Goal: Information Seeking & Learning: Learn about a topic

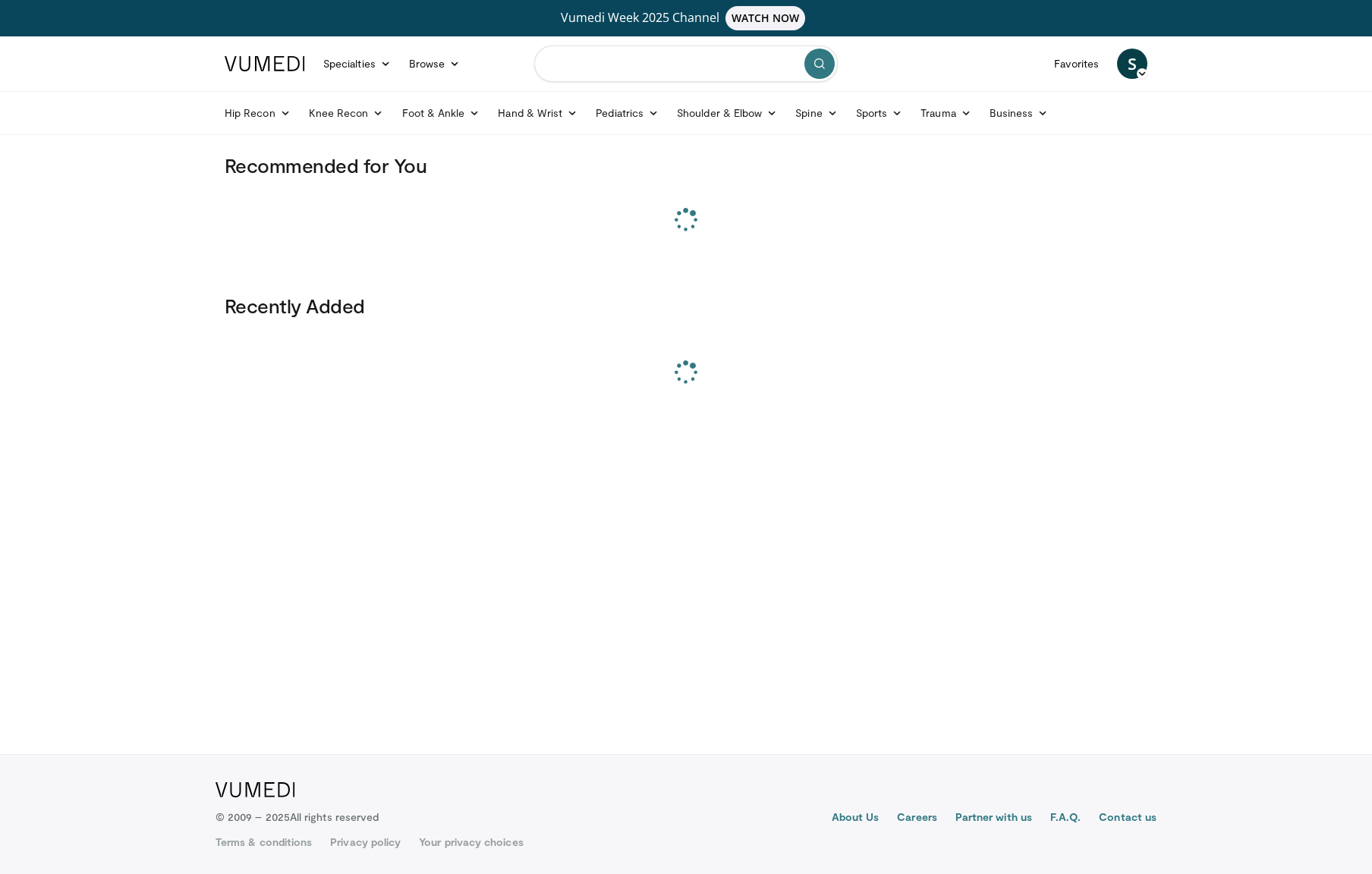
click at [589, 69] on input "Search topics, interventions" at bounding box center [686, 63] width 304 height 36
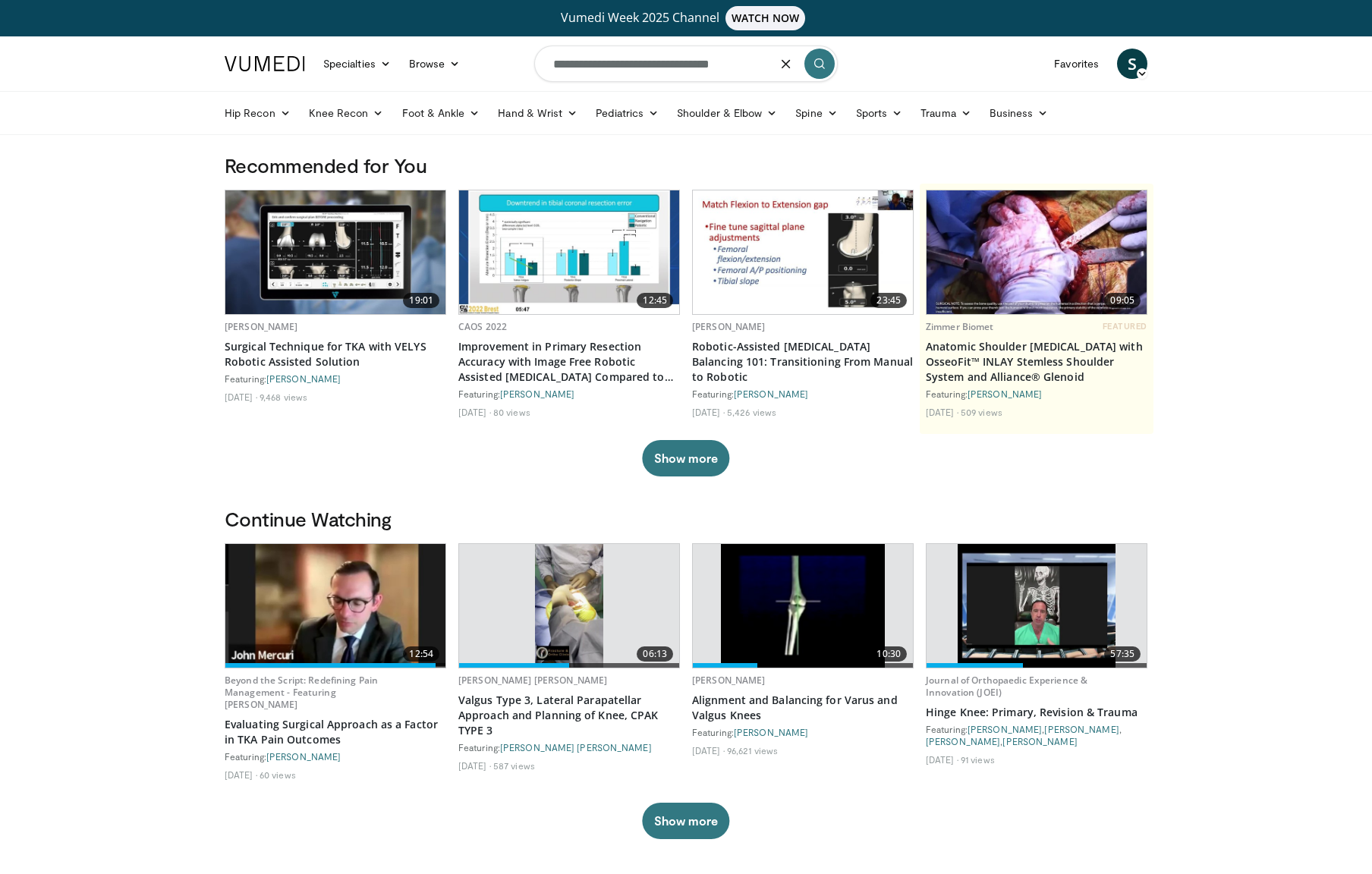
type input "**********"
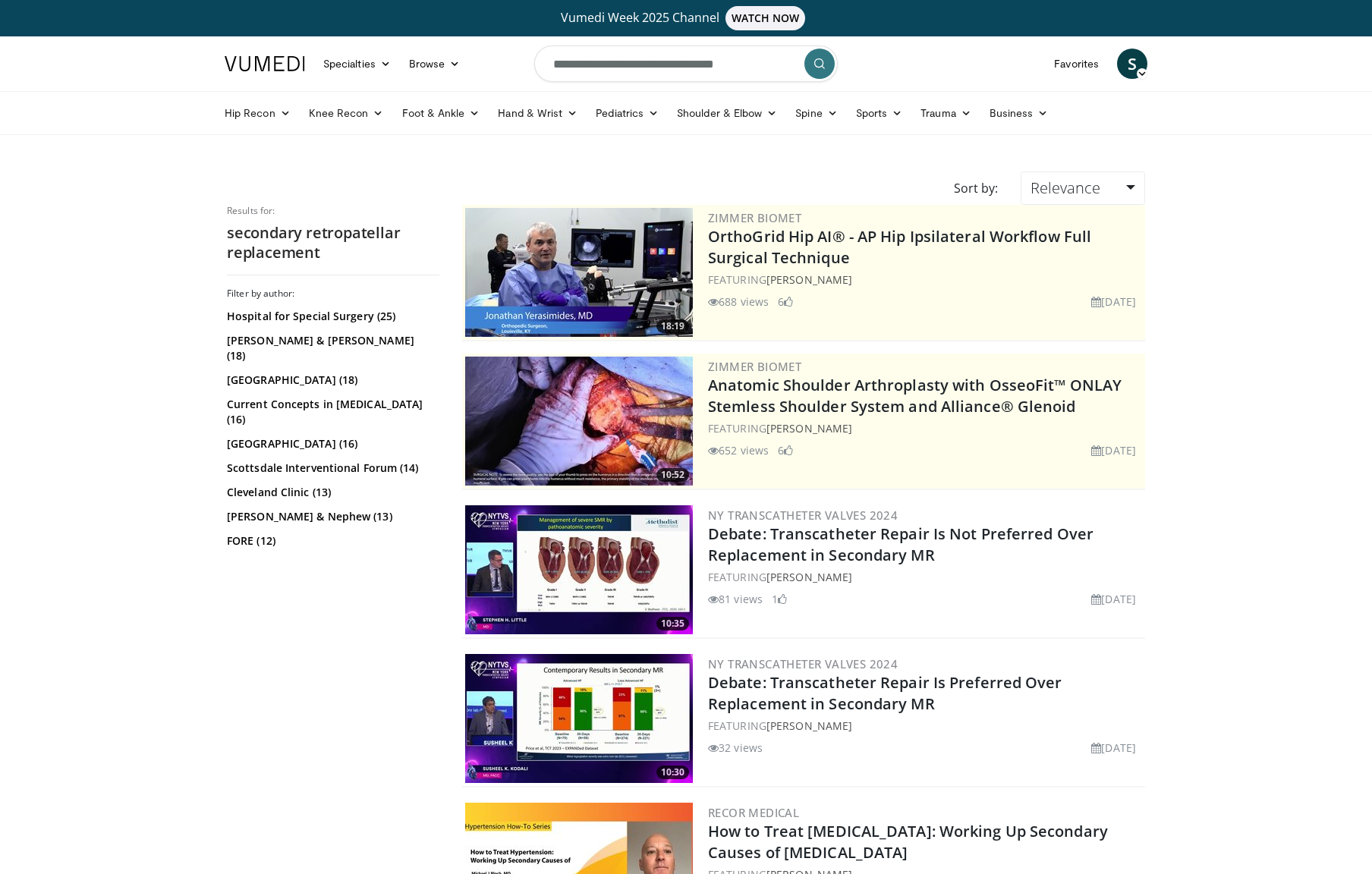
click at [633, 66] on input "**********" at bounding box center [686, 63] width 304 height 36
drag, startPoint x: 641, startPoint y: 69, endPoint x: 655, endPoint y: 83, distance: 19.8
click at [611, 64] on input "**********" at bounding box center [686, 63] width 304 height 36
type input "**********"
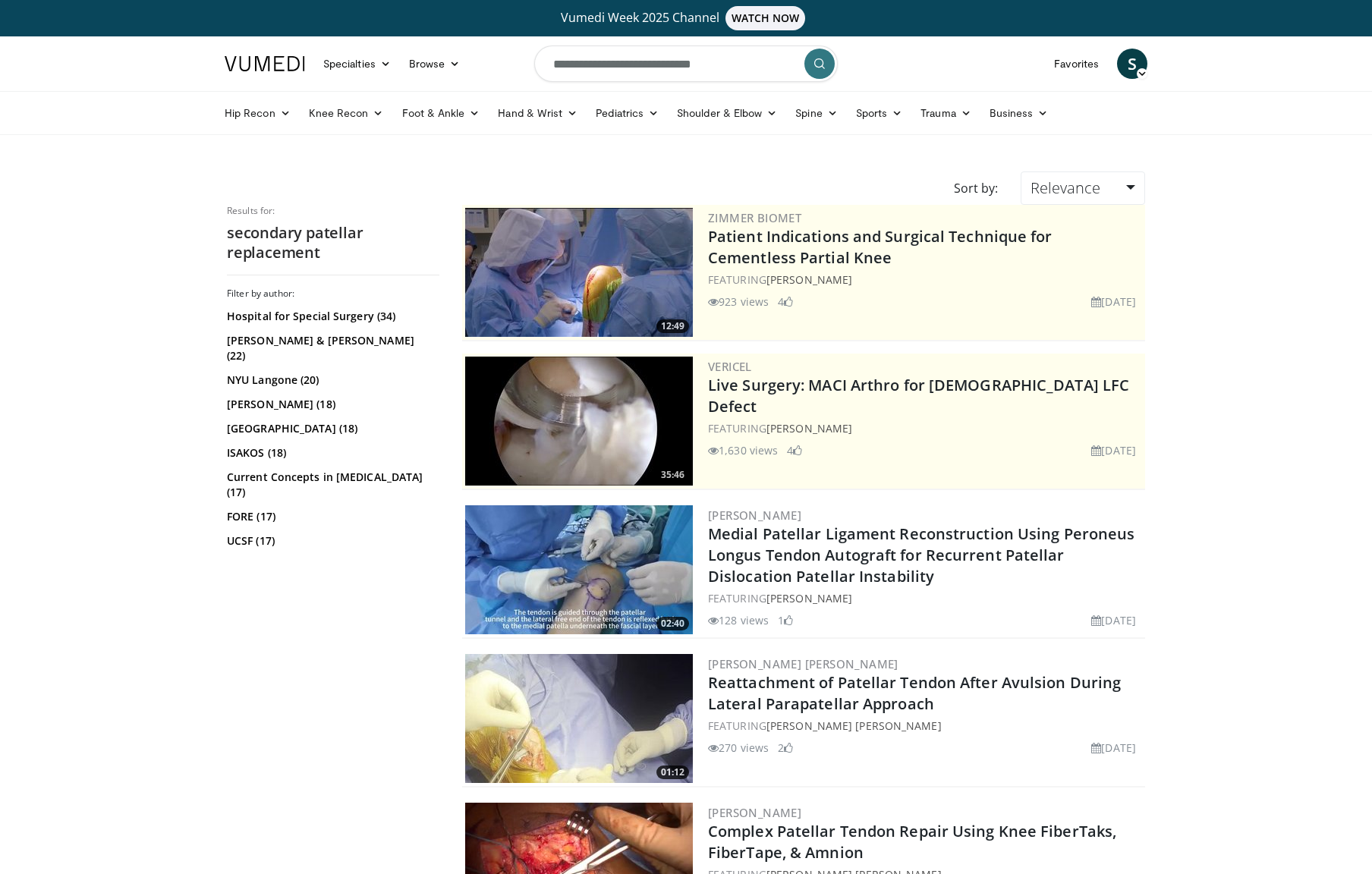
click at [691, 65] on input "**********" at bounding box center [686, 63] width 304 height 36
type input "**********"
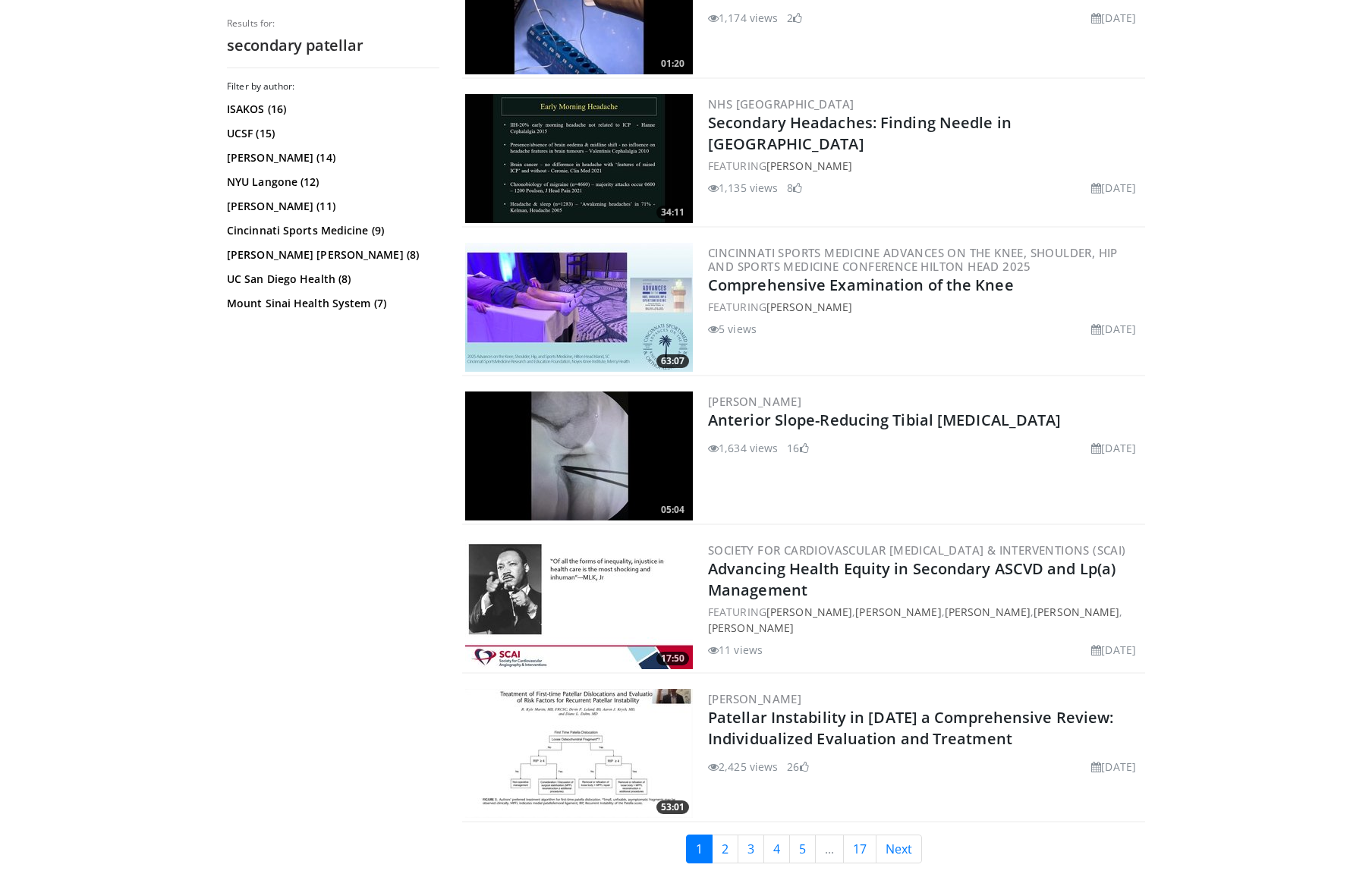
scroll to position [3385, 0]
click at [912, 846] on link "Next" at bounding box center [899, 848] width 46 height 29
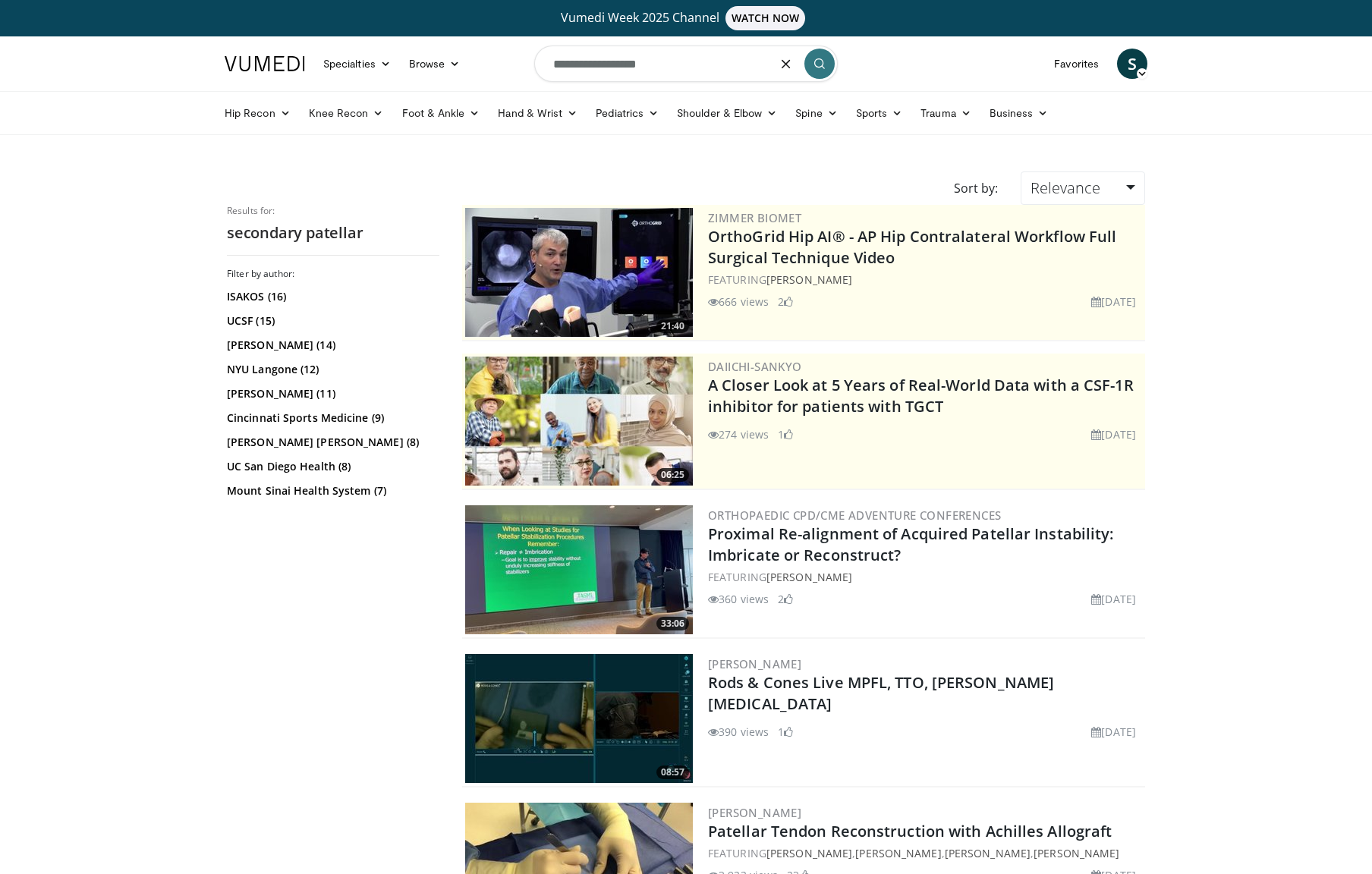
click at [684, 67] on input "**********" at bounding box center [686, 63] width 304 height 36
type input "**********"
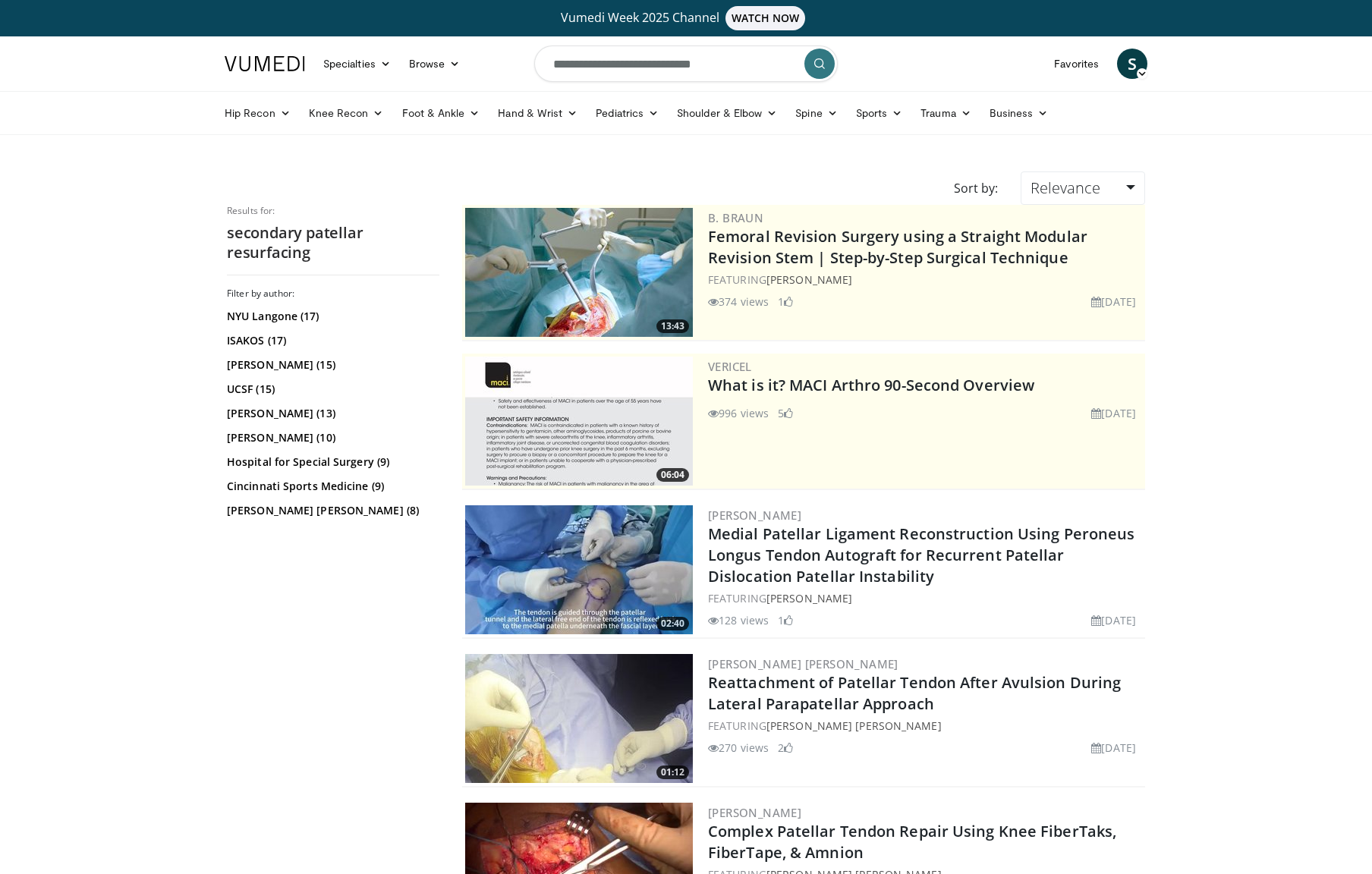
click at [572, 63] on input "**********" at bounding box center [686, 63] width 304 height 36
type input "**********"
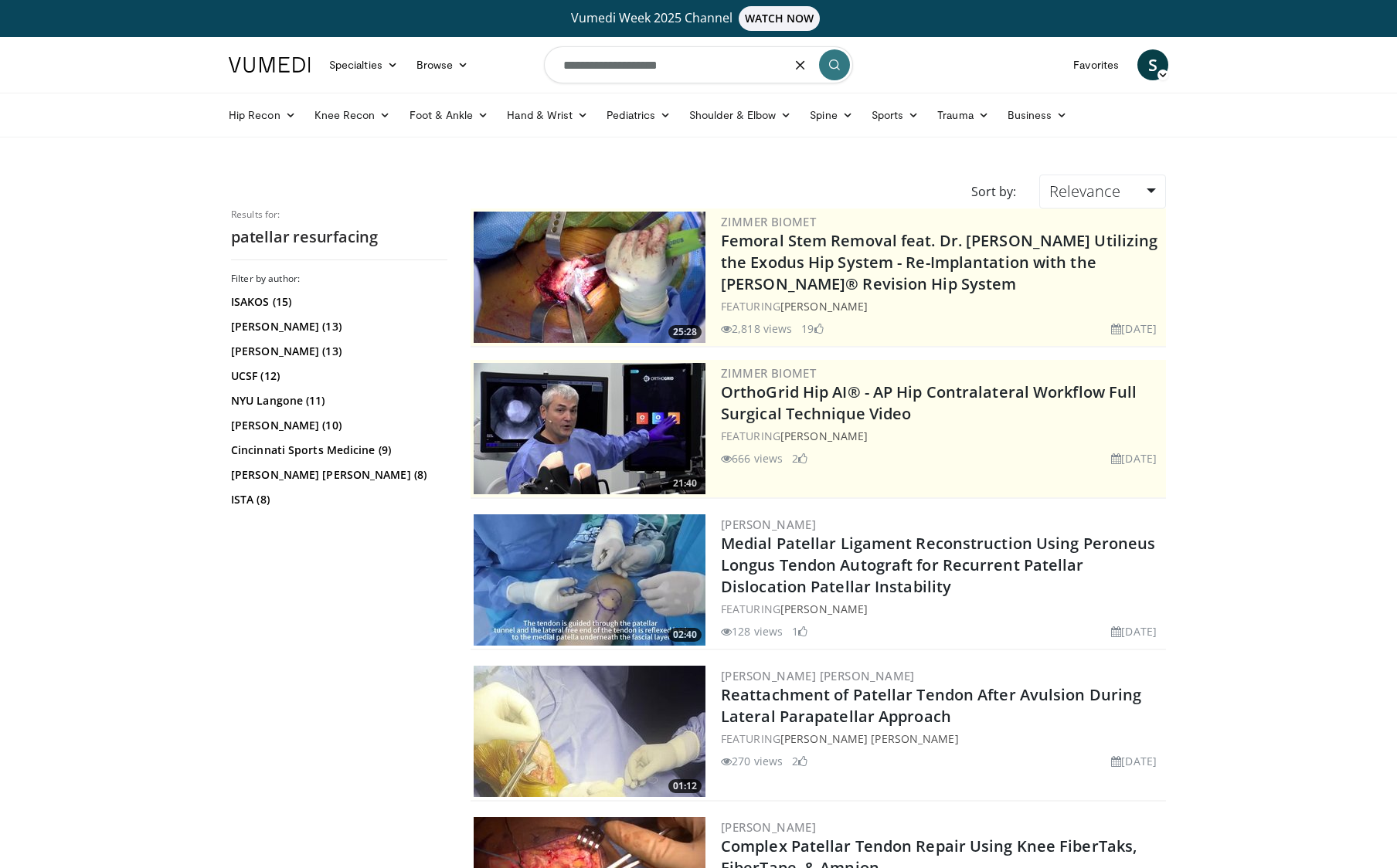
click at [591, 61] on input "**********" at bounding box center [698, 64] width 309 height 37
click at [591, 61] on input "**********" at bounding box center [698, 64] width 309 height 37
click at [591, 61] on input "**********" at bounding box center [698, 64] width 309 height 37
type input "**********"
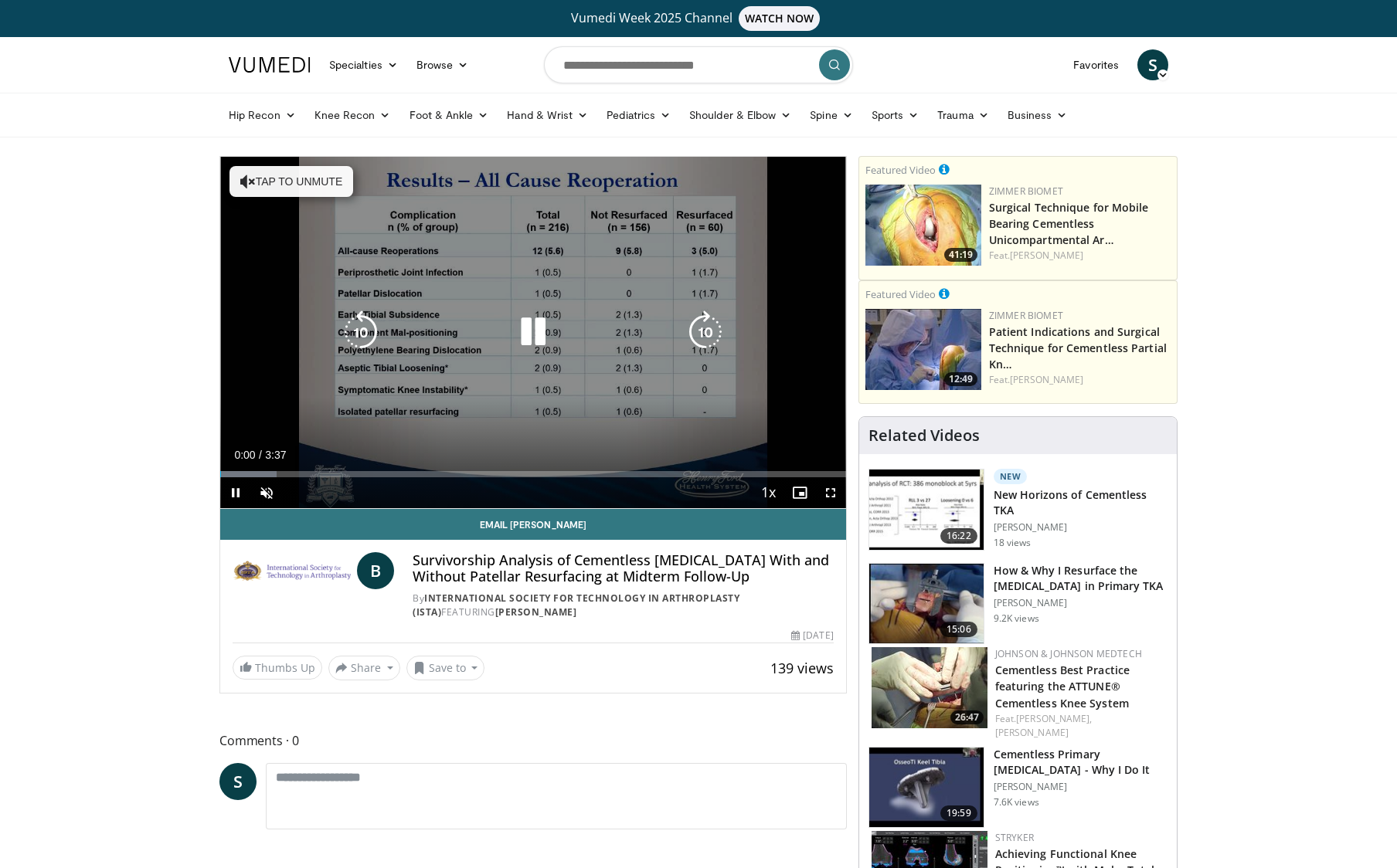
click at [275, 178] on button "Tap to unmute" at bounding box center [291, 181] width 123 height 31
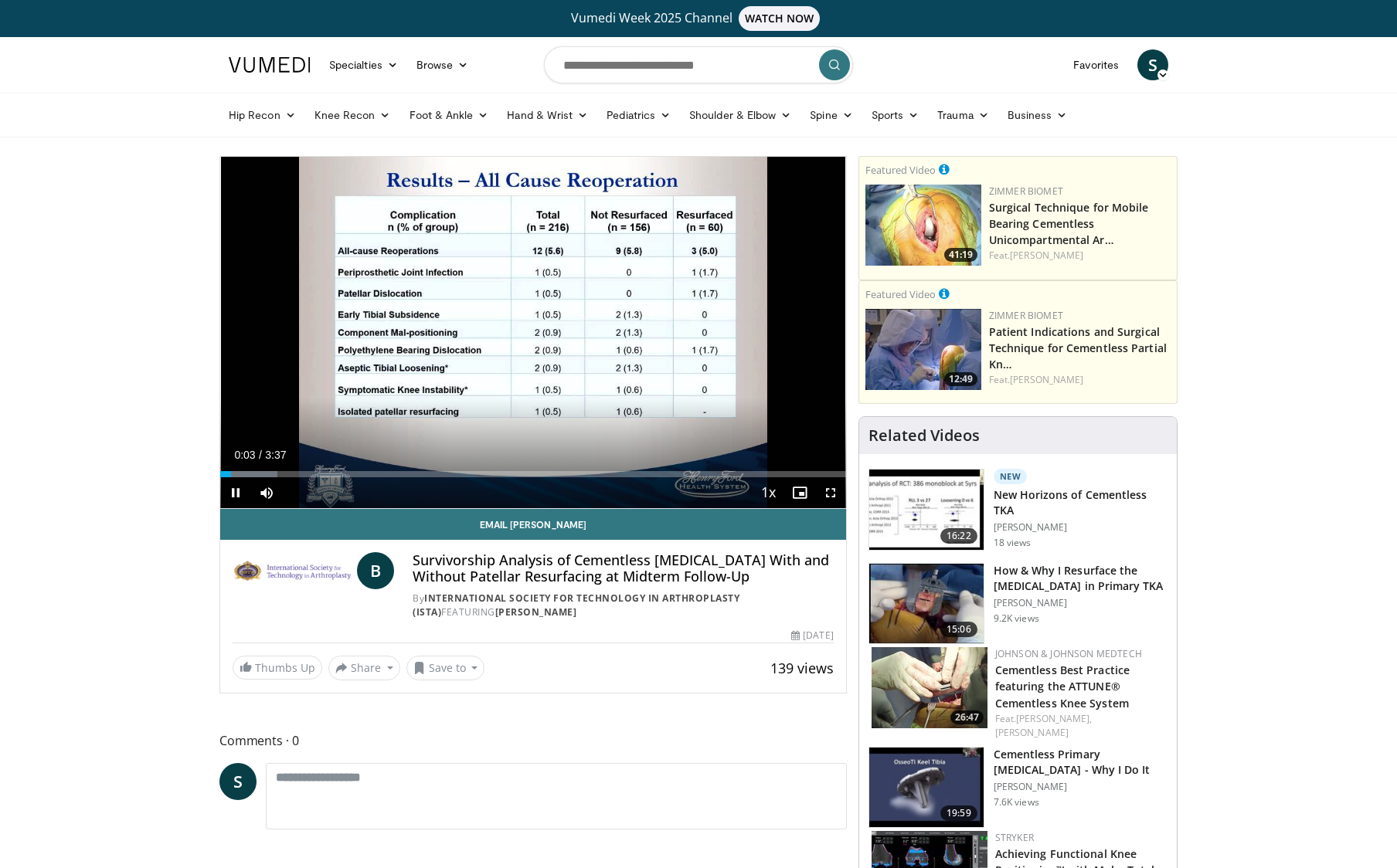
click at [827, 493] on span "Video Player" at bounding box center [830, 492] width 31 height 31
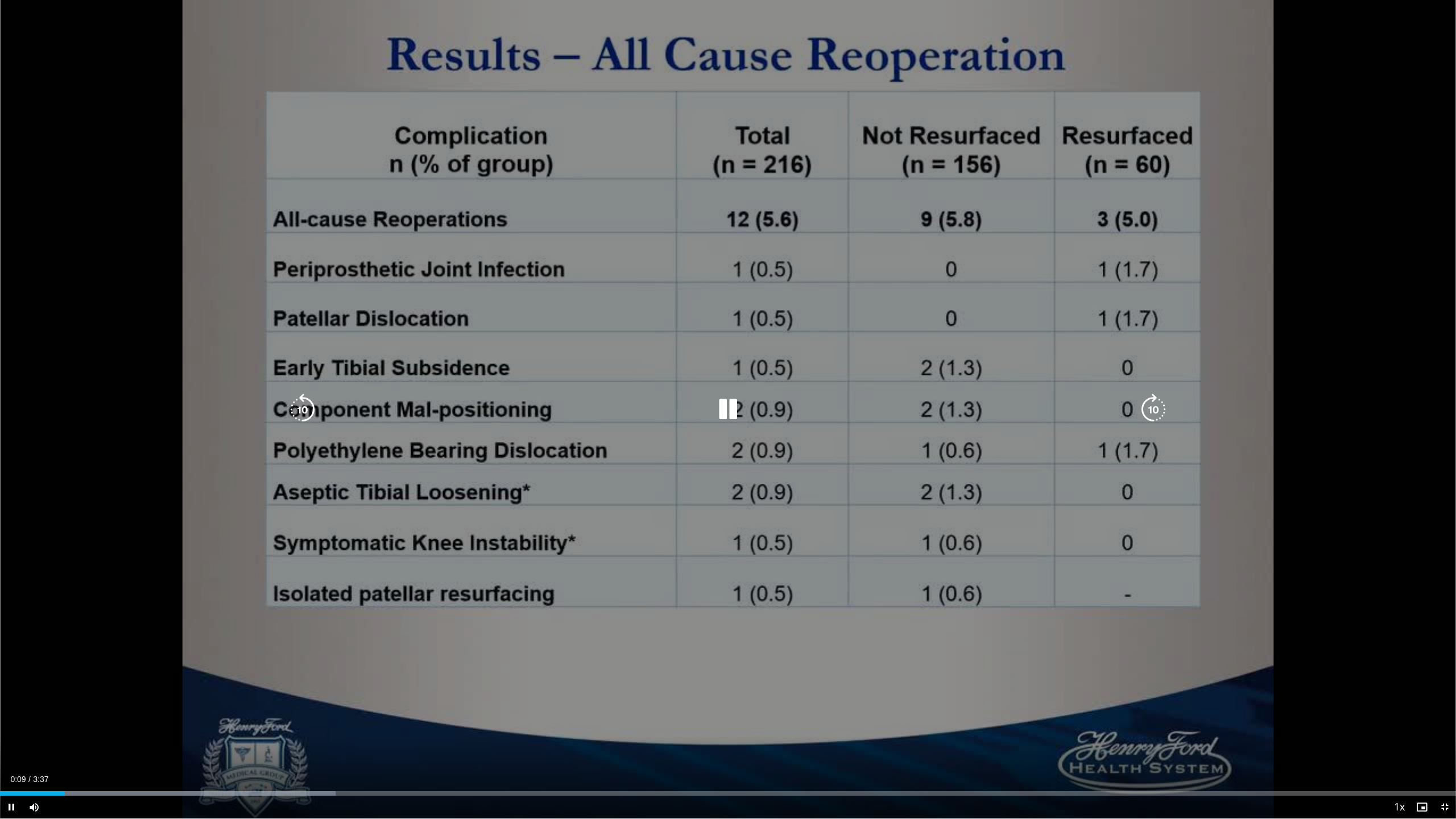
click at [1028, 405] on icon "Video Player" at bounding box center [1153, 409] width 32 height 32
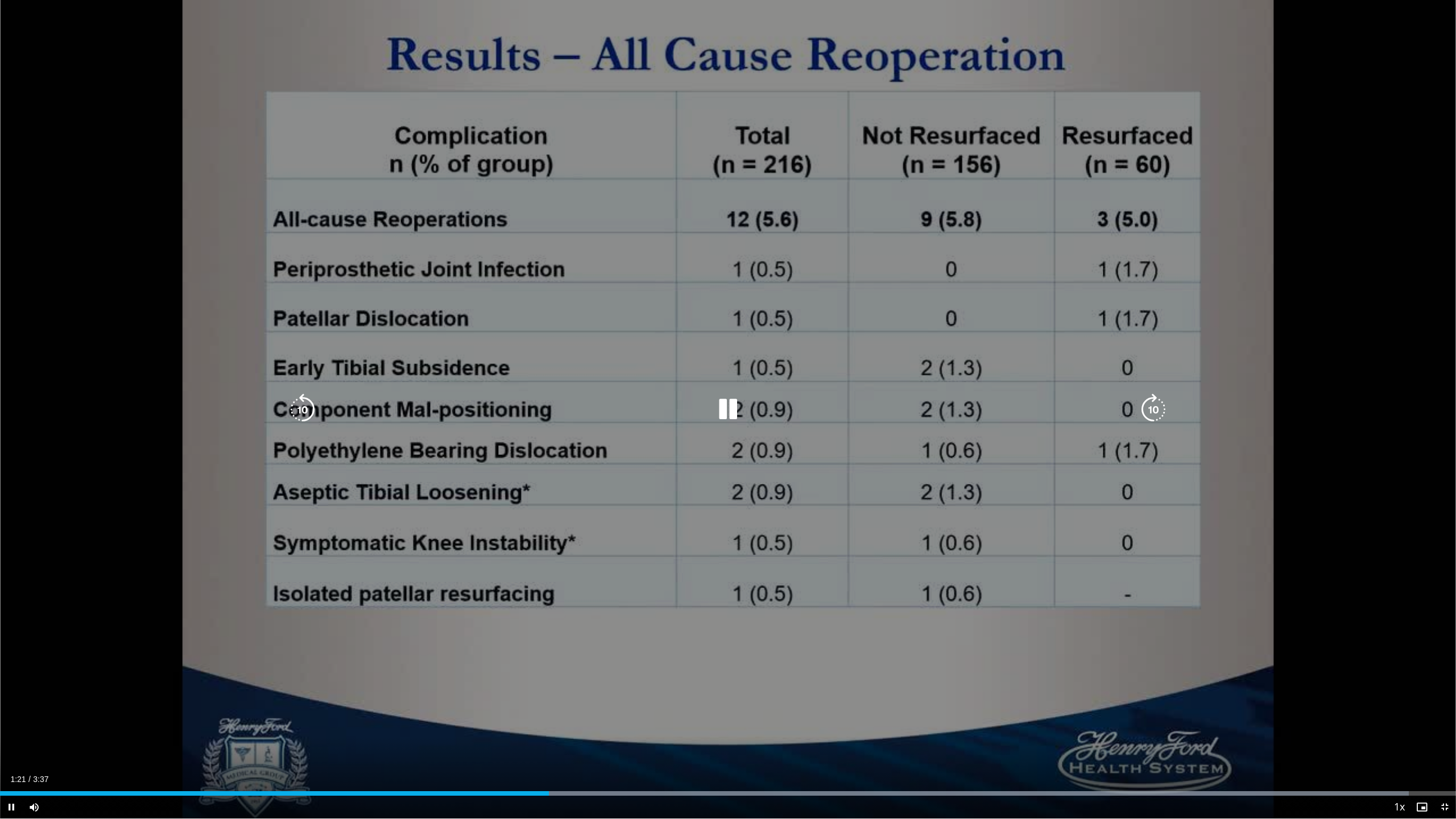
click at [1028, 404] on icon "Video Player" at bounding box center [1153, 409] width 32 height 32
click at [308, 414] on icon "Video Player" at bounding box center [302, 409] width 32 height 32
click at [308, 412] on icon "Video Player" at bounding box center [302, 409] width 32 height 32
click at [310, 411] on icon "Video Player" at bounding box center [302, 409] width 32 height 32
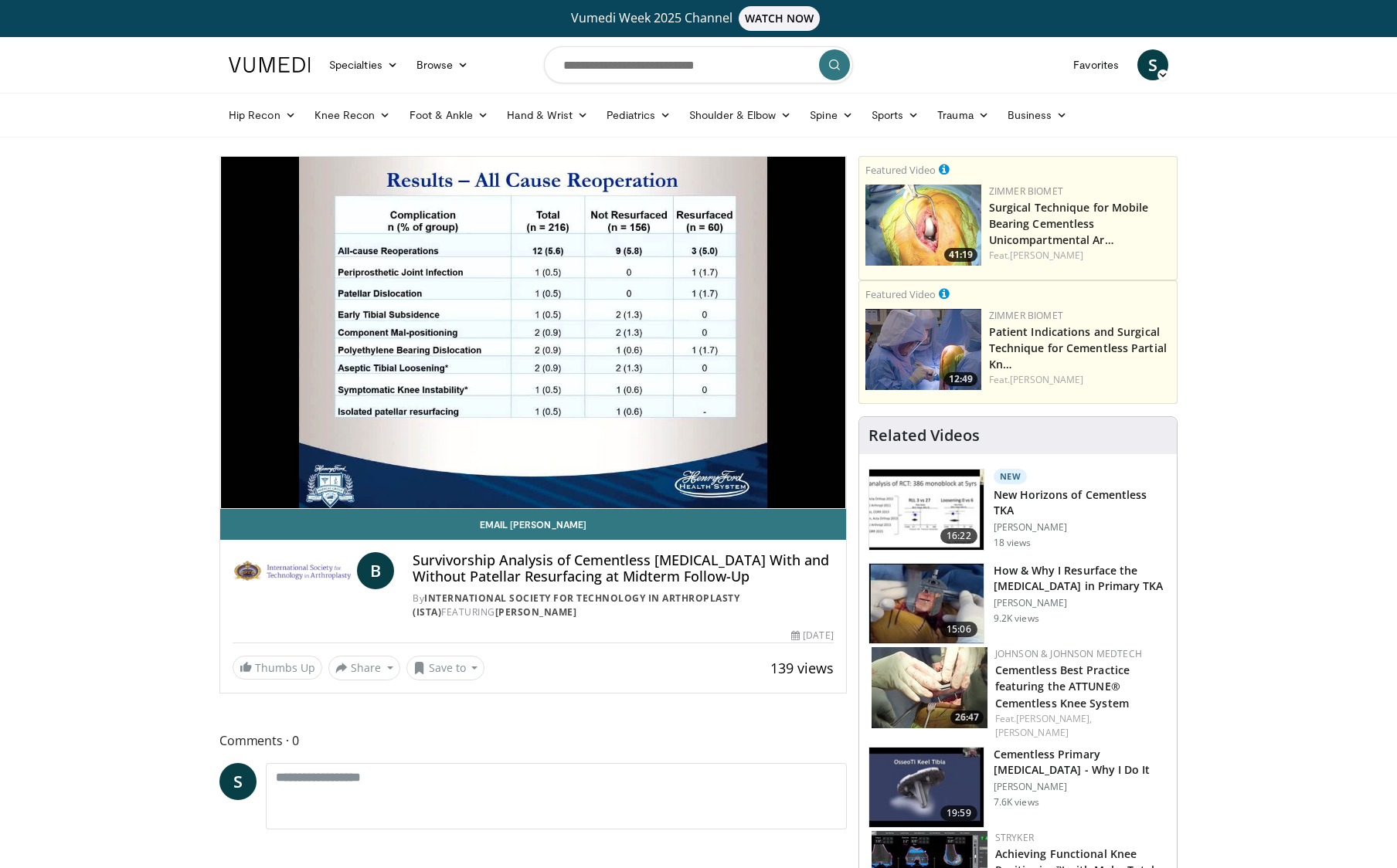
click at [1059, 570] on h3 "How & Why I Resurface the [MEDICAL_DATA] in Primary TKA" at bounding box center [1080, 578] width 174 height 31
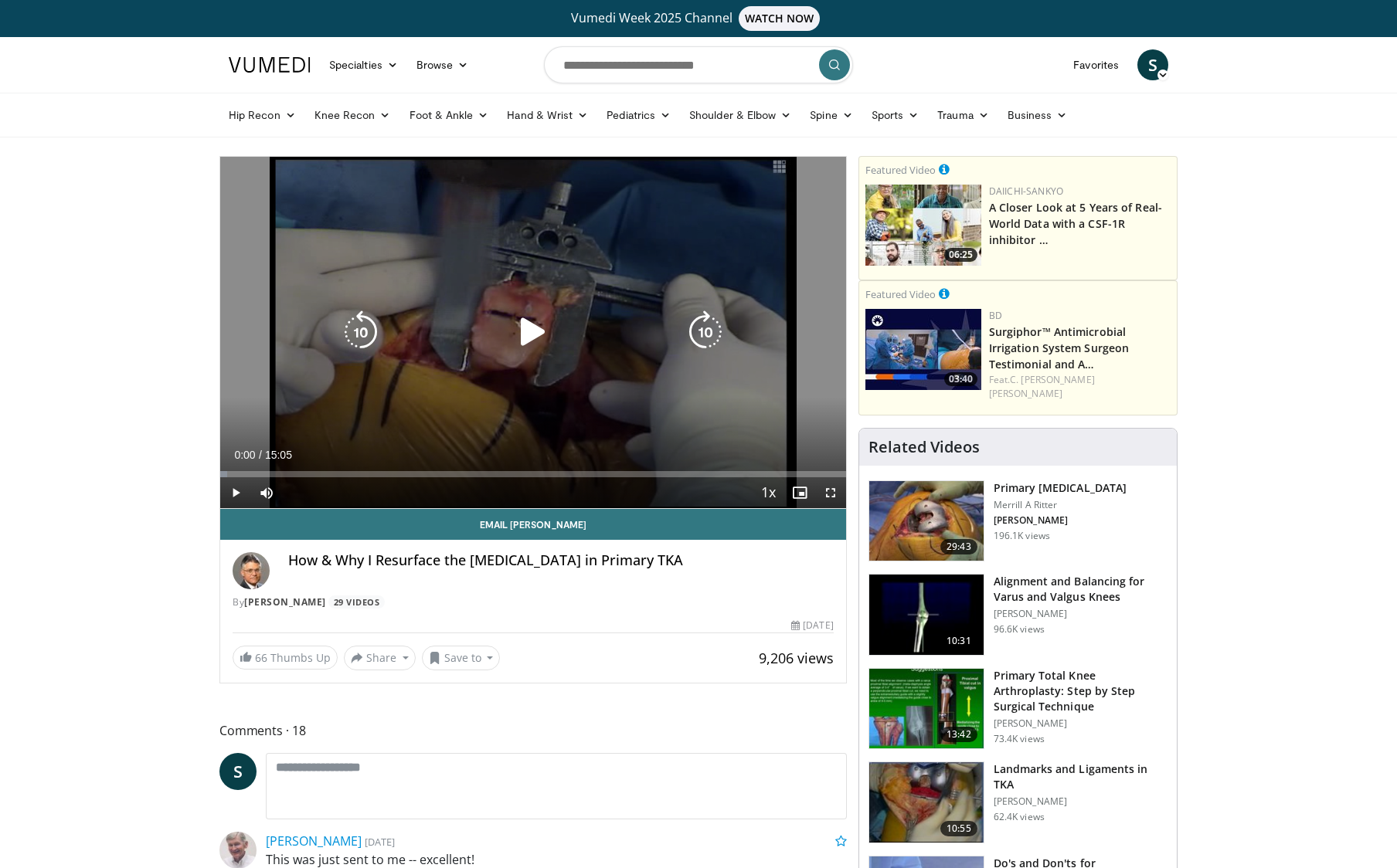
click at [234, 488] on span "Video Player" at bounding box center [235, 492] width 31 height 31
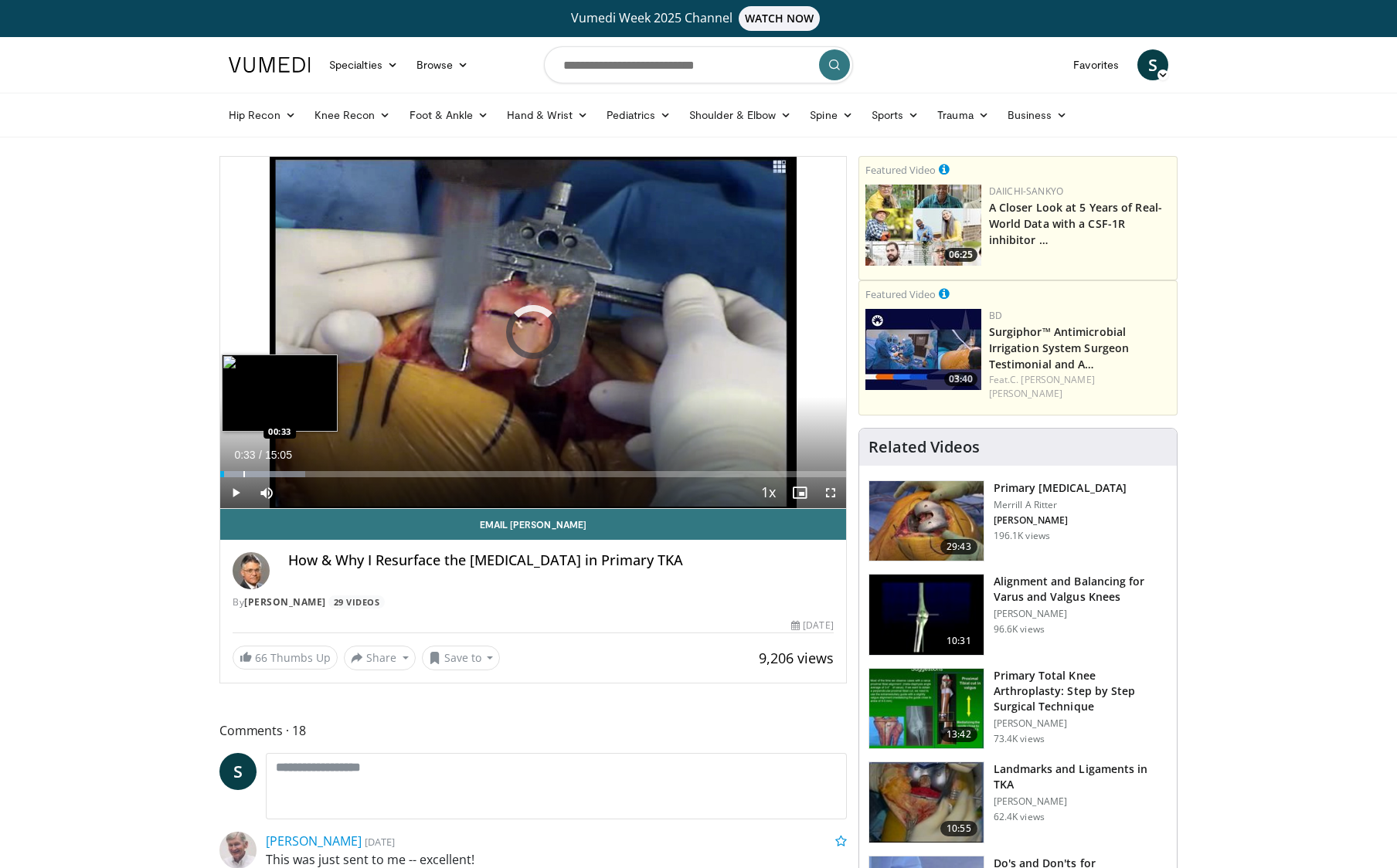
click at [243, 471] on div "Progress Bar" at bounding box center [244, 474] width 2 height 6
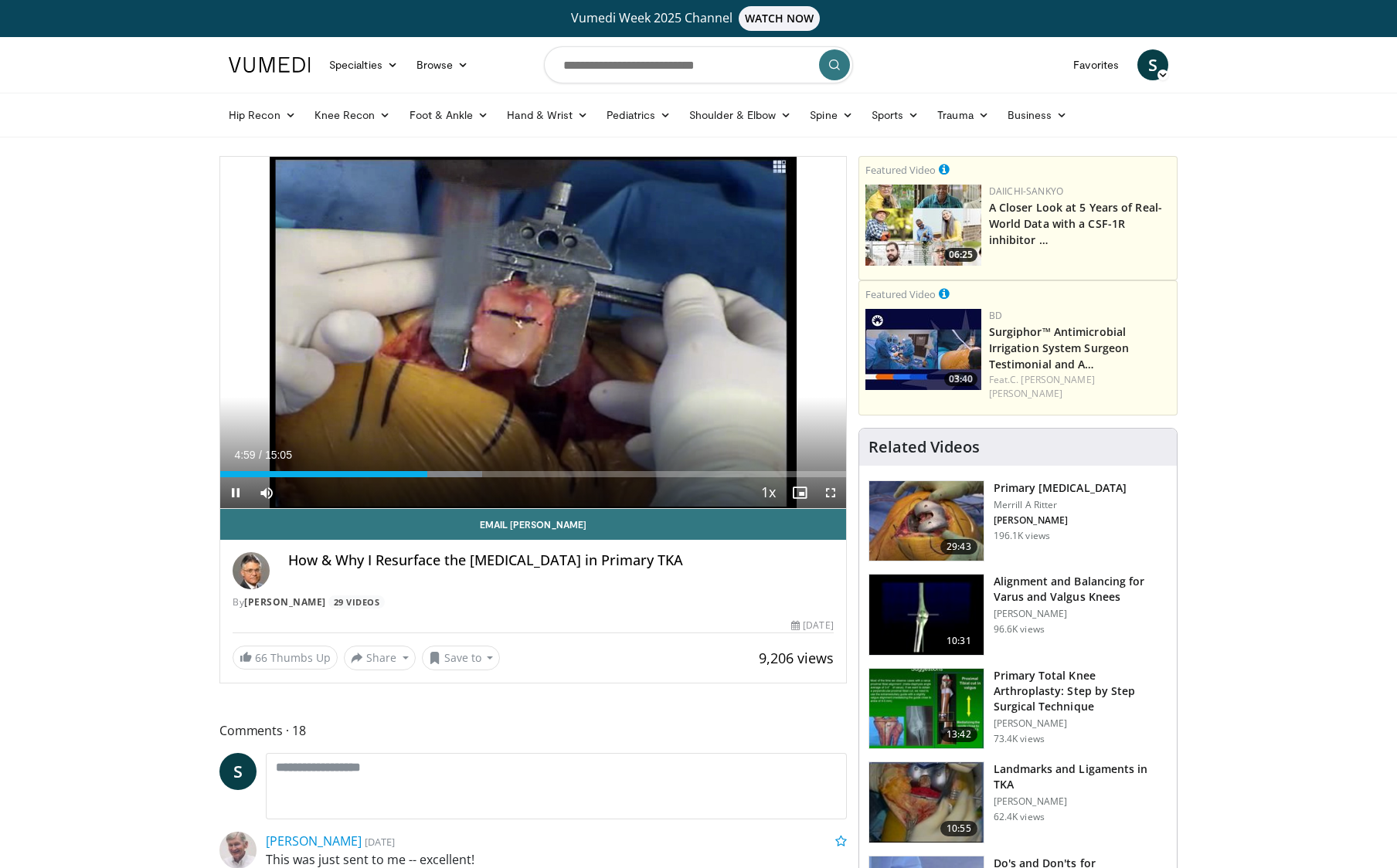
click at [828, 495] on span "Video Player" at bounding box center [830, 492] width 31 height 31
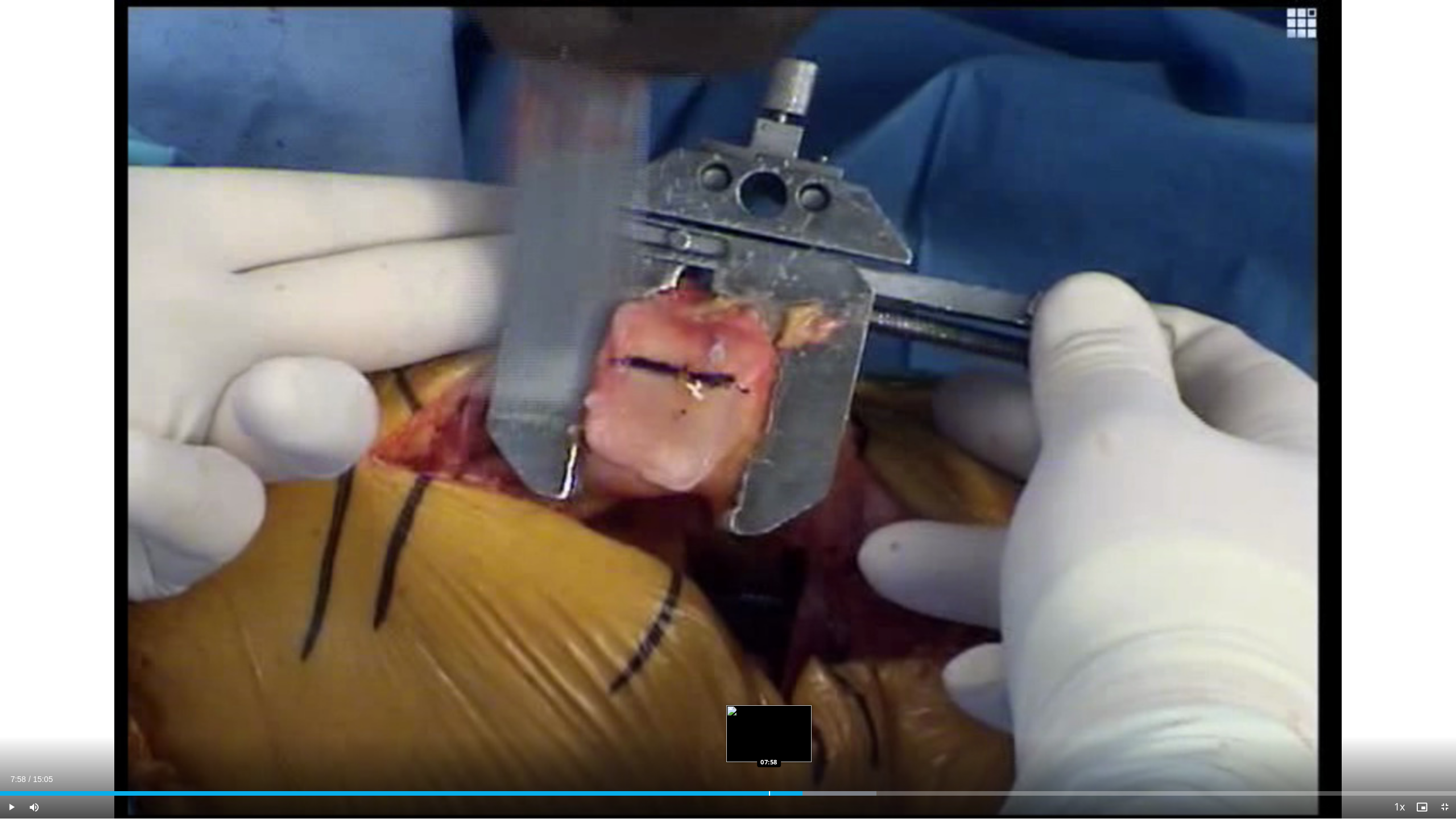
click at [768, 638] on div "Loaded : 60.19% 08:18 07:58" at bounding box center [728, 793] width 1456 height 5
click at [736, 638] on div "Progress Bar" at bounding box center [736, 793] width 1 height 5
click at [717, 638] on div "Progress Bar" at bounding box center [718, 793] width 1 height 5
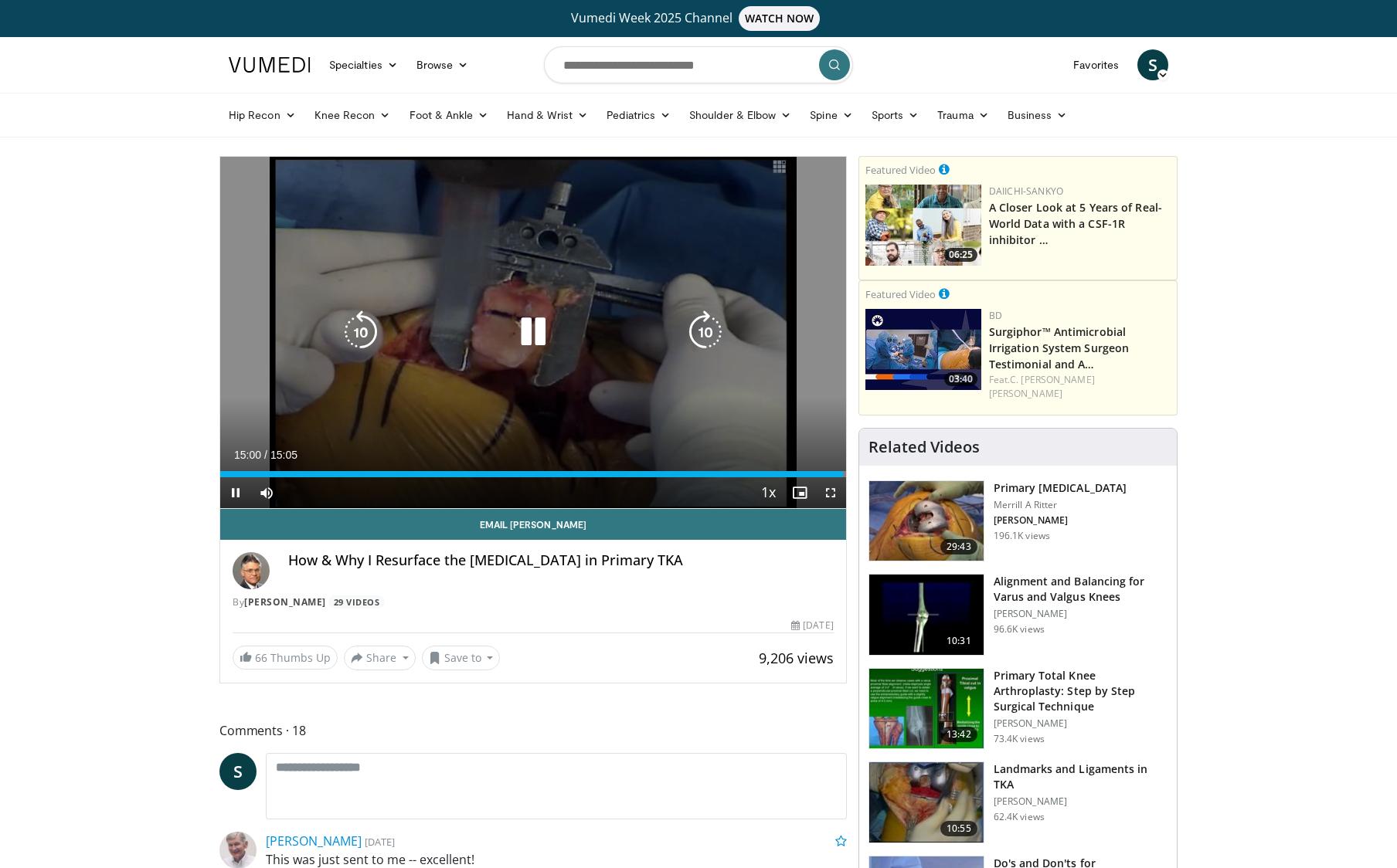
click at [547, 333] on icon "Video Player" at bounding box center [533, 332] width 43 height 43
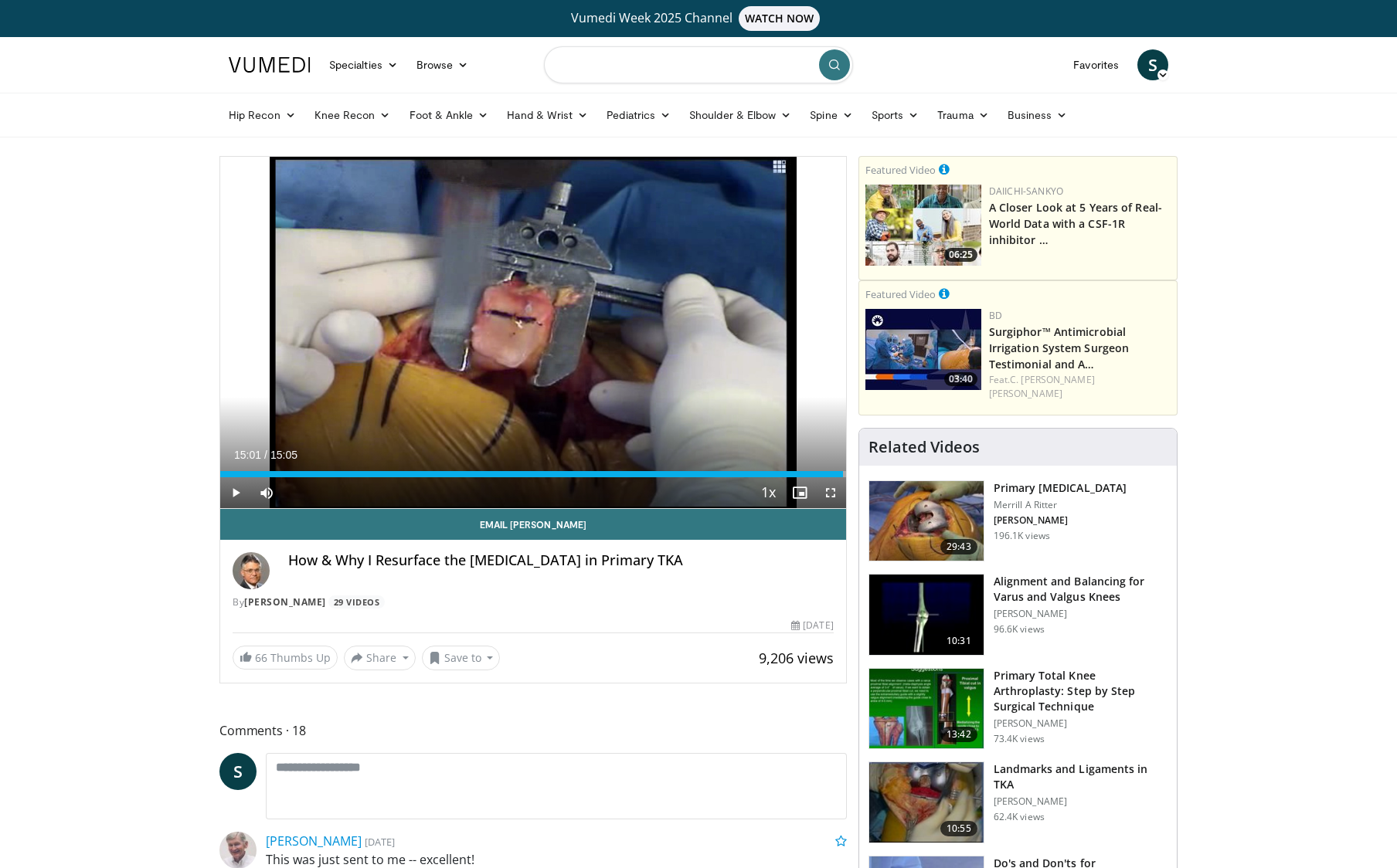
click at [712, 64] on input "Search topics, interventions" at bounding box center [698, 64] width 309 height 37
type input "**********"
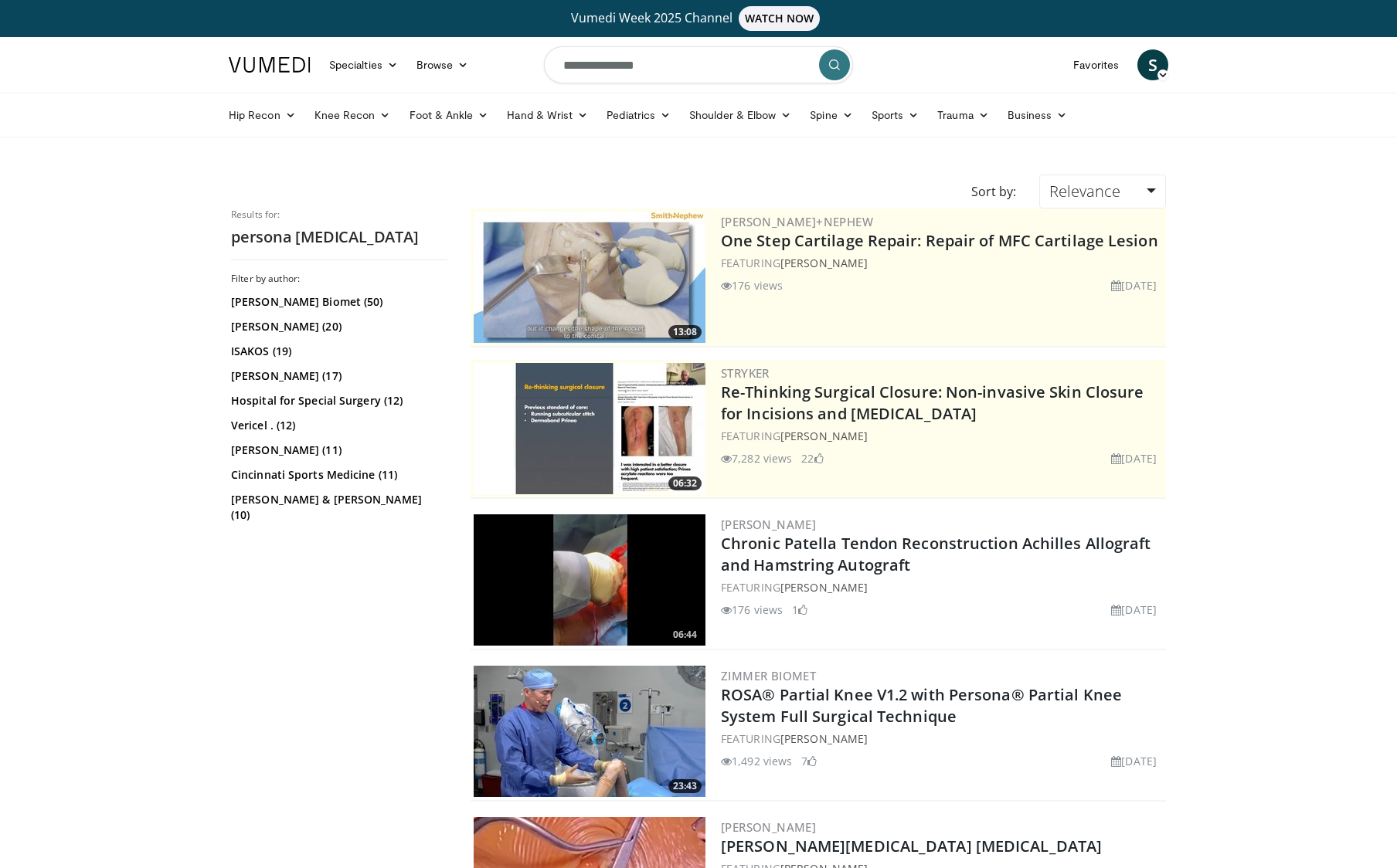
click at [662, 62] on input "**********" at bounding box center [698, 64] width 309 height 37
type input "**********"
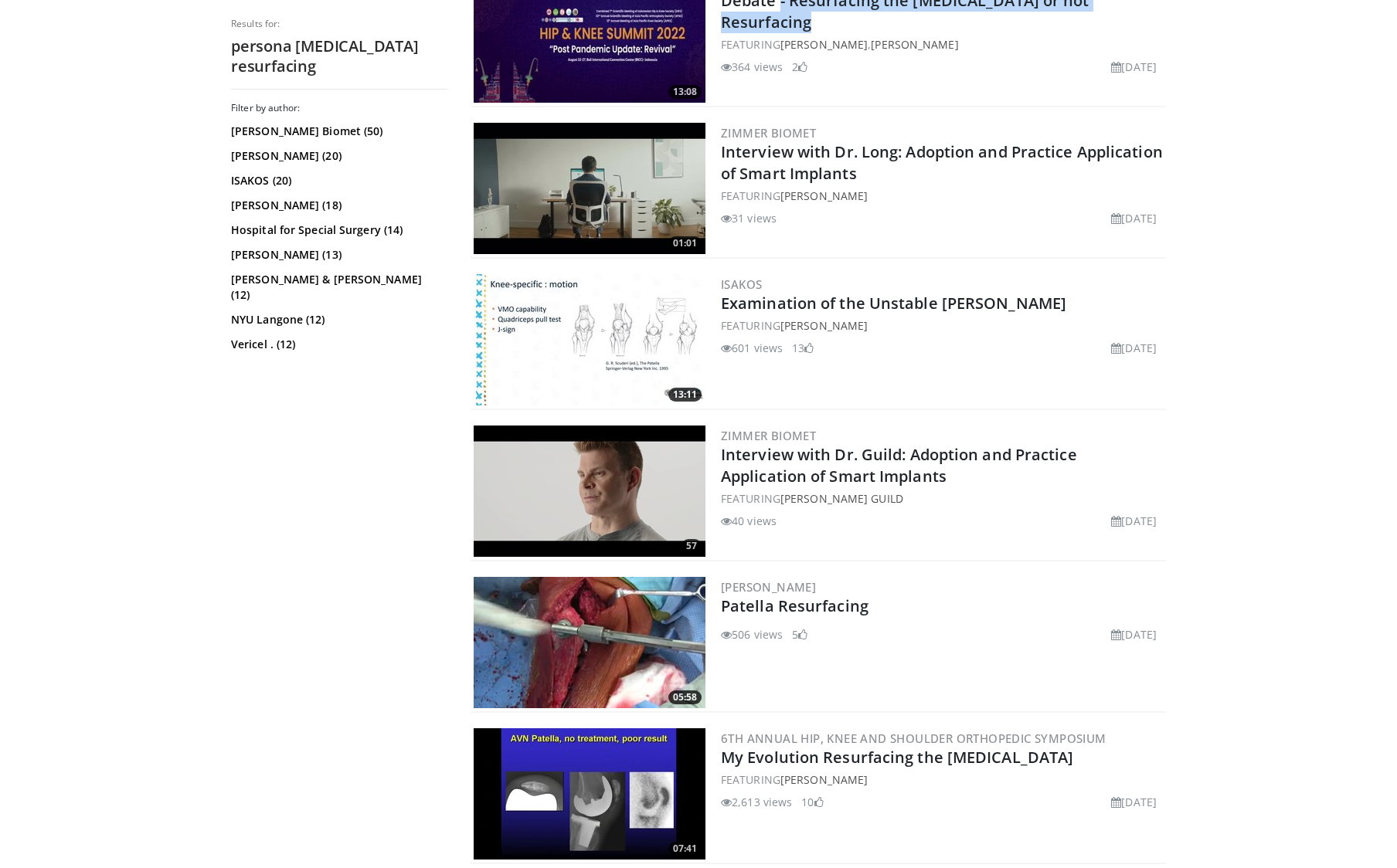
scroll to position [2209, 0]
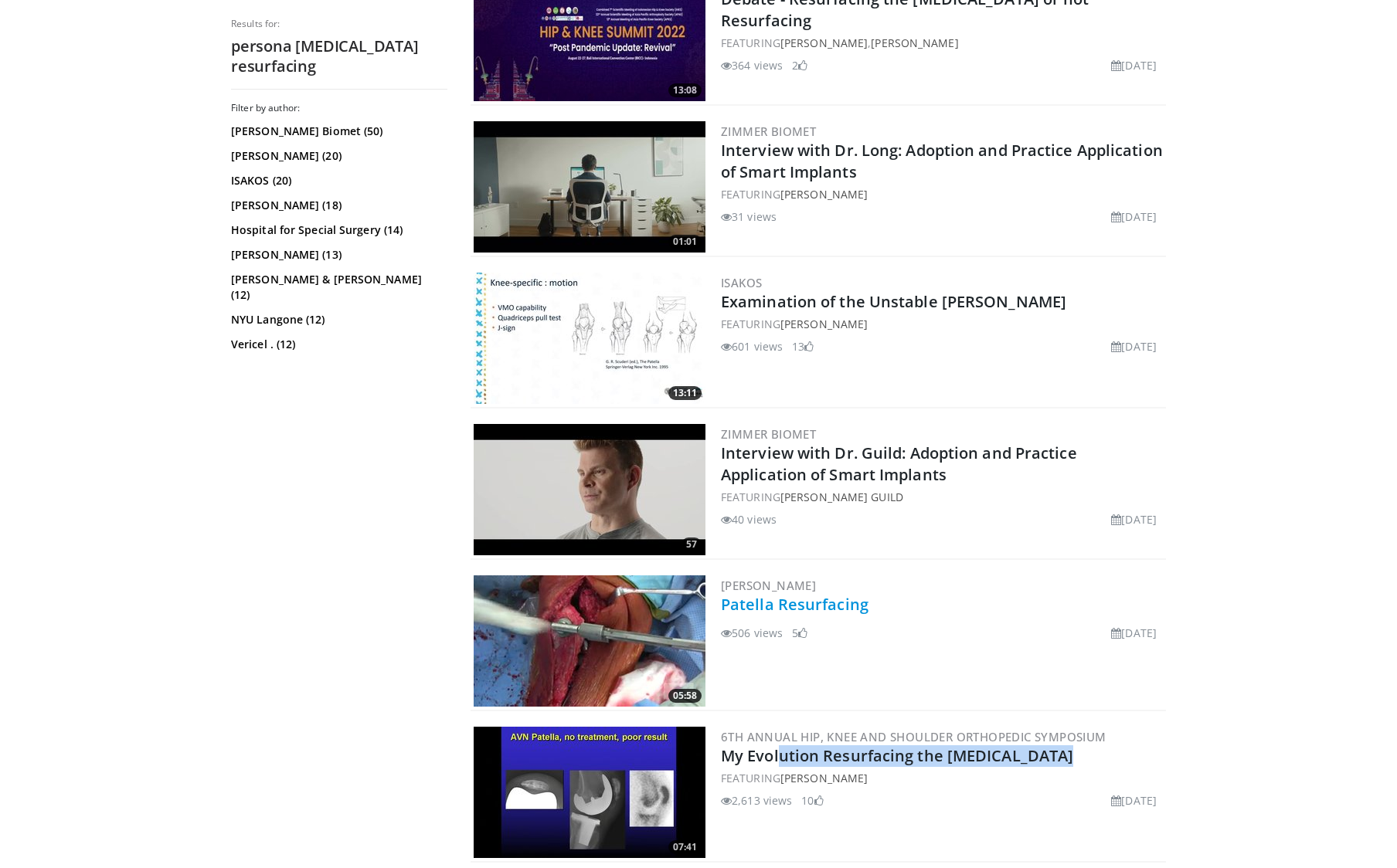
click at [805, 609] on link "Patella Resurfacing" at bounding box center [794, 604] width 148 height 21
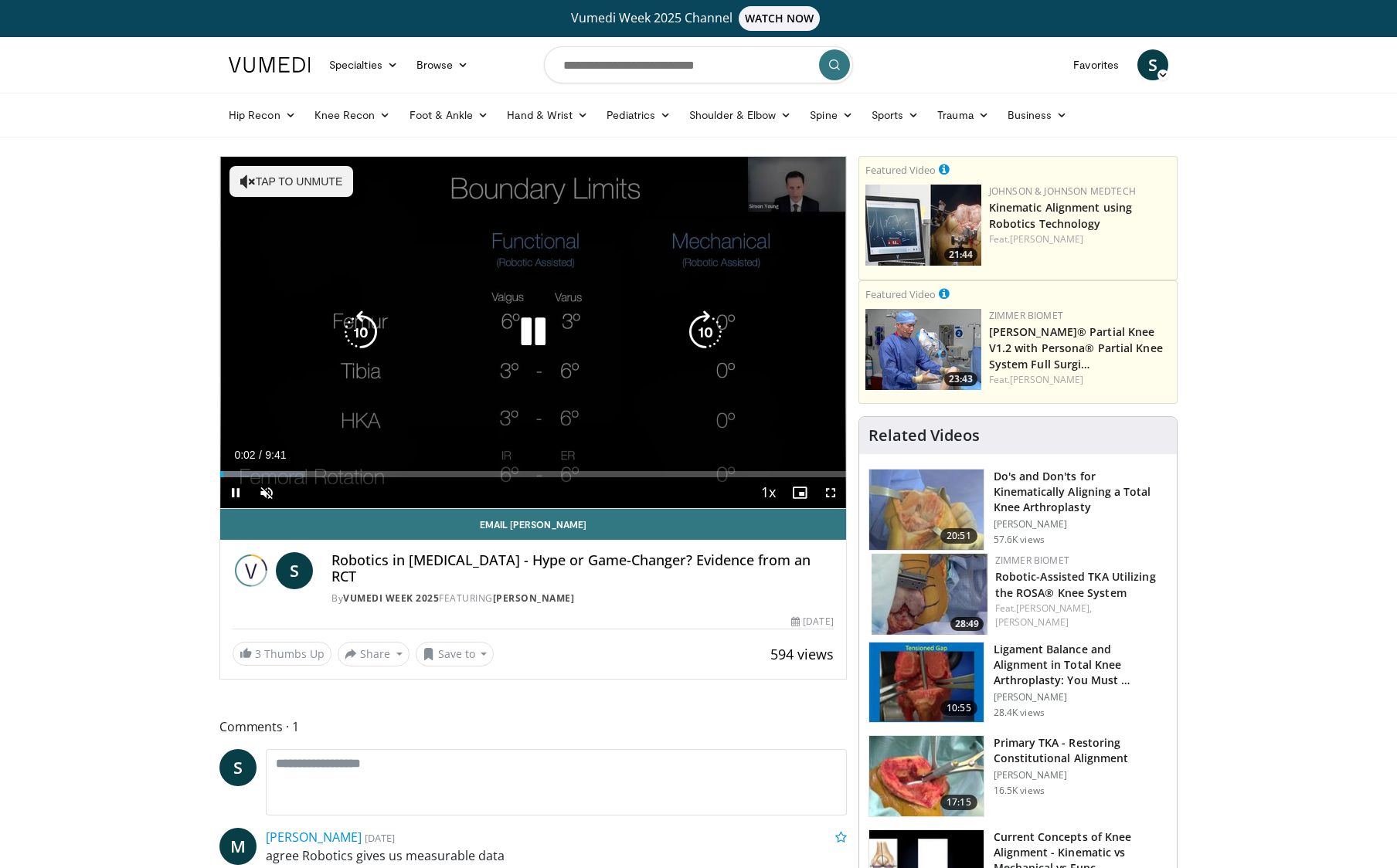
click at [508, 245] on div "10 seconds Tap to unmute" at bounding box center [533, 332] width 626 height 351
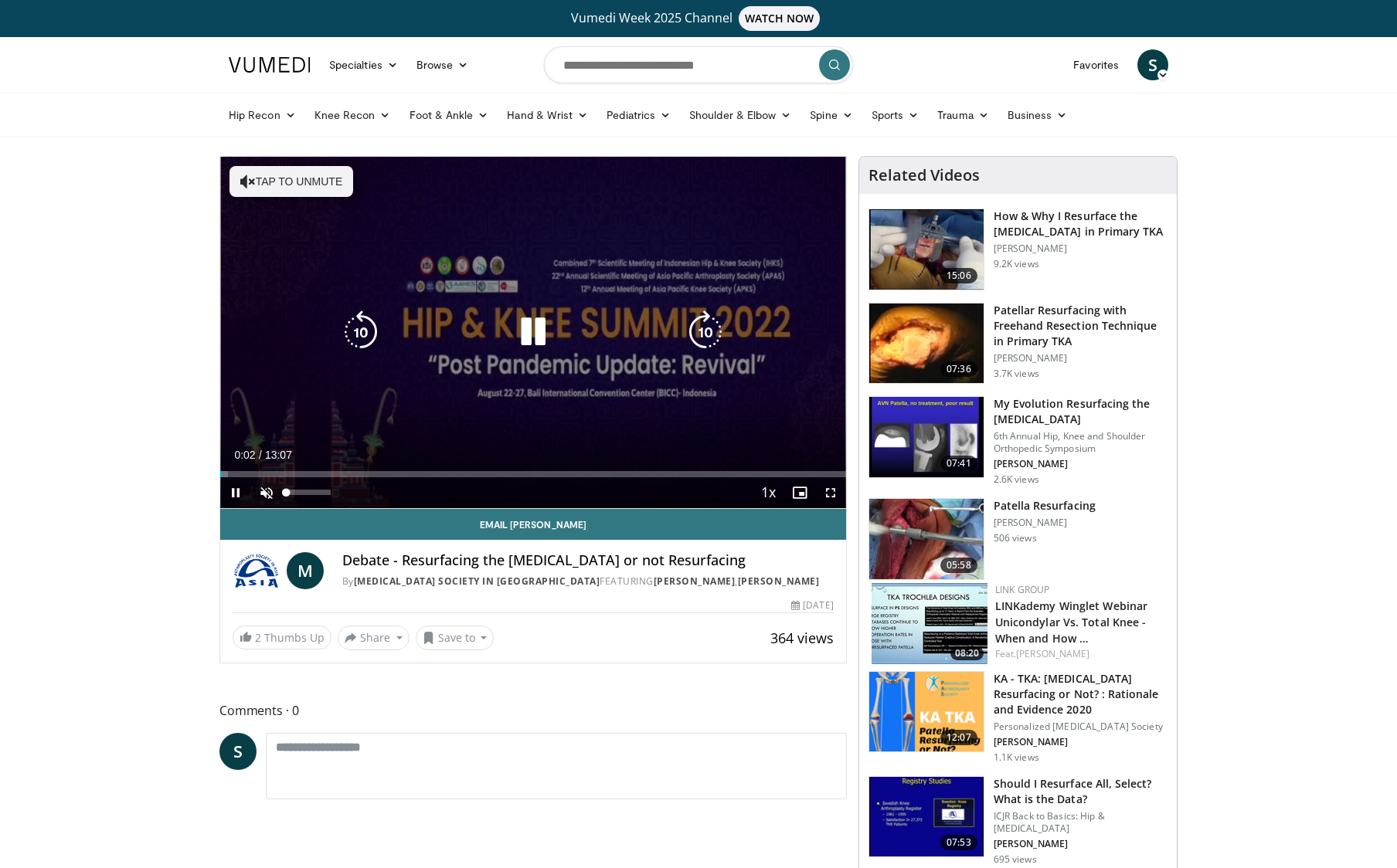
click at [268, 499] on span "Video Player" at bounding box center [266, 492] width 31 height 31
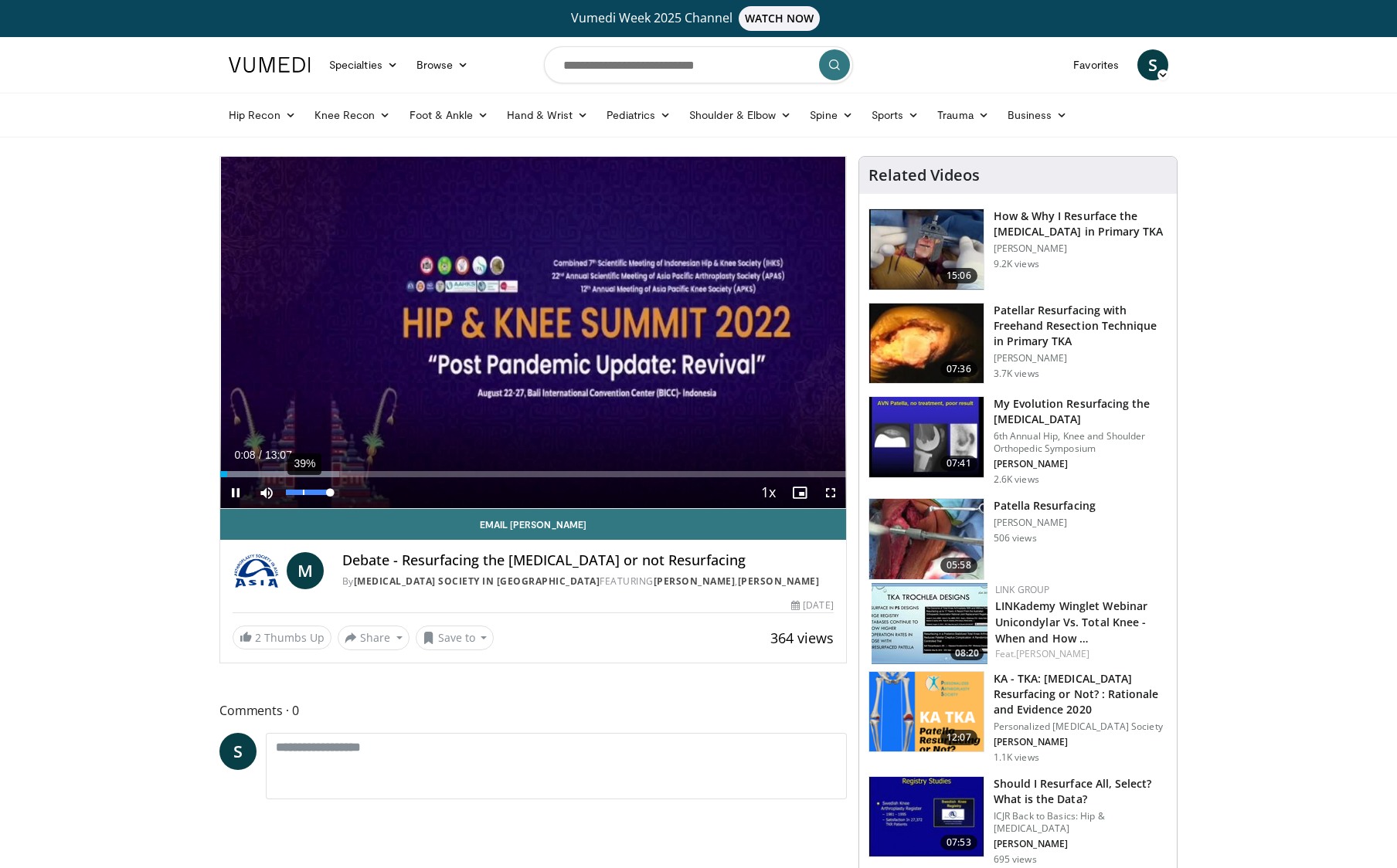
click at [304, 497] on div "39%" at bounding box center [308, 492] width 54 height 31
click at [295, 494] on div "21%" at bounding box center [308, 492] width 44 height 6
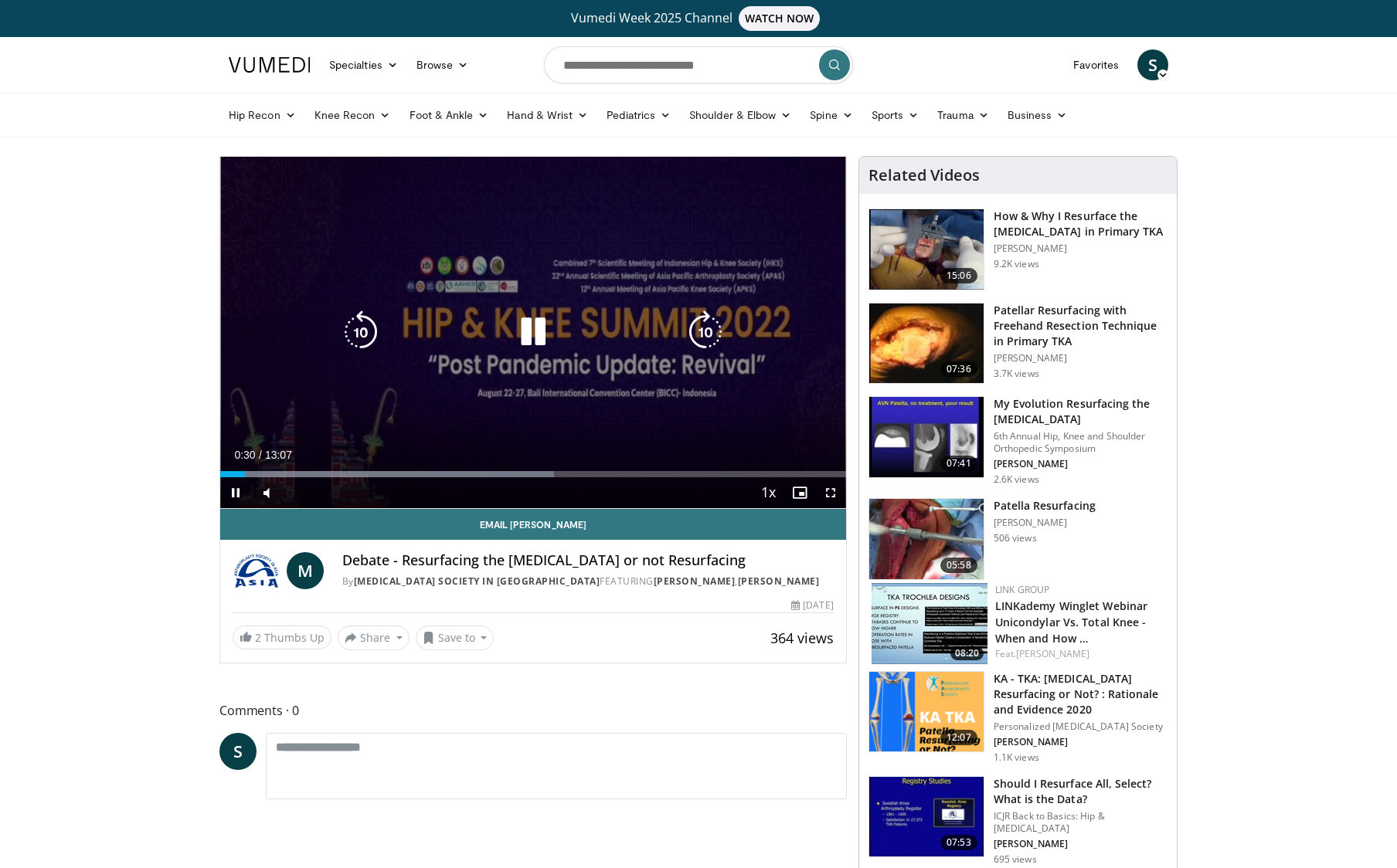
click at [434, 344] on div "Video Player" at bounding box center [533, 332] width 375 height 31
drag, startPoint x: 565, startPoint y: 361, endPoint x: 557, endPoint y: 357, distance: 8.9
click at [564, 361] on div "10 seconds Tap to unmute" at bounding box center [533, 332] width 626 height 351
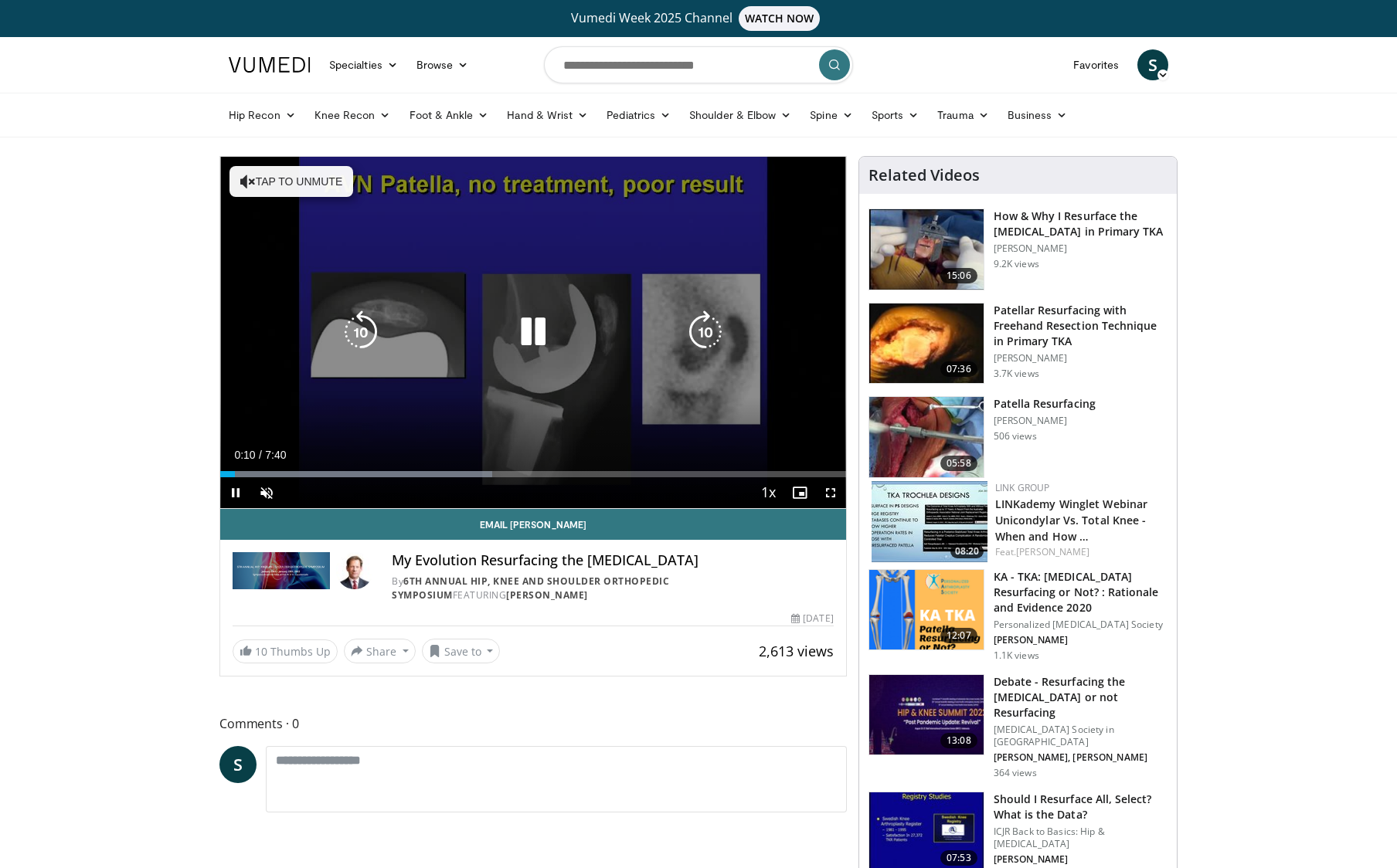
click at [313, 177] on button "Tap to unmute" at bounding box center [291, 181] width 123 height 31
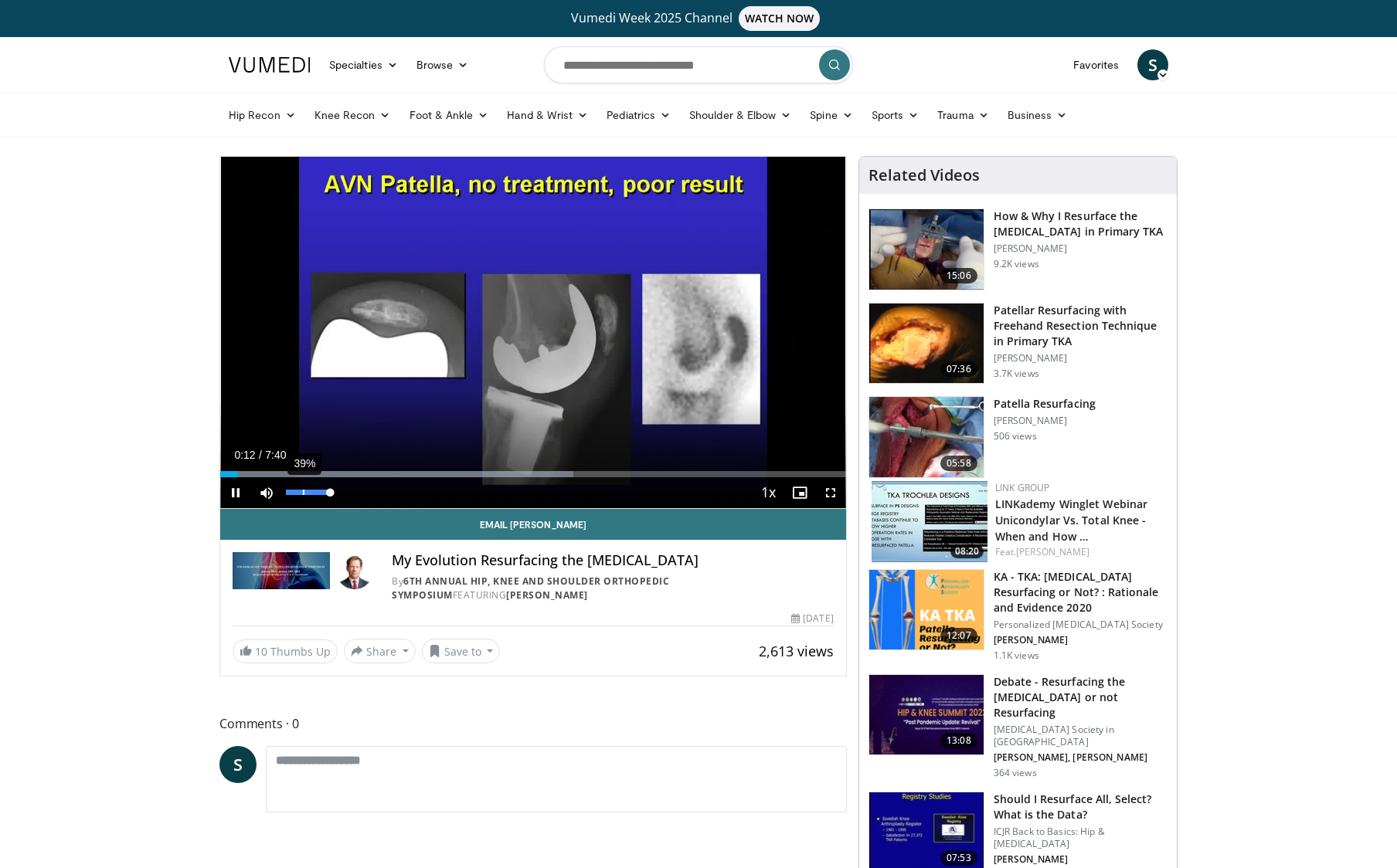
click at [303, 494] on div "39%" at bounding box center [308, 492] width 44 height 6
drag, startPoint x: 302, startPoint y: 494, endPoint x: 289, endPoint y: 495, distance: 13.0
click at [289, 495] on div "Volume Level" at bounding box center [287, 492] width 4 height 6
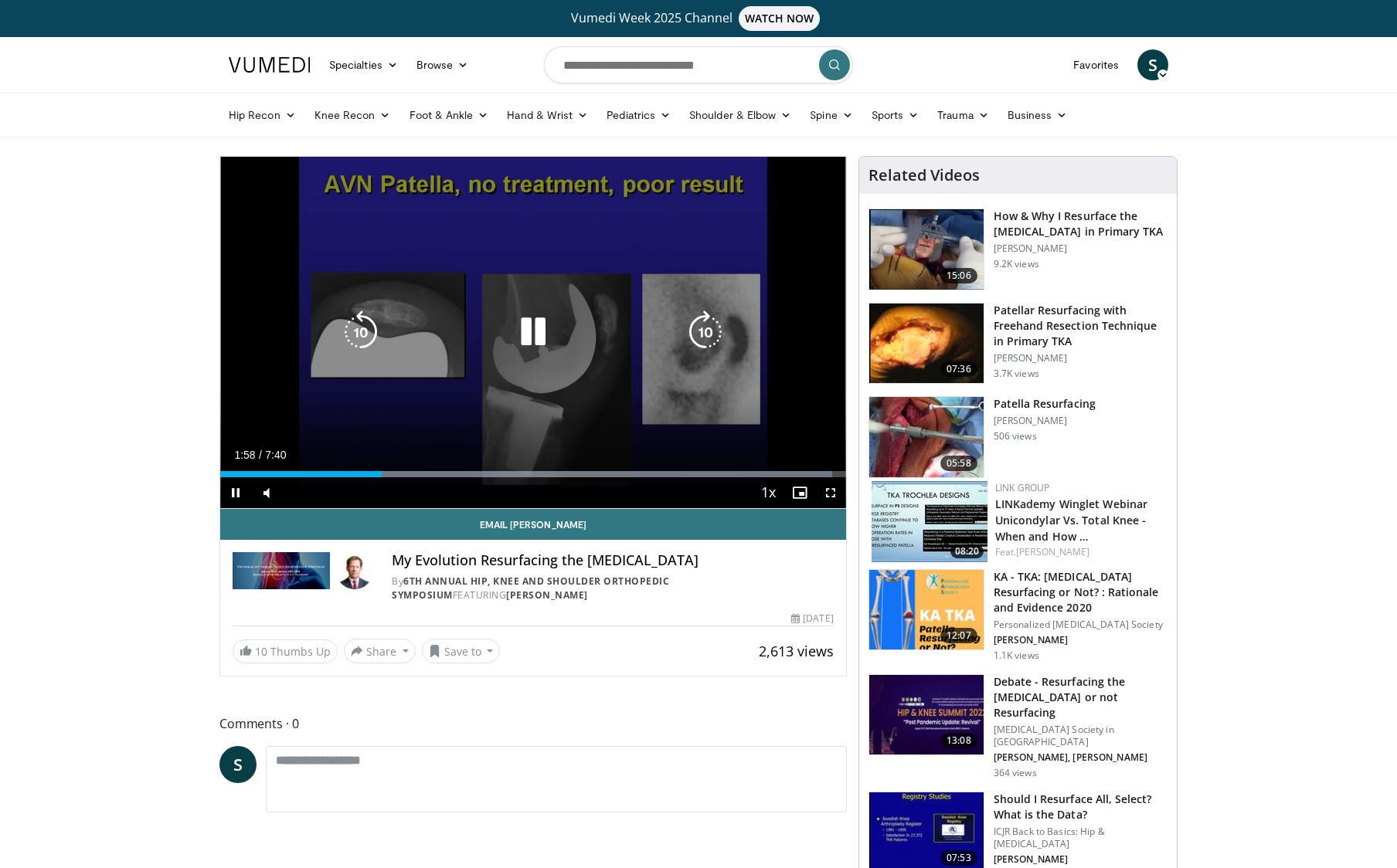
click at [528, 329] on icon "Video Player" at bounding box center [533, 332] width 43 height 43
click at [419, 428] on div "10 seconds Tap to unmute" at bounding box center [533, 332] width 626 height 351
click at [529, 327] on icon "Video Player" at bounding box center [533, 332] width 43 height 43
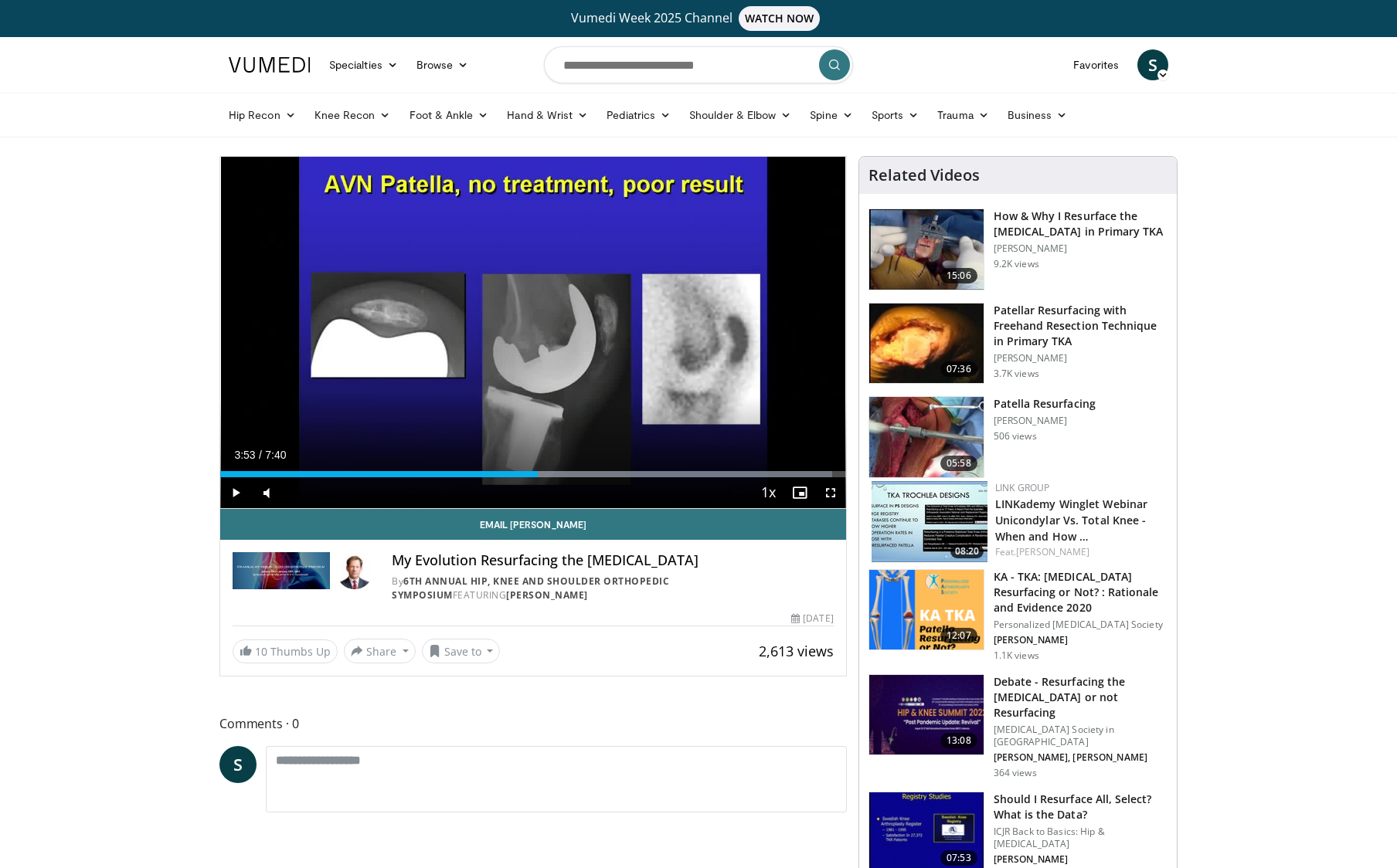
click at [831, 493] on span "Video Player" at bounding box center [830, 492] width 31 height 31
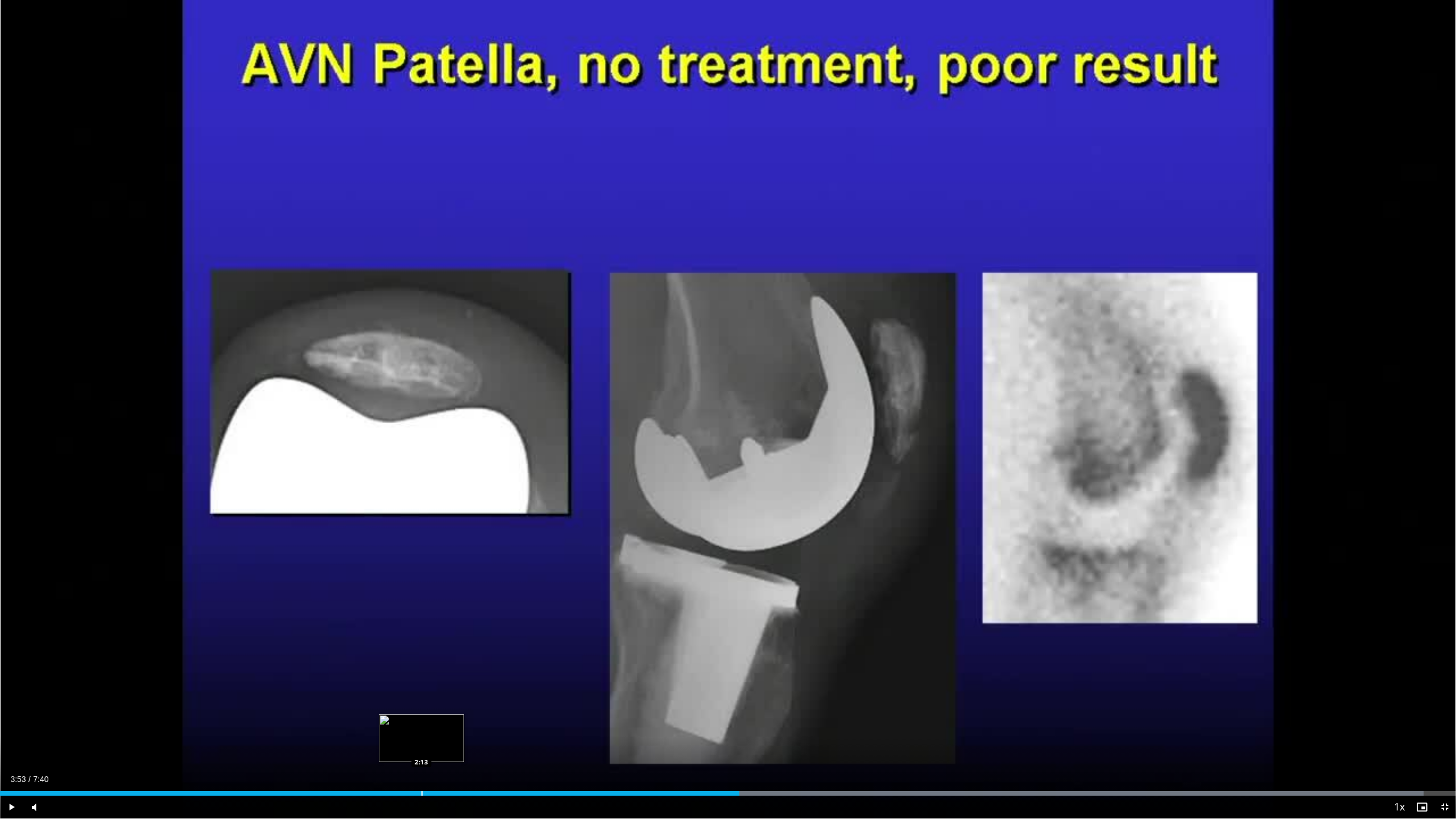
click at [421, 638] on div "Loaded : 97.79% 3:53 2:13" at bounding box center [728, 790] width 1456 height 11
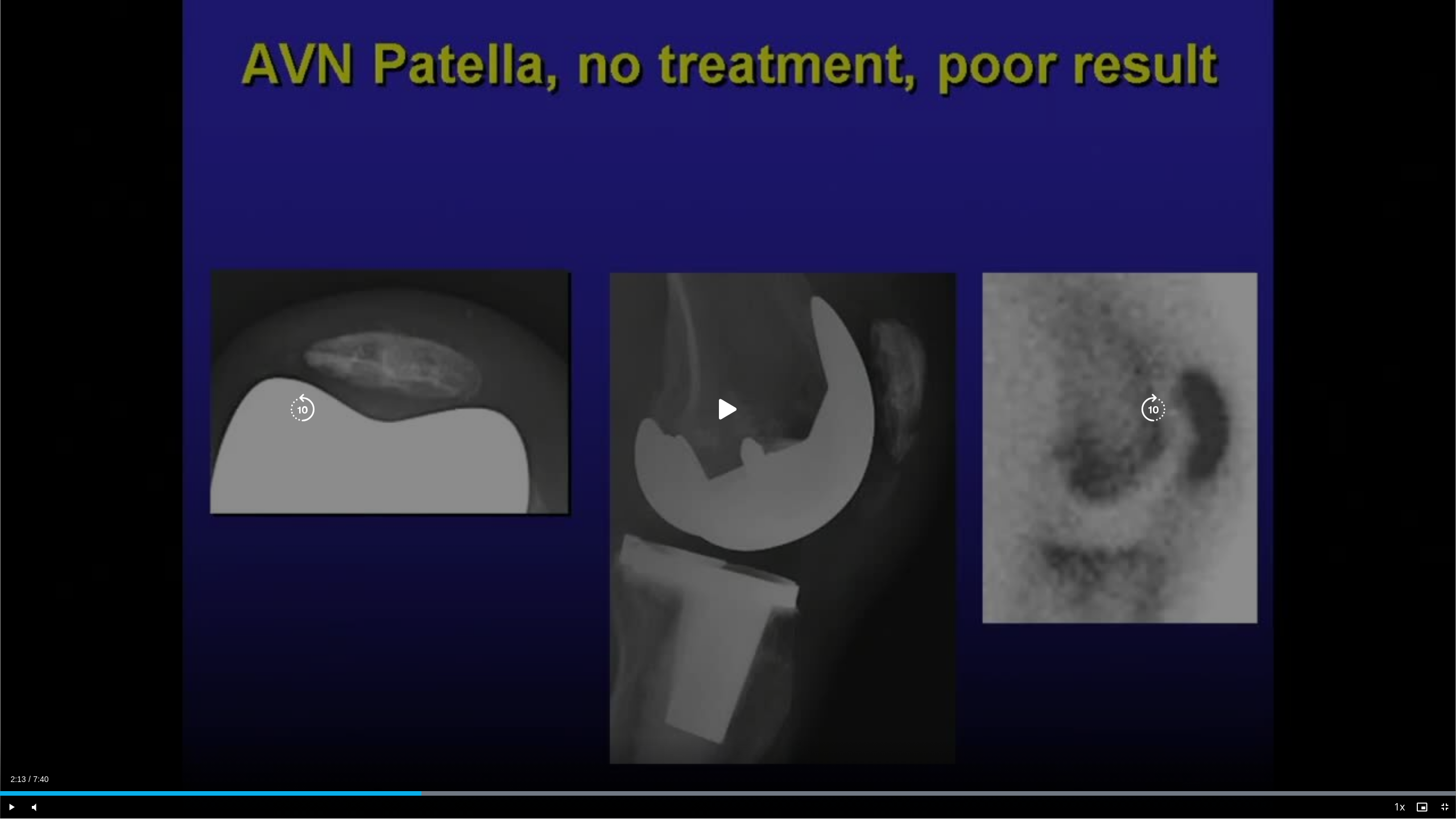
click at [567, 614] on div "10 seconds Tap to unmute" at bounding box center [728, 409] width 1456 height 818
click at [817, 401] on div "Video Player" at bounding box center [728, 409] width 874 height 23
click at [750, 406] on div "Video Player" at bounding box center [728, 409] width 874 height 23
click at [733, 411] on icon "Video Player" at bounding box center [728, 409] width 32 height 32
click at [633, 444] on div "10 seconds Tap to unmute" at bounding box center [728, 409] width 1456 height 818
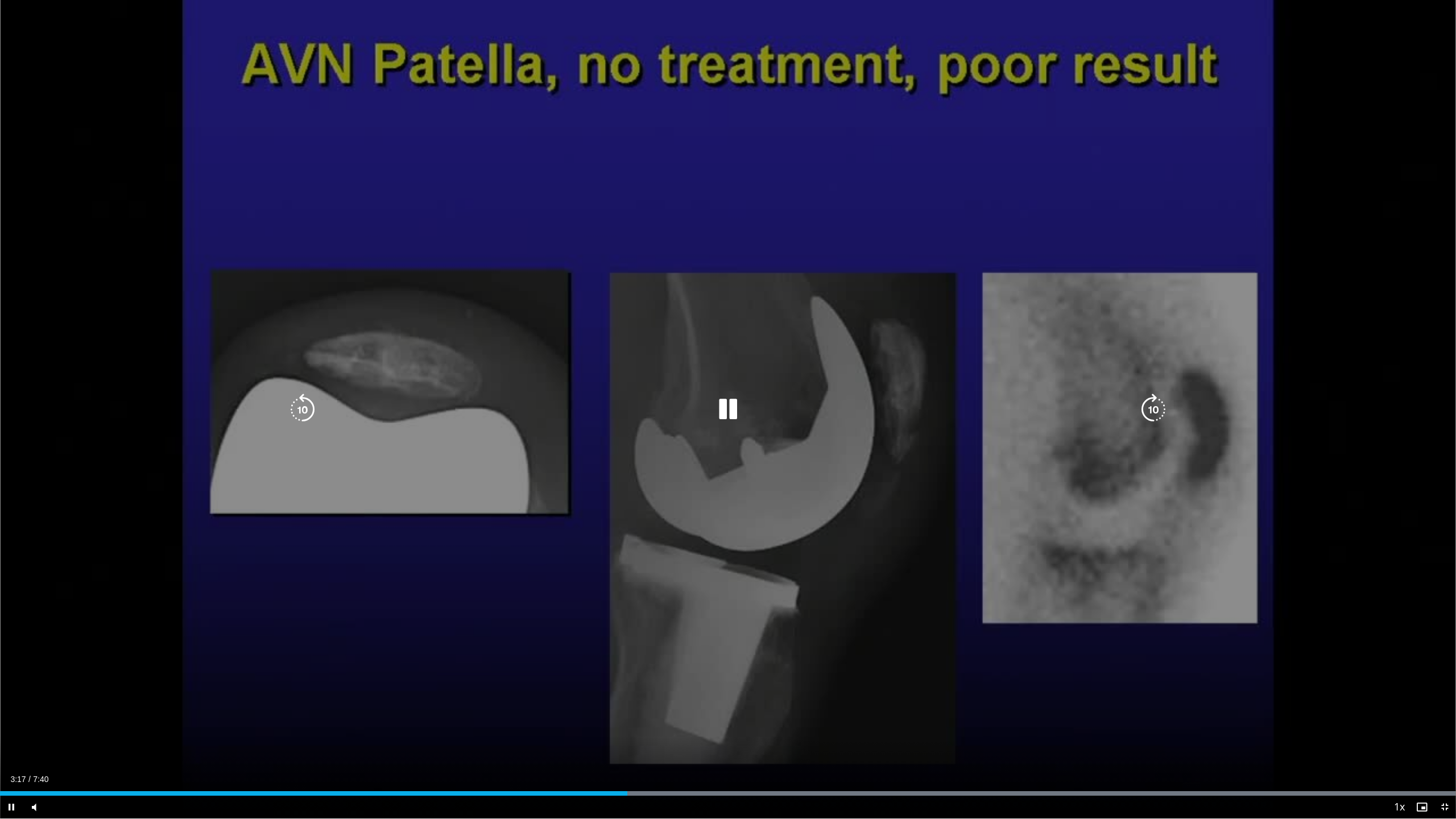
click at [736, 416] on icon "Video Player" at bounding box center [728, 409] width 32 height 32
click at [712, 403] on icon "Video Player" at bounding box center [728, 409] width 32 height 32
click at [310, 405] on icon "Video Player" at bounding box center [302, 409] width 32 height 32
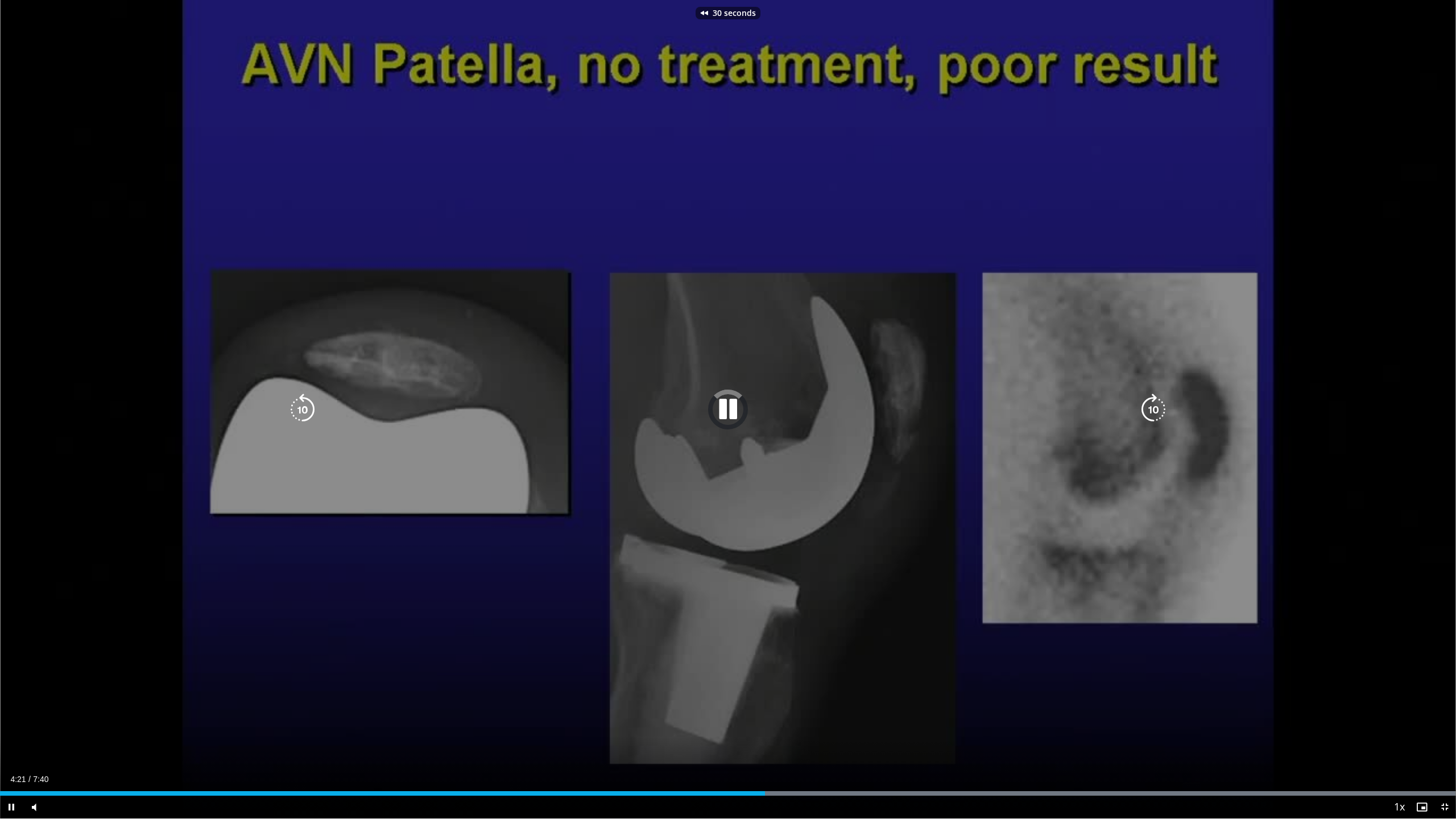
click at [310, 405] on icon "Video Player" at bounding box center [302, 409] width 32 height 32
click at [305, 408] on icon "Video Player" at bounding box center [302, 409] width 32 height 32
click at [1028, 406] on icon "Video Player" at bounding box center [1153, 409] width 32 height 32
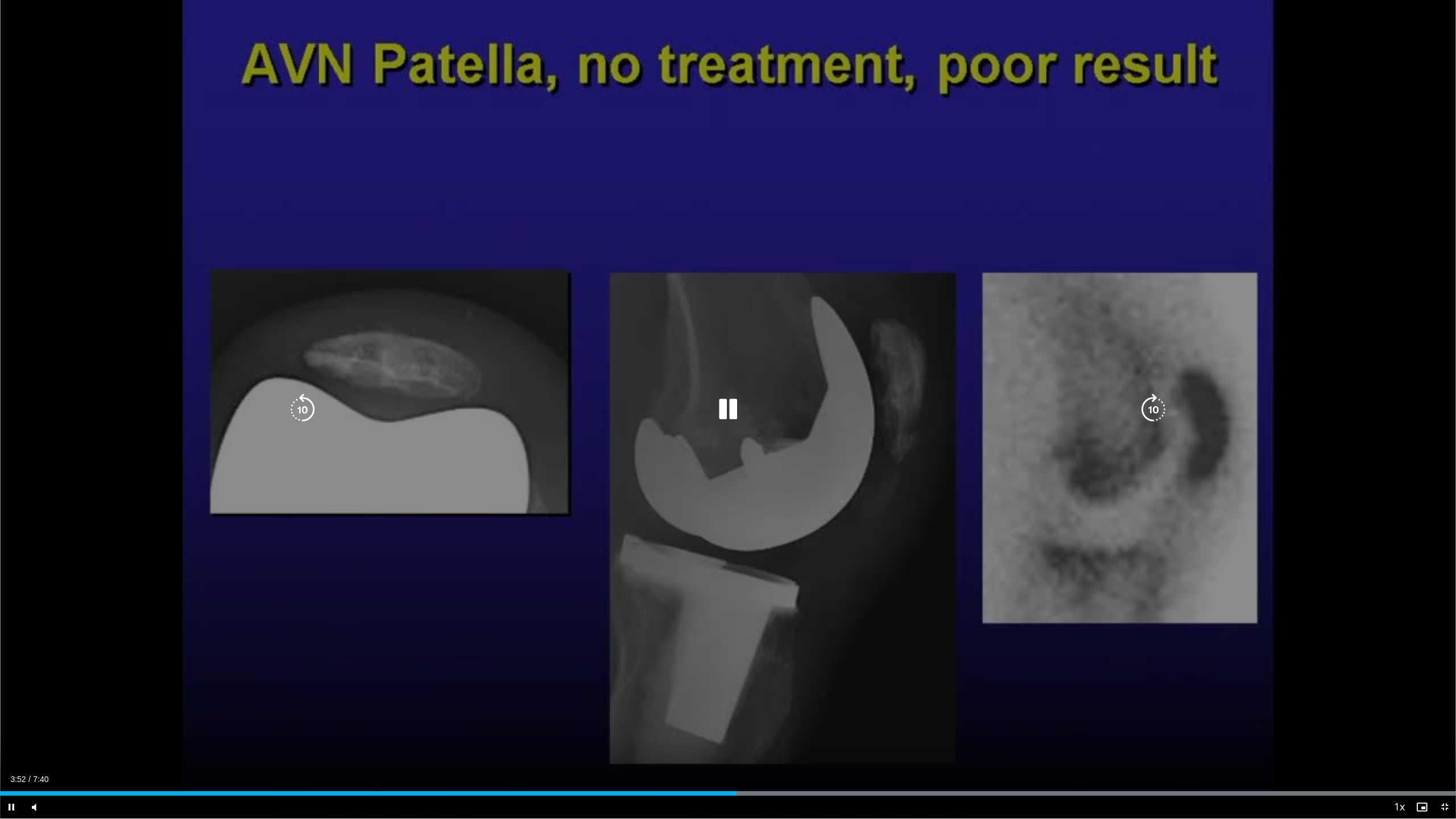
click at [1028, 407] on icon "Video Player" at bounding box center [1153, 409] width 32 height 32
click at [1028, 402] on icon "Video Player" at bounding box center [1153, 409] width 32 height 32
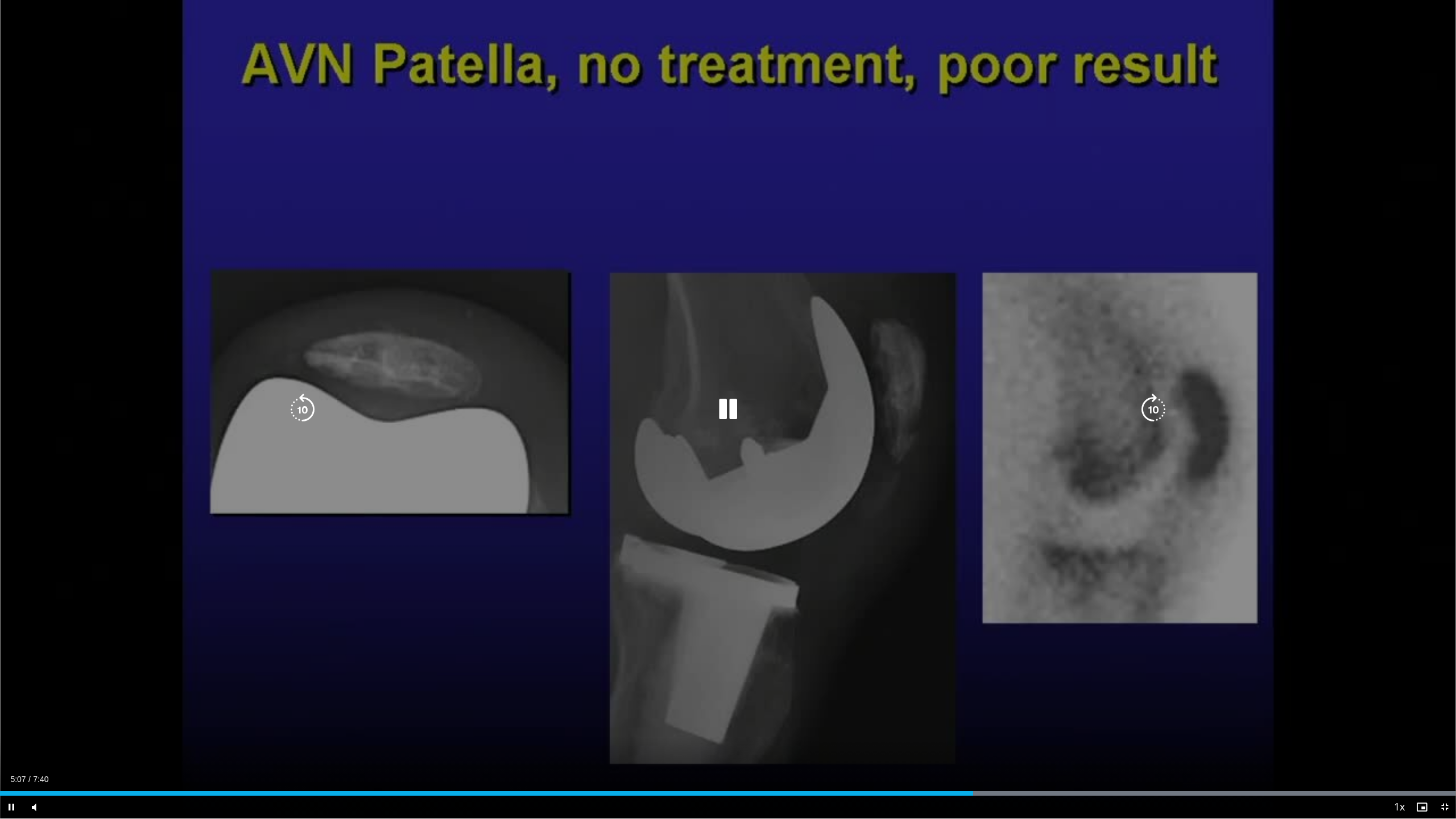
click at [317, 412] on icon "Video Player" at bounding box center [302, 409] width 32 height 32
click at [312, 413] on icon "Video Player" at bounding box center [302, 409] width 32 height 32
click at [1028, 398] on icon "Video Player" at bounding box center [1153, 409] width 32 height 32
drag, startPoint x: 1158, startPoint y: 398, endPoint x: 1425, endPoint y: 439, distance: 270.1
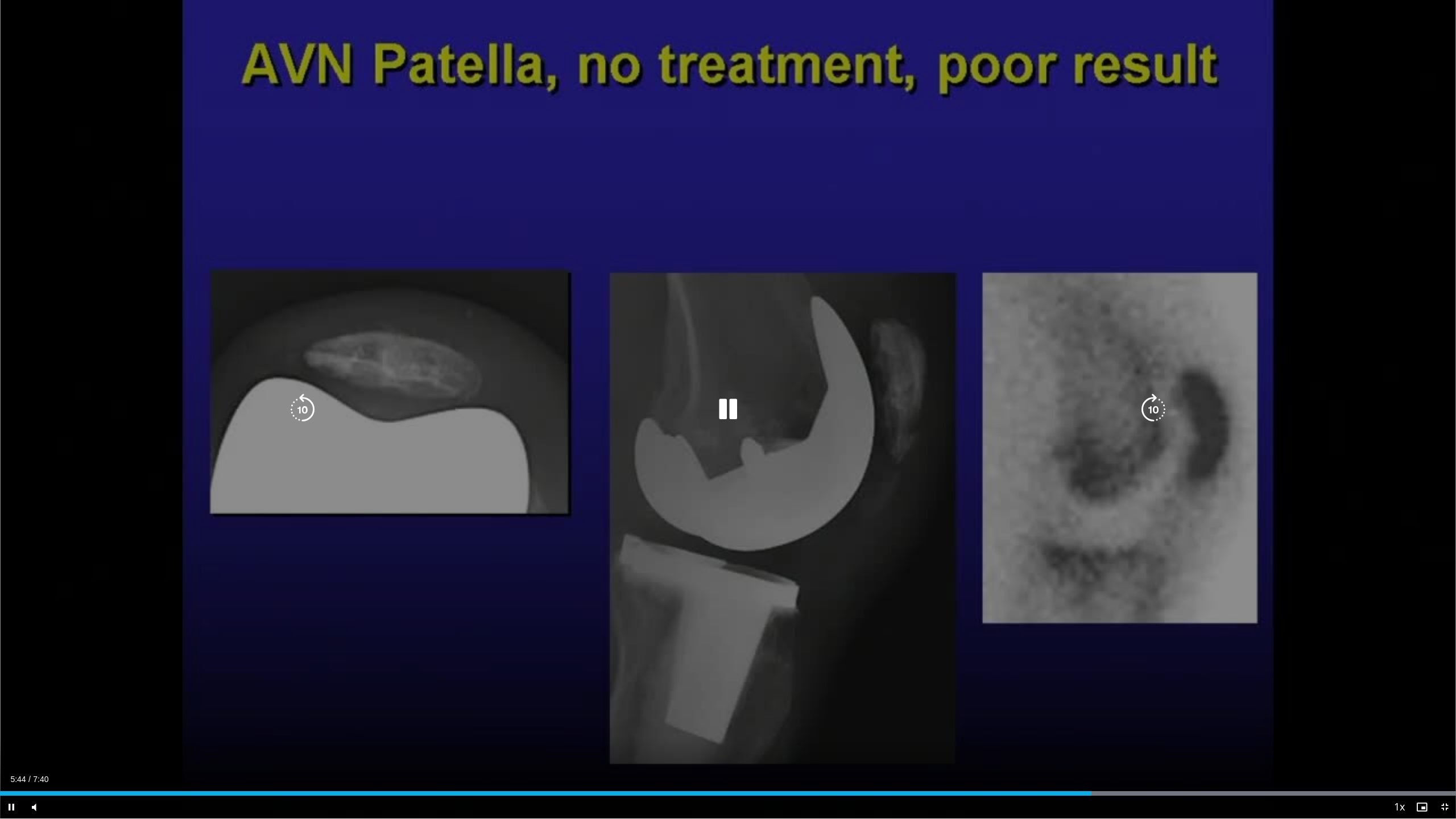
click at [1028, 439] on div "20 seconds Tap to unmute" at bounding box center [728, 409] width 1456 height 818
click at [1028, 410] on icon "Video Player" at bounding box center [1153, 409] width 32 height 32
drag, startPoint x: 296, startPoint y: 408, endPoint x: 305, endPoint y: 408, distance: 9.0
click at [296, 407] on icon "Video Player" at bounding box center [302, 409] width 32 height 32
click at [735, 399] on icon "Video Player" at bounding box center [728, 409] width 32 height 32
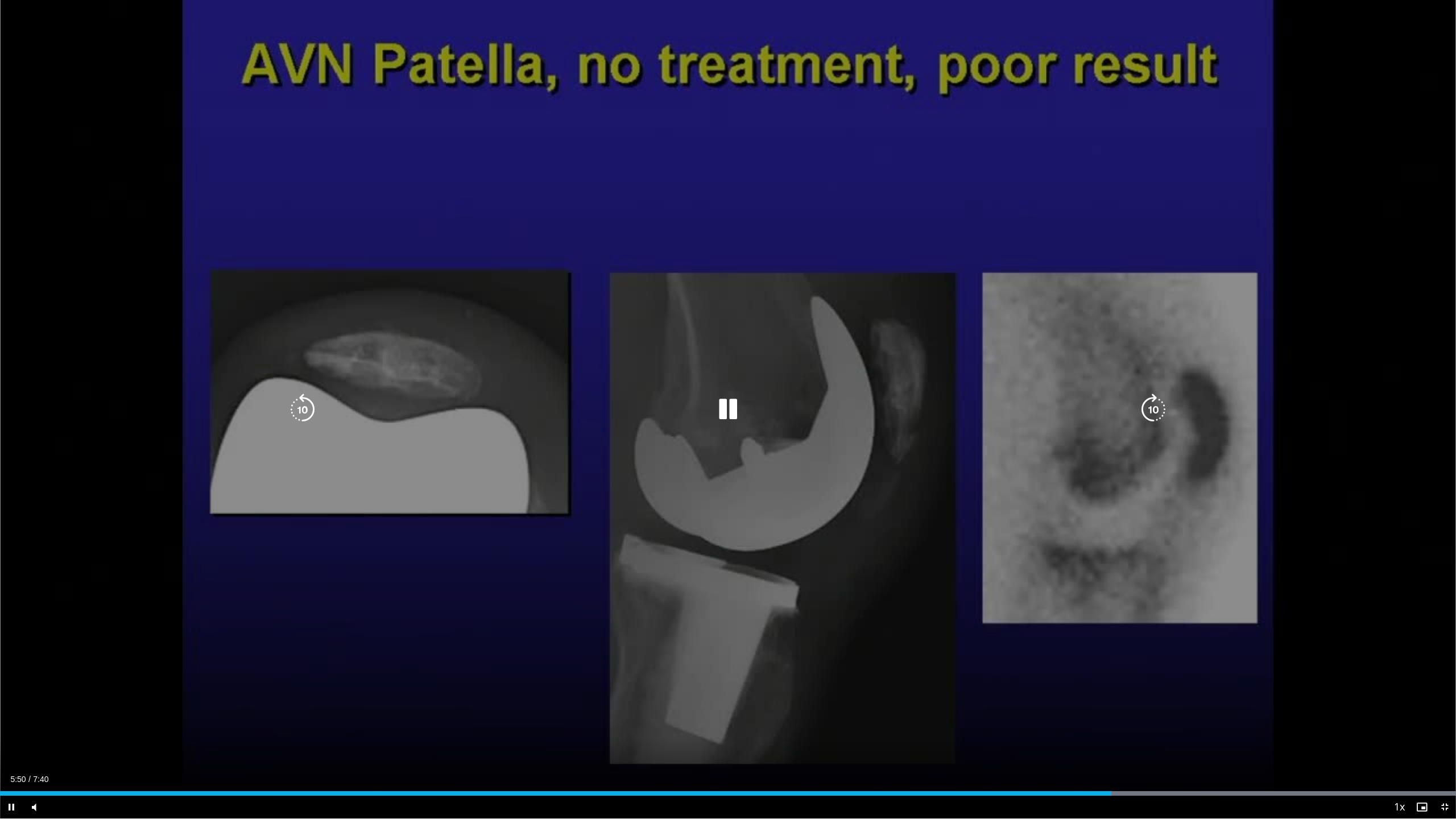
click at [307, 406] on icon "Video Player" at bounding box center [302, 409] width 32 height 32
click at [306, 414] on icon "Video Player" at bounding box center [302, 409] width 32 height 32
click at [307, 414] on icon "Video Player" at bounding box center [302, 409] width 32 height 32
click at [306, 413] on icon "Video Player" at bounding box center [302, 409] width 32 height 32
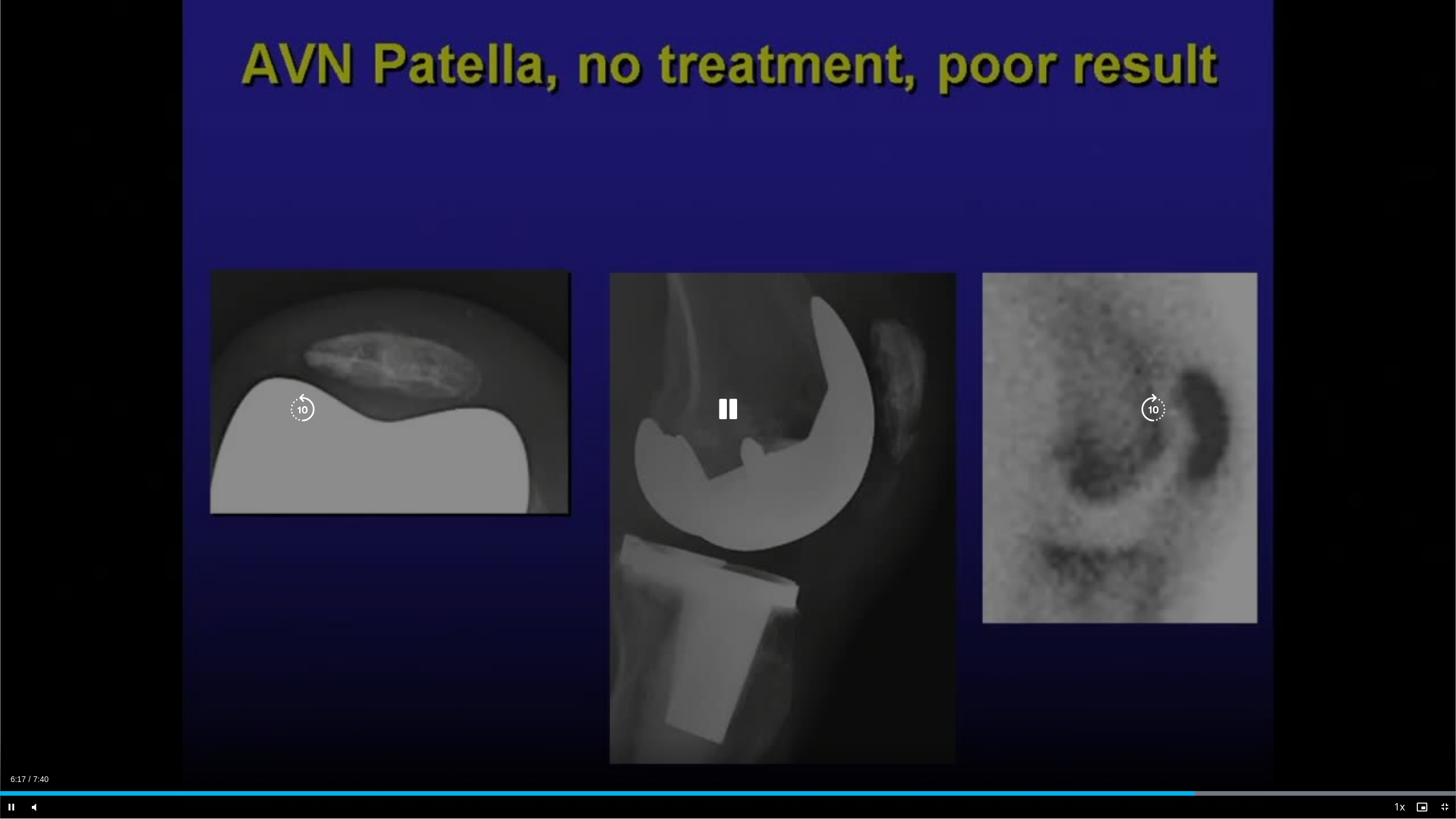
click at [1028, 405] on icon "Video Player" at bounding box center [1153, 409] width 32 height 32
click at [714, 412] on icon "Video Player" at bounding box center [728, 409] width 32 height 32
click at [743, 410] on icon "Video Player" at bounding box center [728, 409] width 32 height 32
click at [299, 407] on icon "Video Player" at bounding box center [302, 409] width 32 height 32
click at [735, 407] on icon "Video Player" at bounding box center [728, 409] width 32 height 32
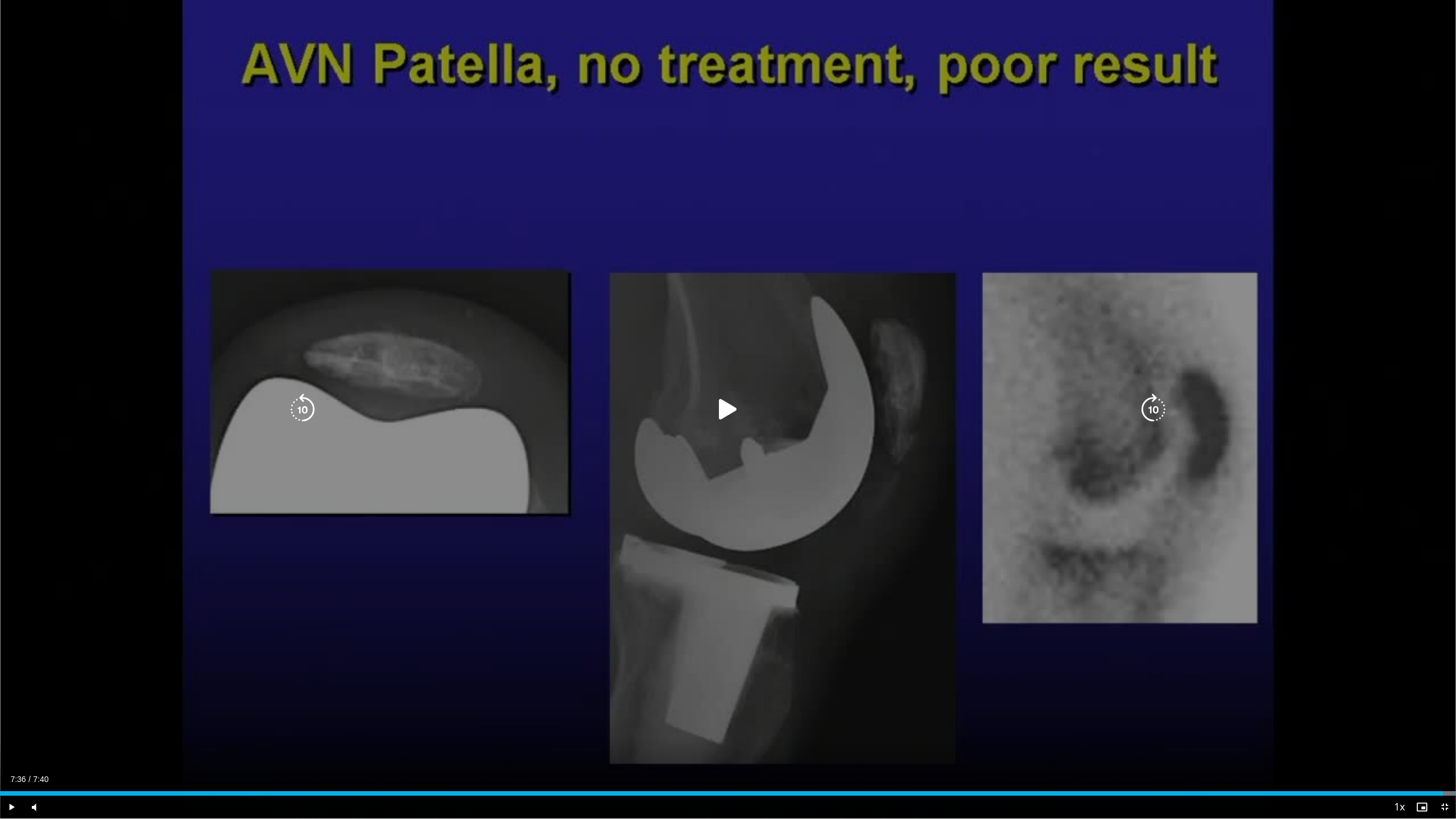
click at [731, 410] on icon "Video Player" at bounding box center [728, 409] width 32 height 32
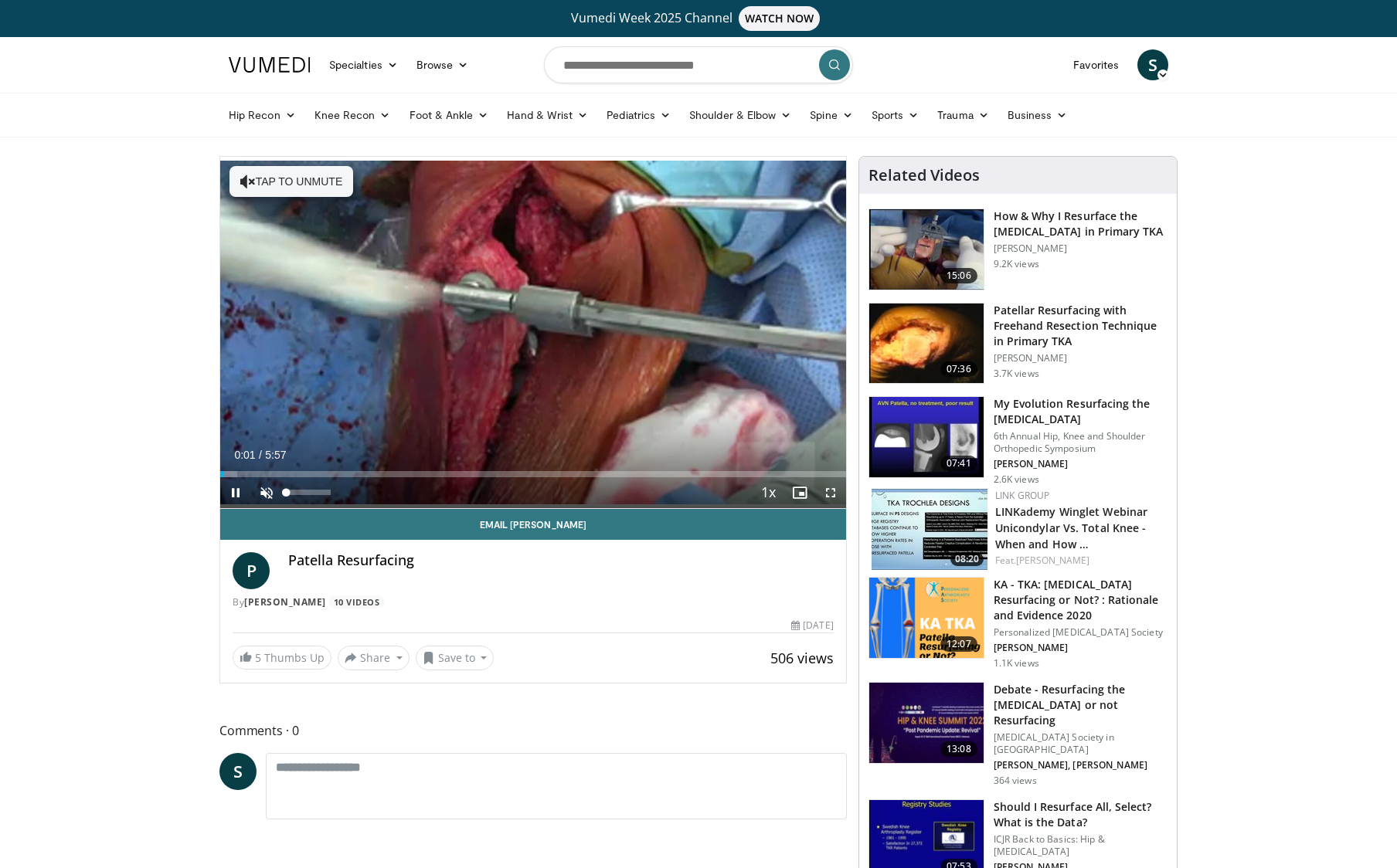
click at [268, 496] on span "Video Player" at bounding box center [266, 492] width 31 height 31
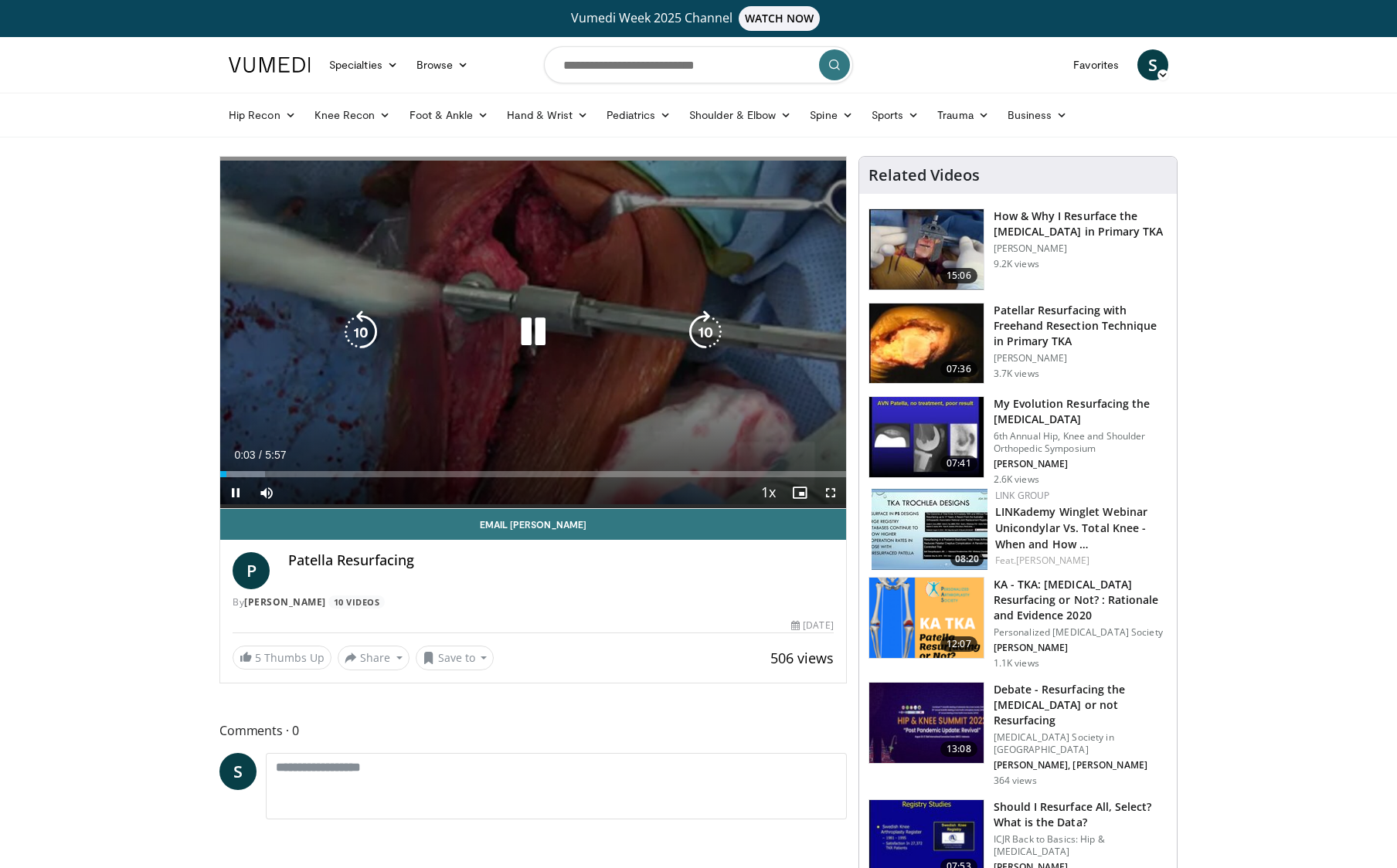
click at [706, 324] on icon "Video Player" at bounding box center [705, 332] width 43 height 43
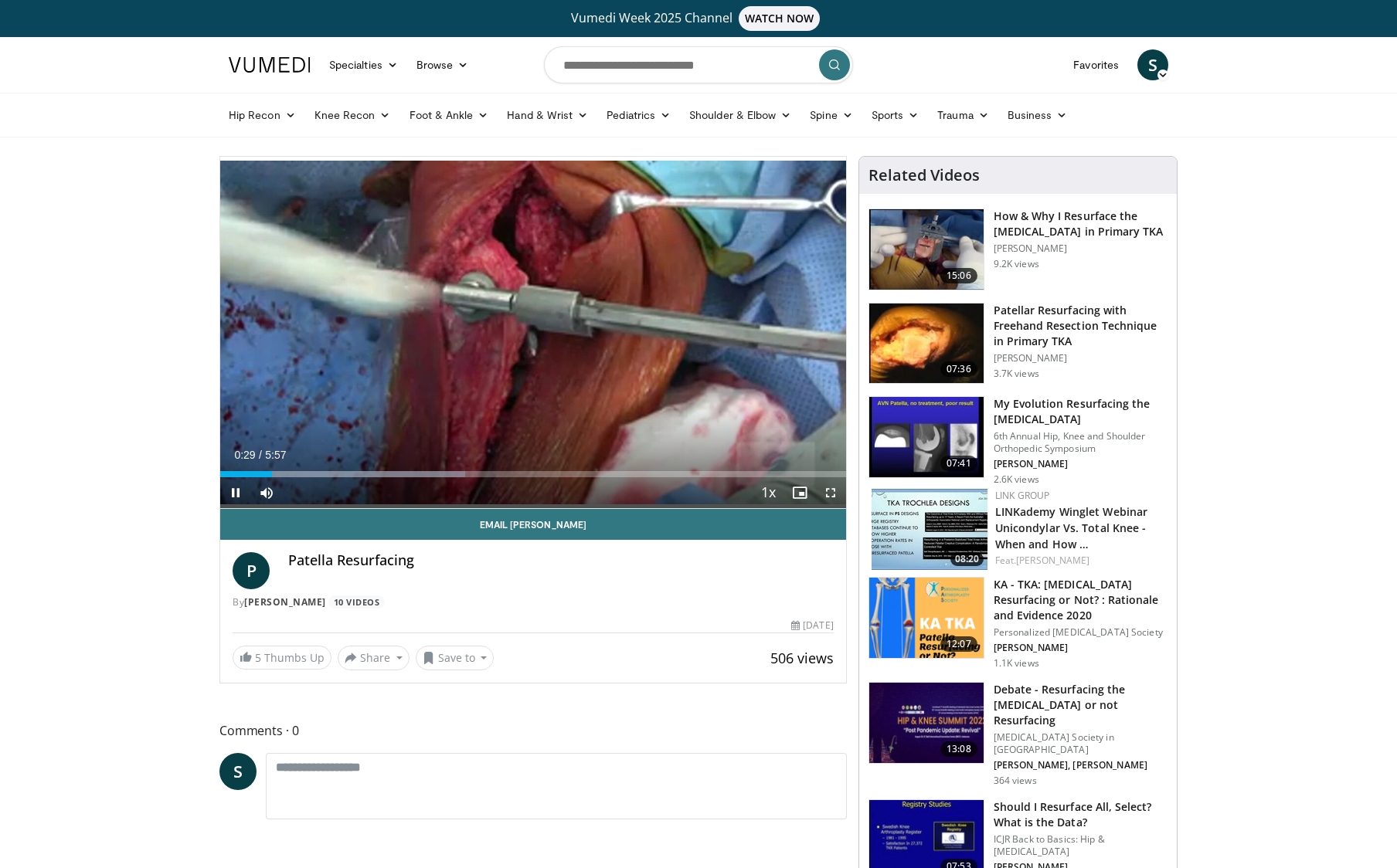
click at [831, 493] on span "Video Player" at bounding box center [830, 492] width 31 height 31
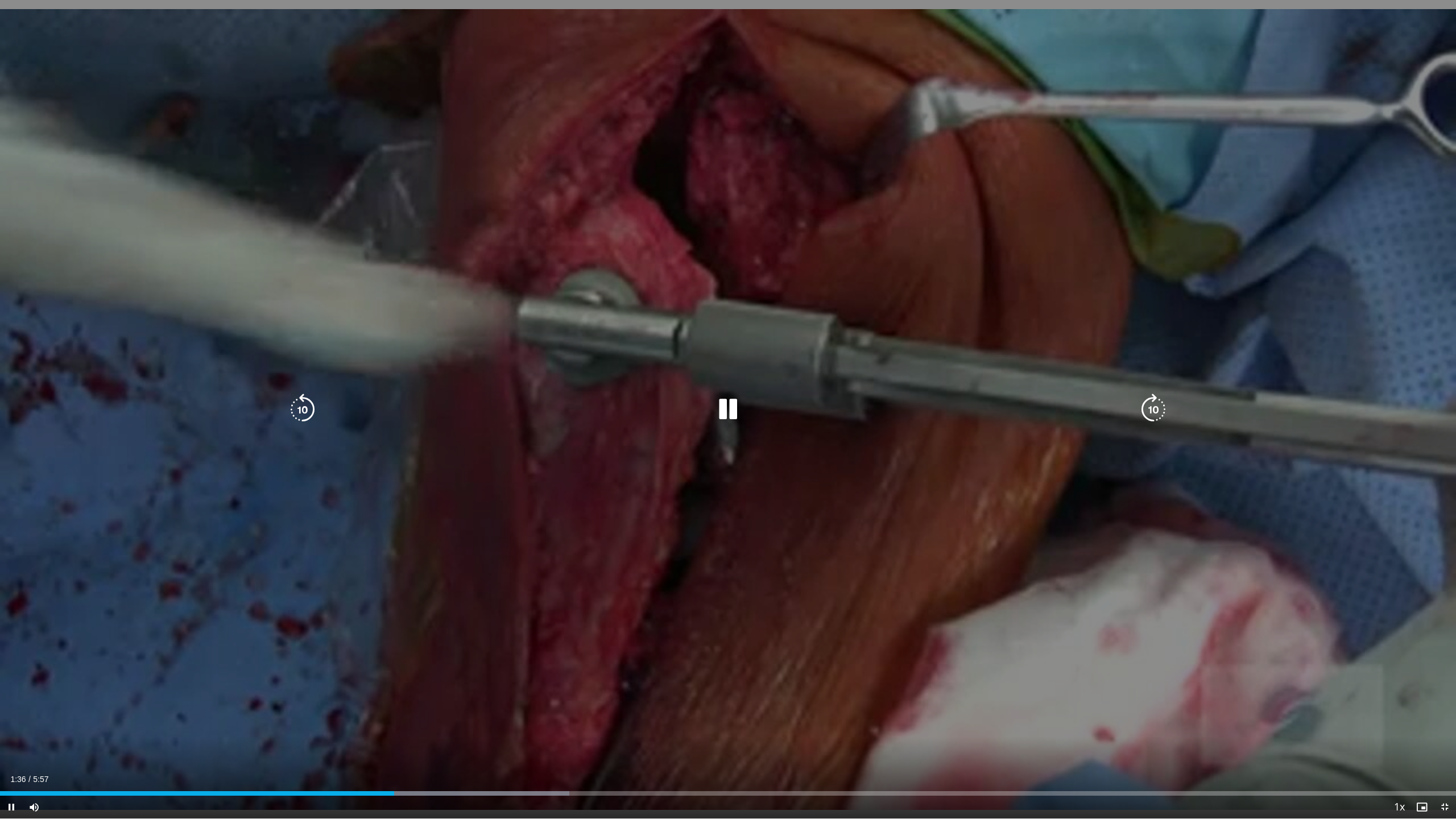
click at [1028, 412] on icon "Video Player" at bounding box center [1153, 409] width 32 height 32
click at [1028, 412] on icon "Video Player" at bounding box center [1153, 409] width 32 height 32
click at [1028, 417] on icon "Video Player" at bounding box center [1153, 409] width 32 height 32
click at [1028, 418] on icon "Video Player" at bounding box center [1153, 409] width 32 height 32
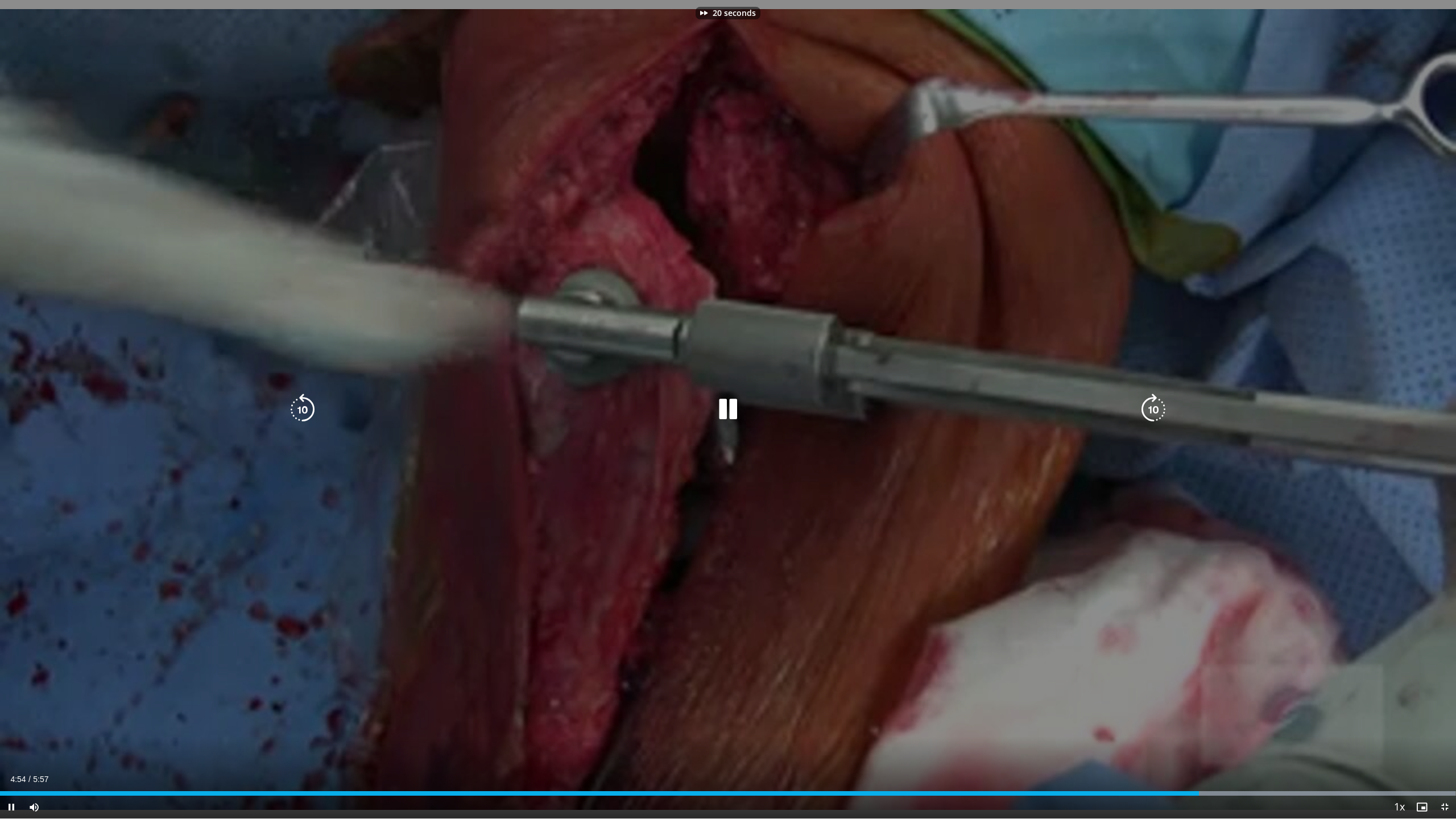
click at [1028, 418] on icon "Video Player" at bounding box center [1153, 409] width 32 height 32
click at [1028, 417] on icon "Video Player" at bounding box center [1153, 409] width 32 height 32
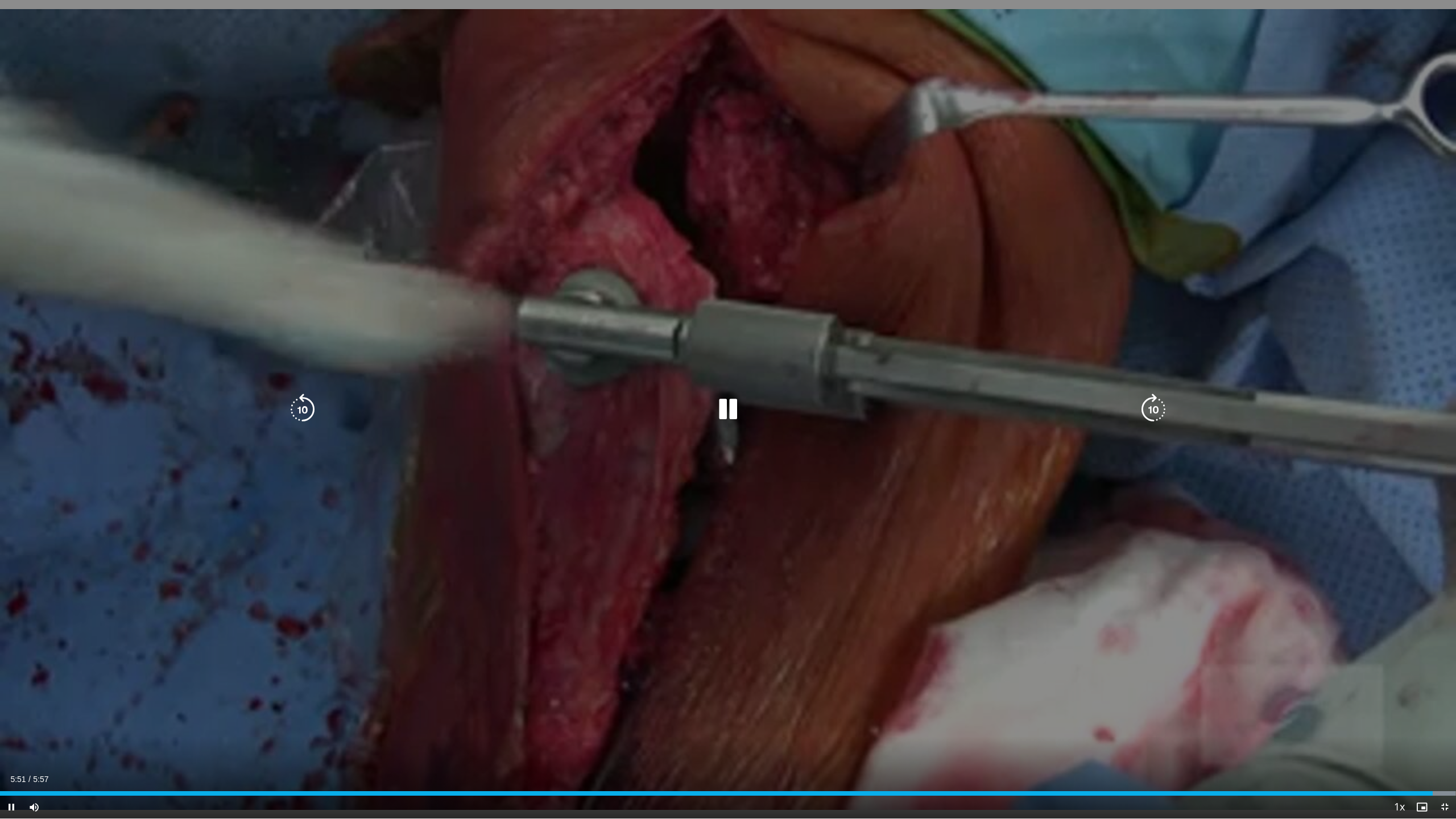
click at [1028, 416] on icon "Video Player" at bounding box center [1153, 409] width 32 height 32
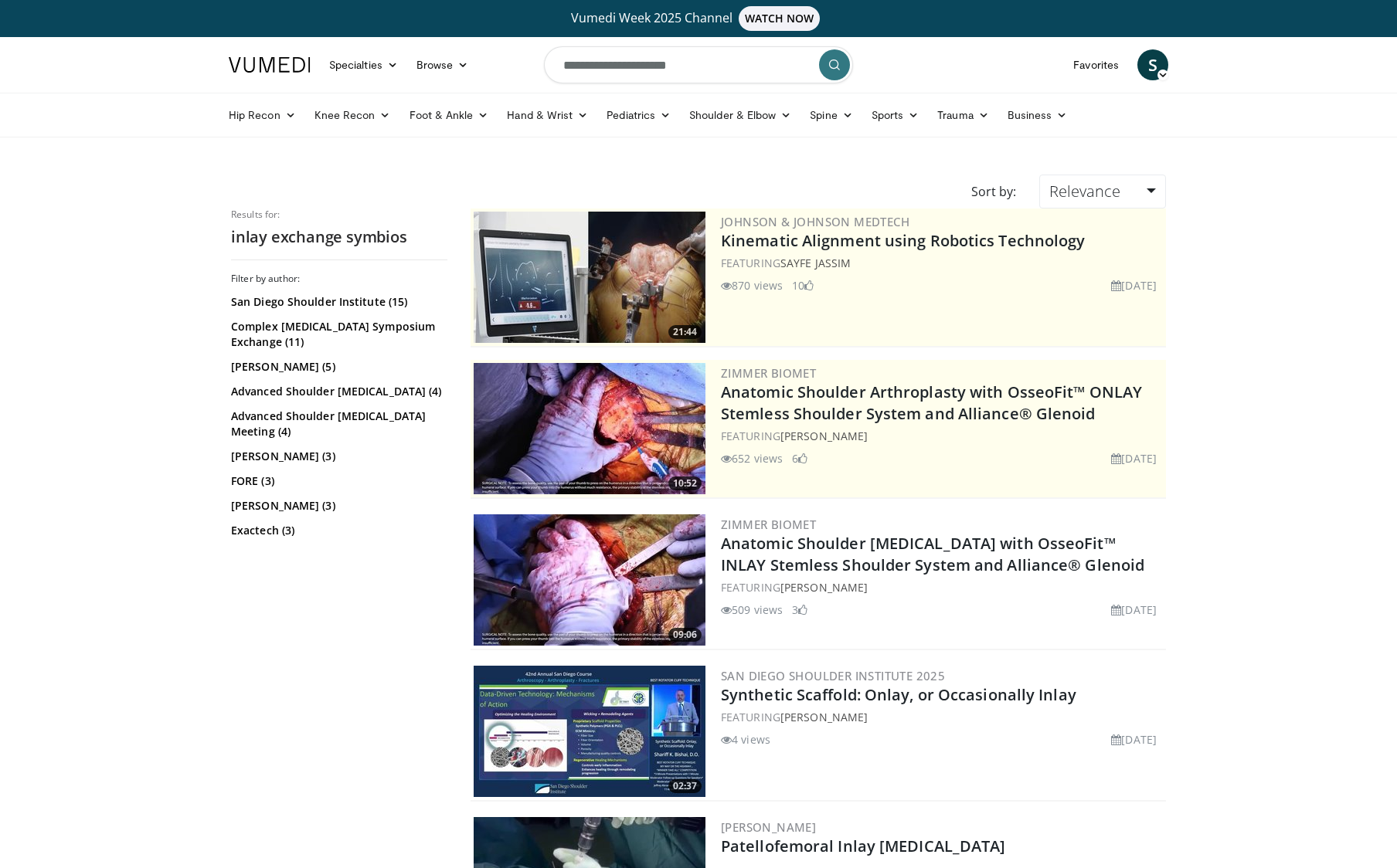
click at [680, 73] on input "**********" at bounding box center [698, 64] width 309 height 37
type input "**********"
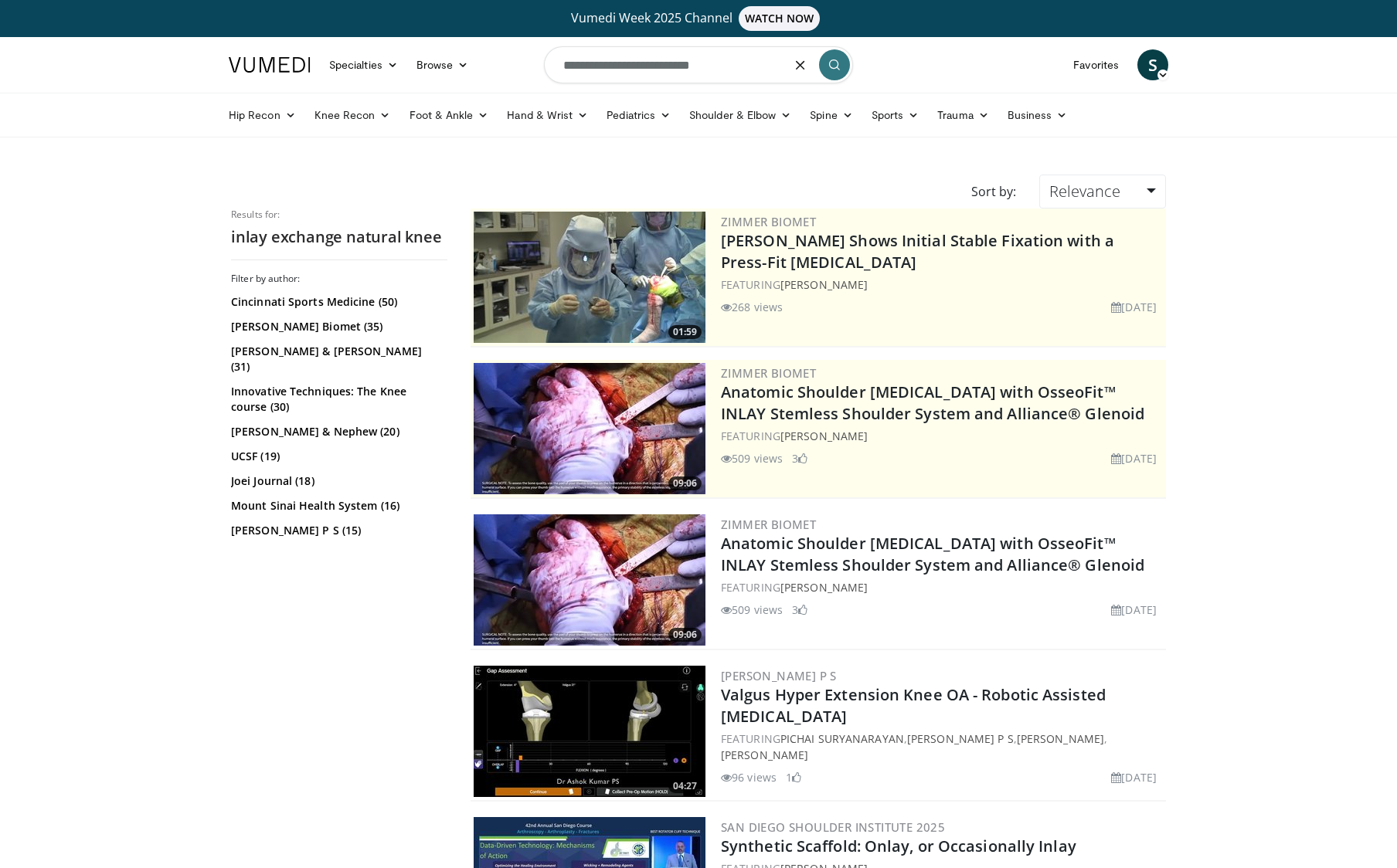
drag, startPoint x: 651, startPoint y: 65, endPoint x: 758, endPoint y: 55, distance: 107.5
click at [758, 55] on input "**********" at bounding box center [698, 64] width 309 height 37
type input "**********"
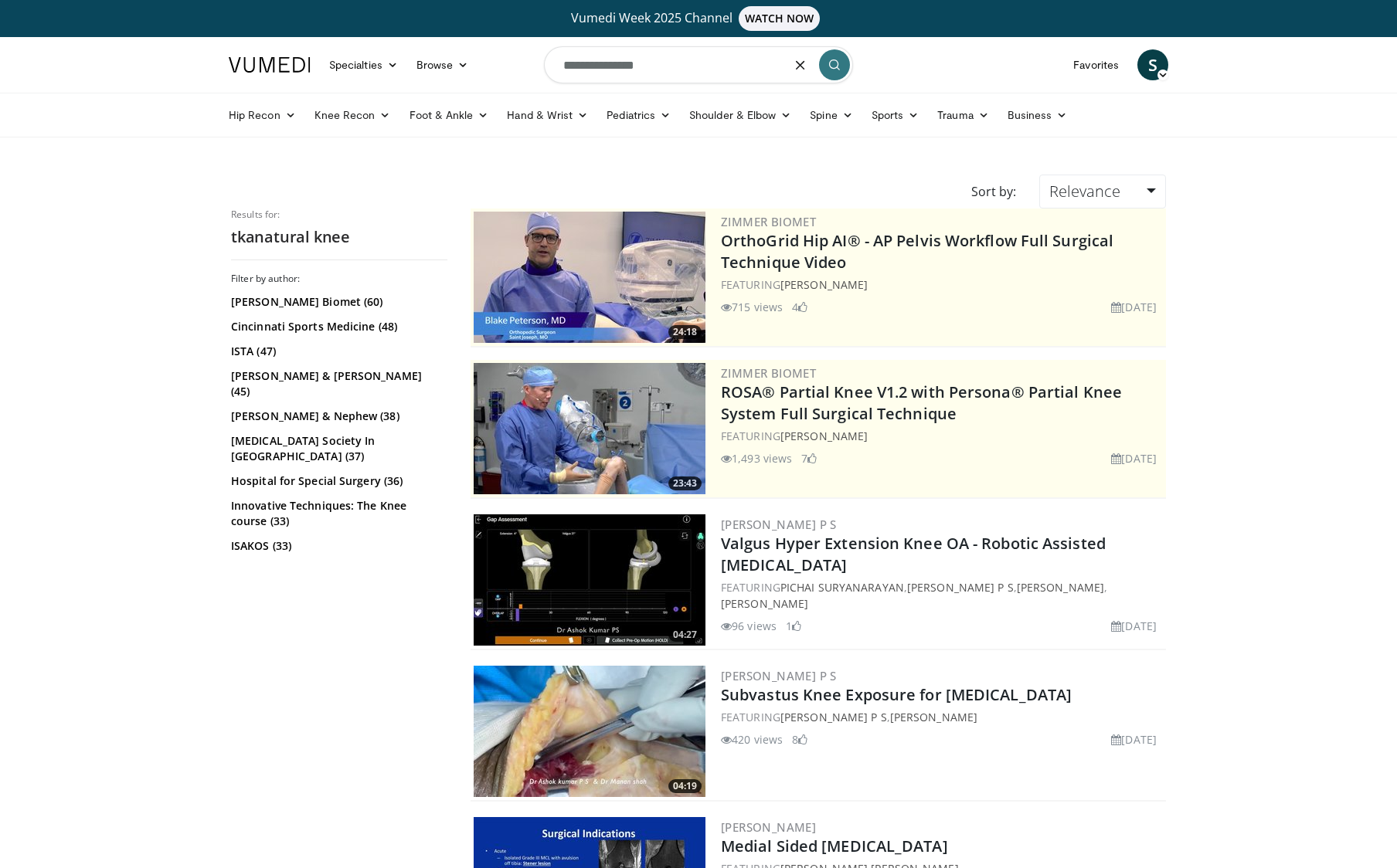
click at [584, 68] on input "**********" at bounding box center [698, 64] width 309 height 37
type input "**********"
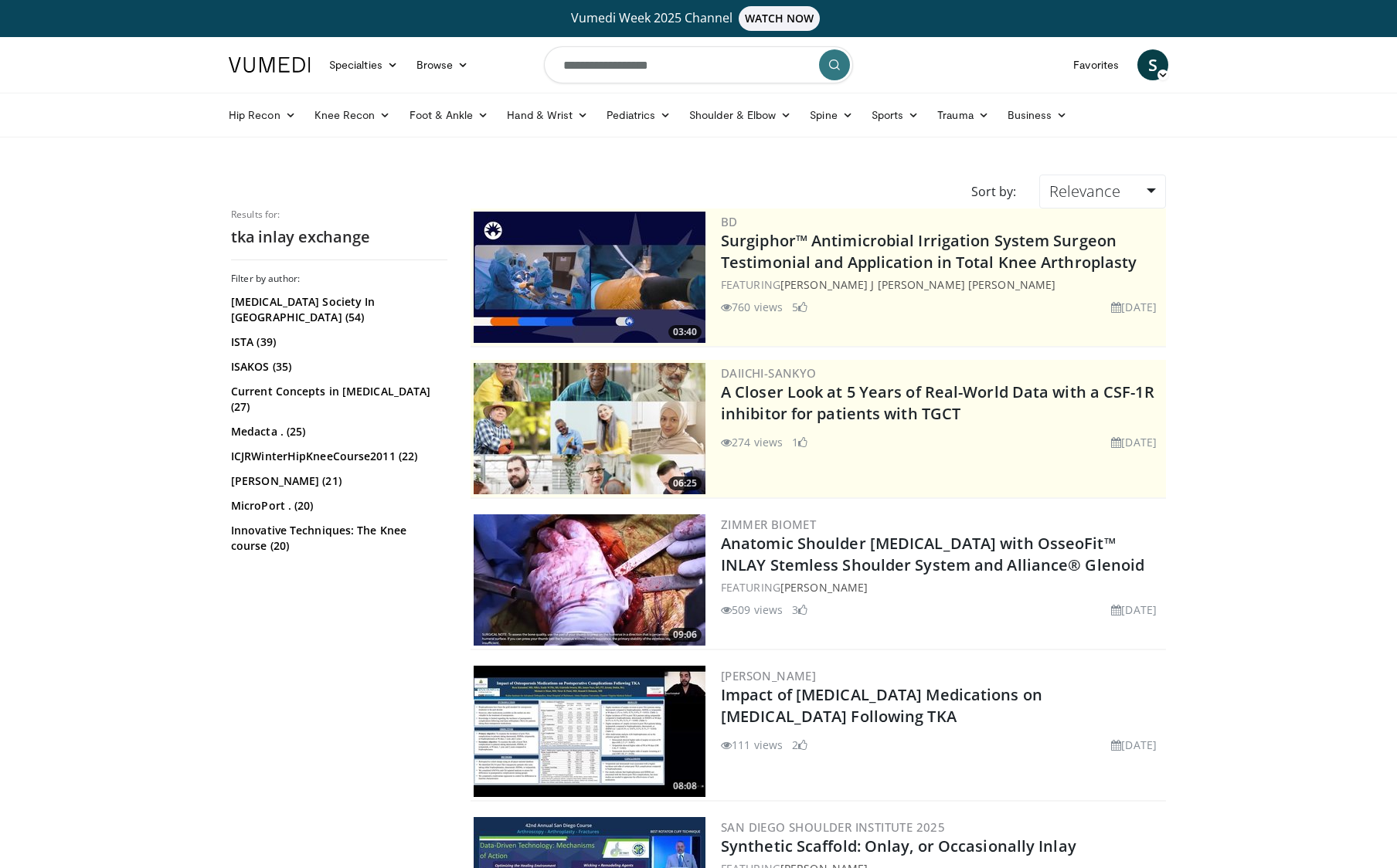
click at [579, 69] on input "**********" at bounding box center [698, 64] width 309 height 37
click at [580, 68] on input "**********" at bounding box center [698, 64] width 309 height 37
click at [567, 68] on input "**********" at bounding box center [698, 64] width 309 height 37
type input "**********"
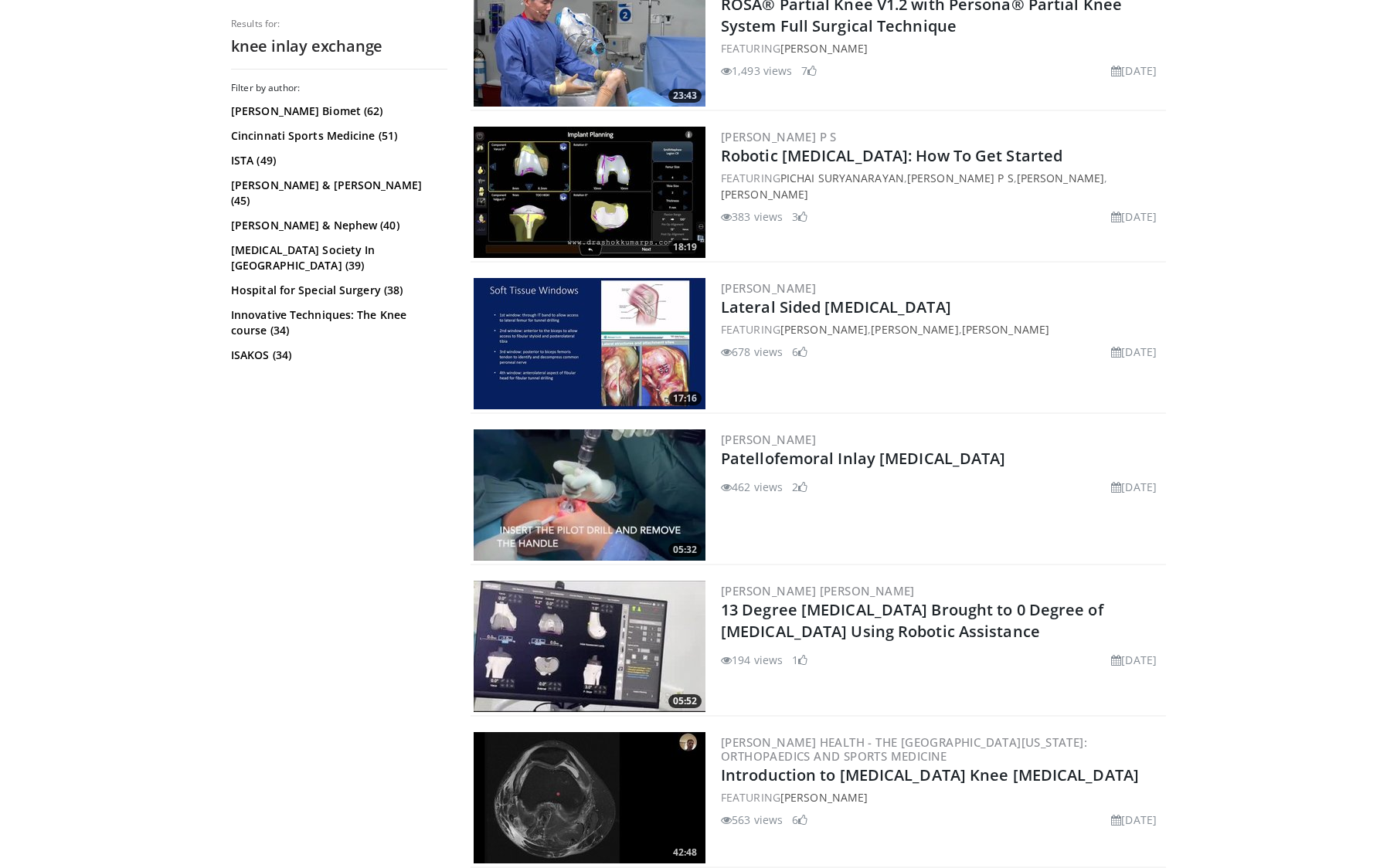
scroll to position [1597, 0]
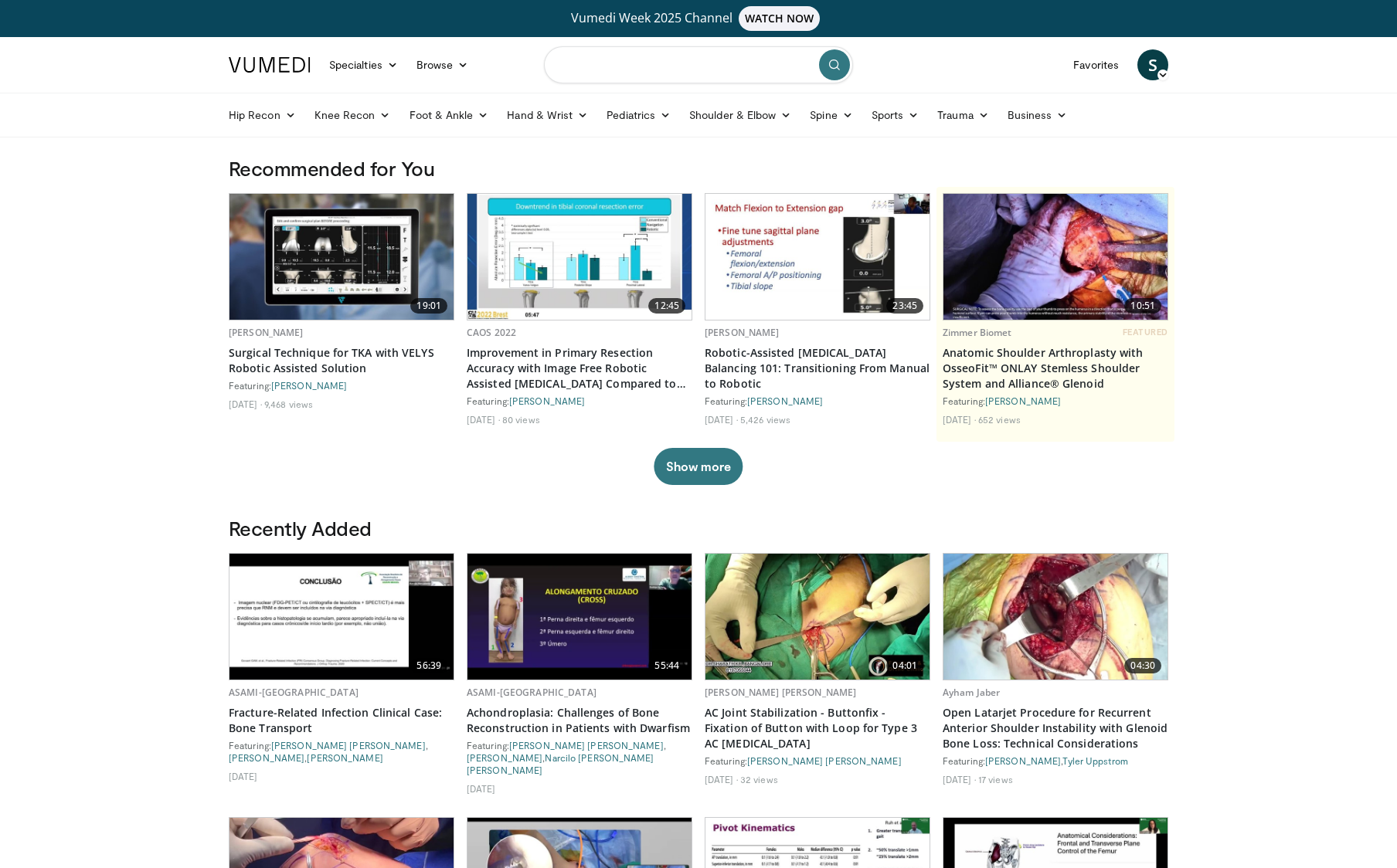
click at [601, 72] on input "Search topics, interventions" at bounding box center [698, 64] width 309 height 37
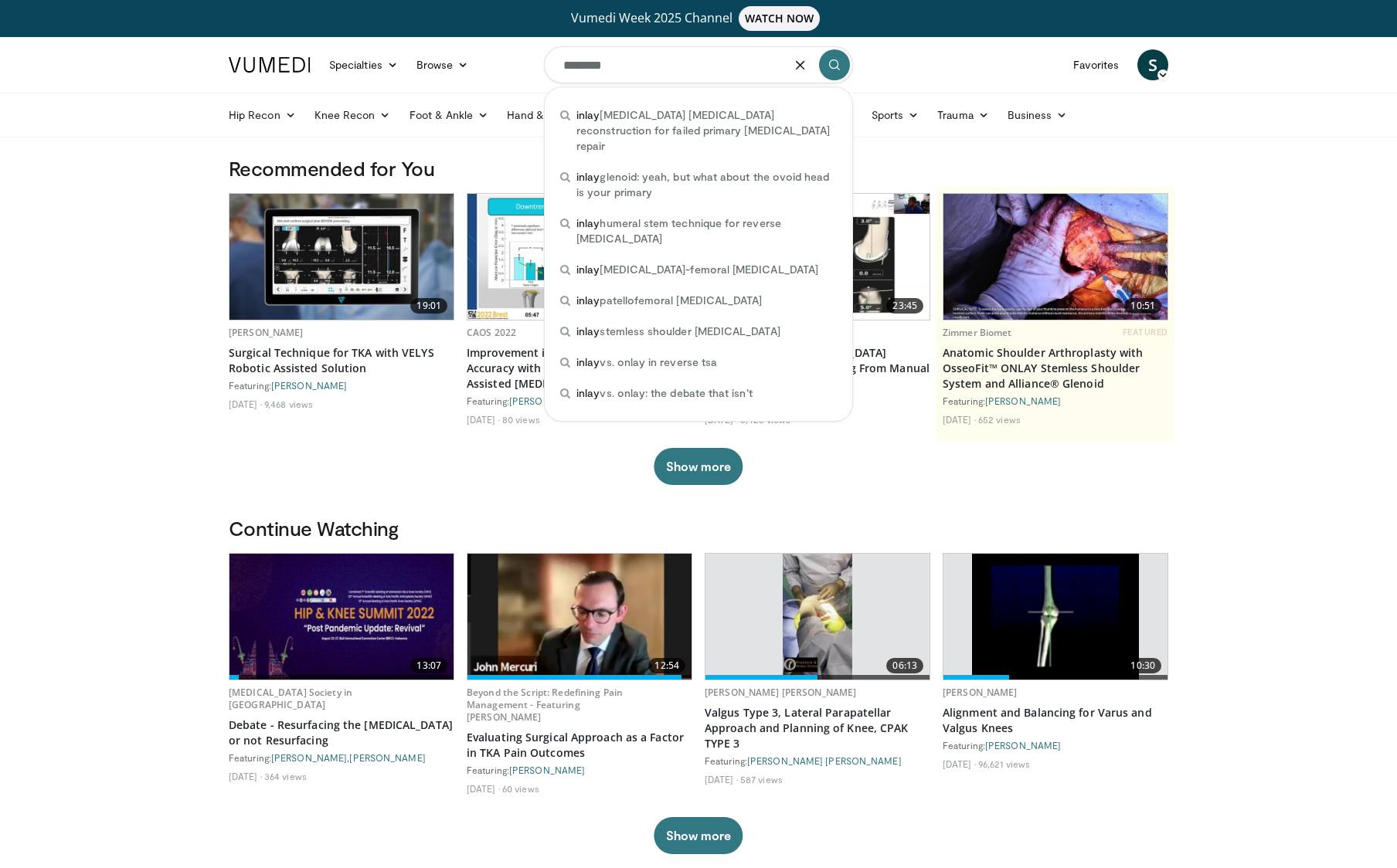
type input "*********"
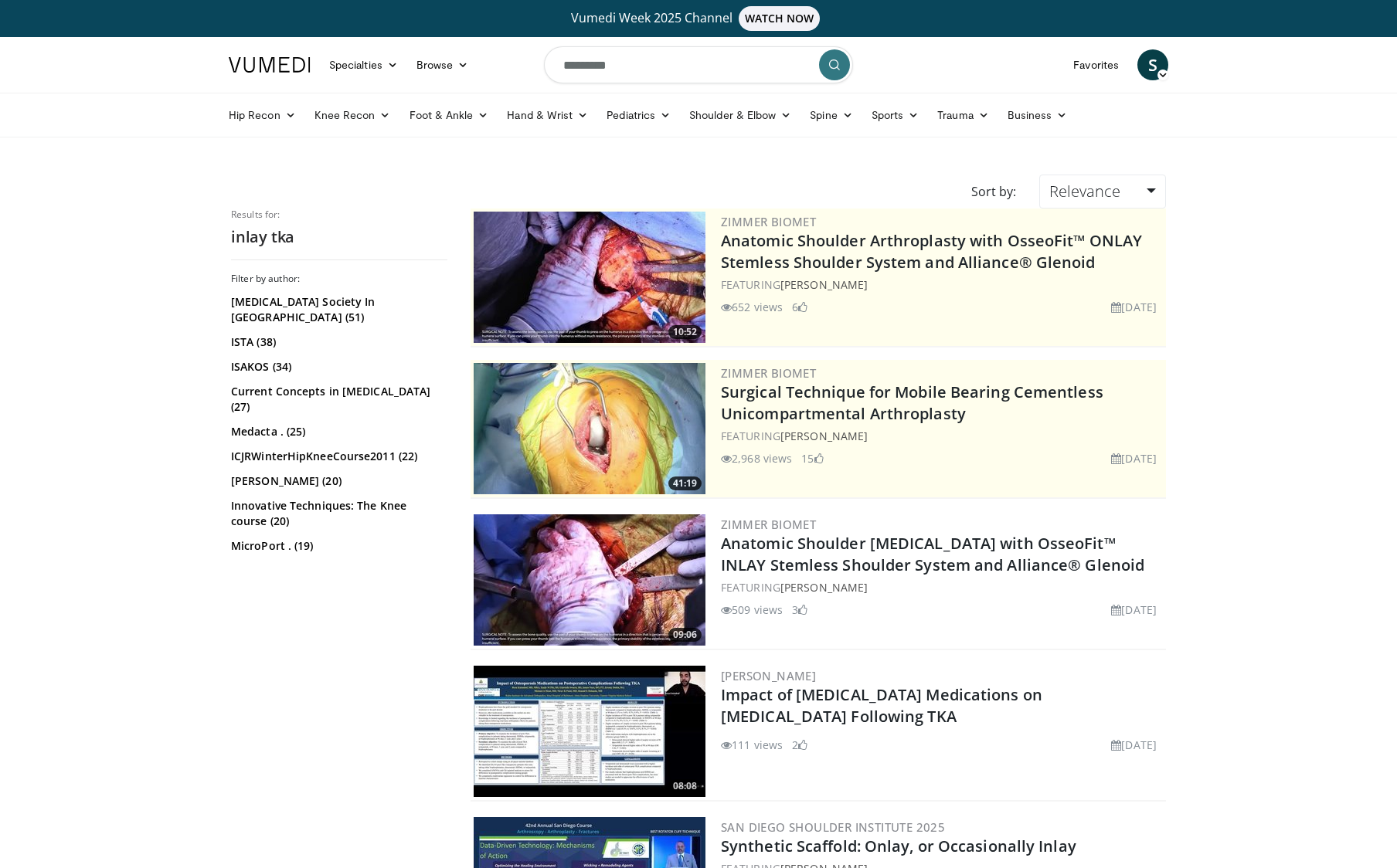
click at [617, 64] on input "*********" at bounding box center [698, 64] width 309 height 37
type input "**********"
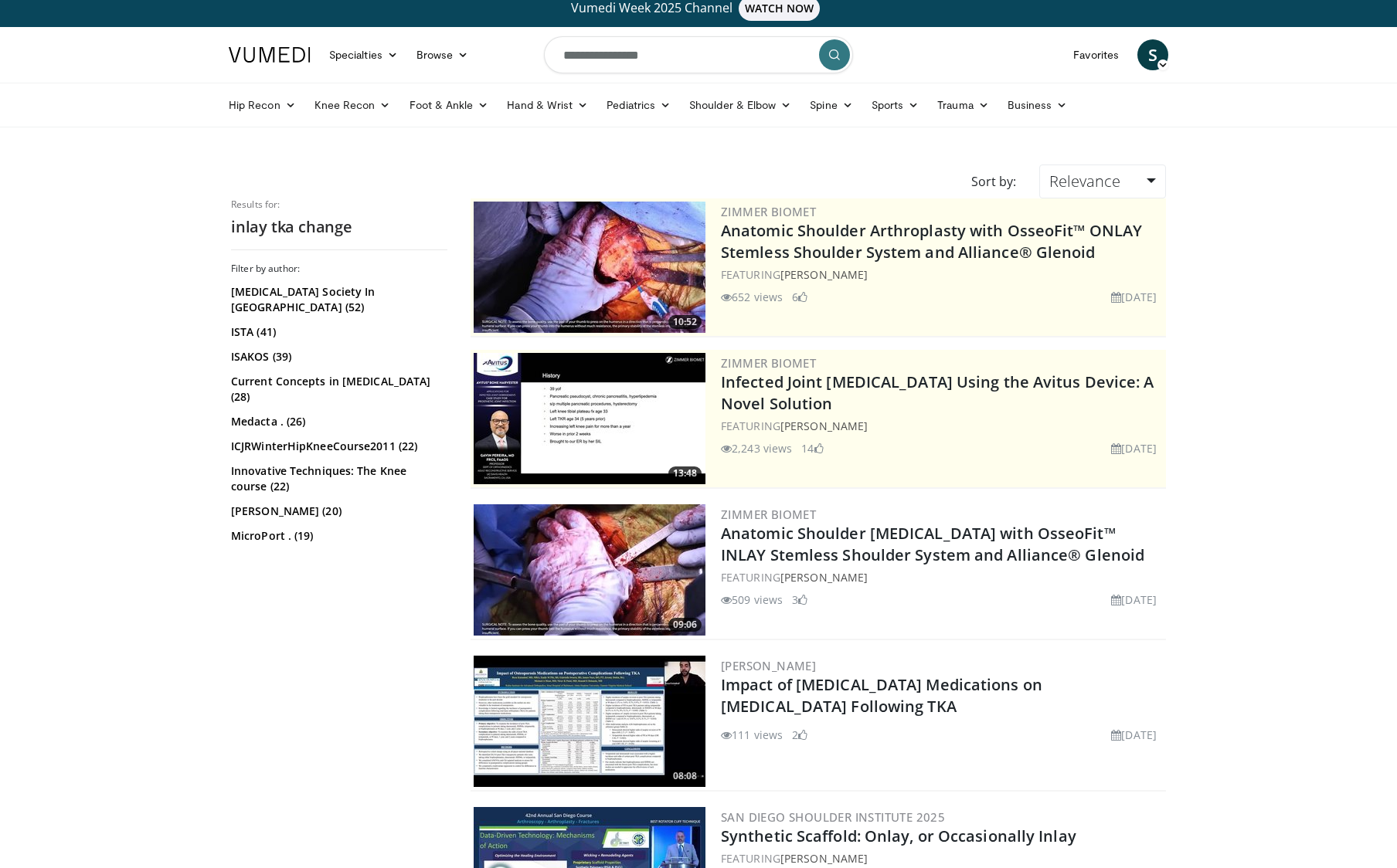
scroll to position [14, 1]
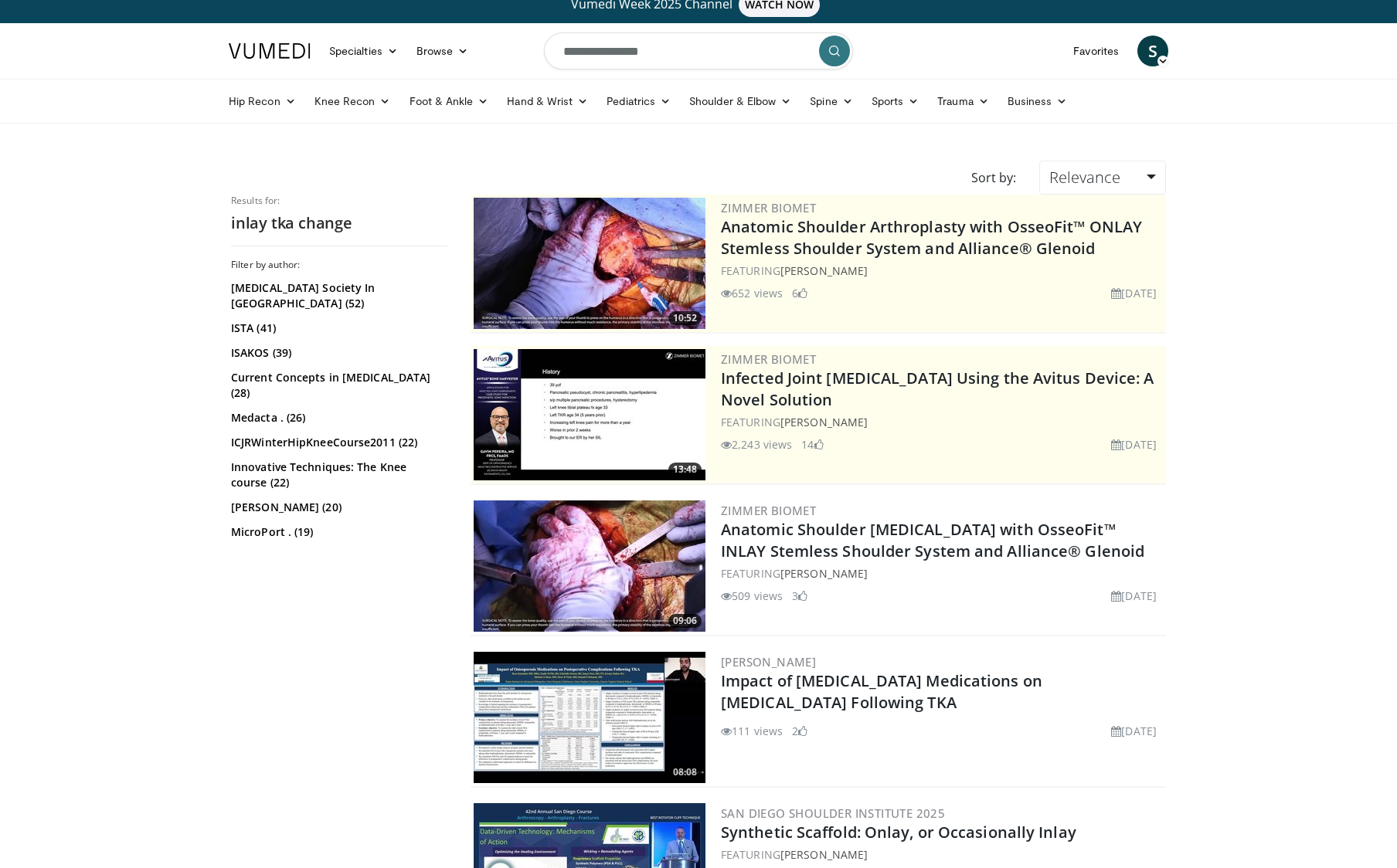
click at [592, 56] on input "**********" at bounding box center [698, 50] width 309 height 37
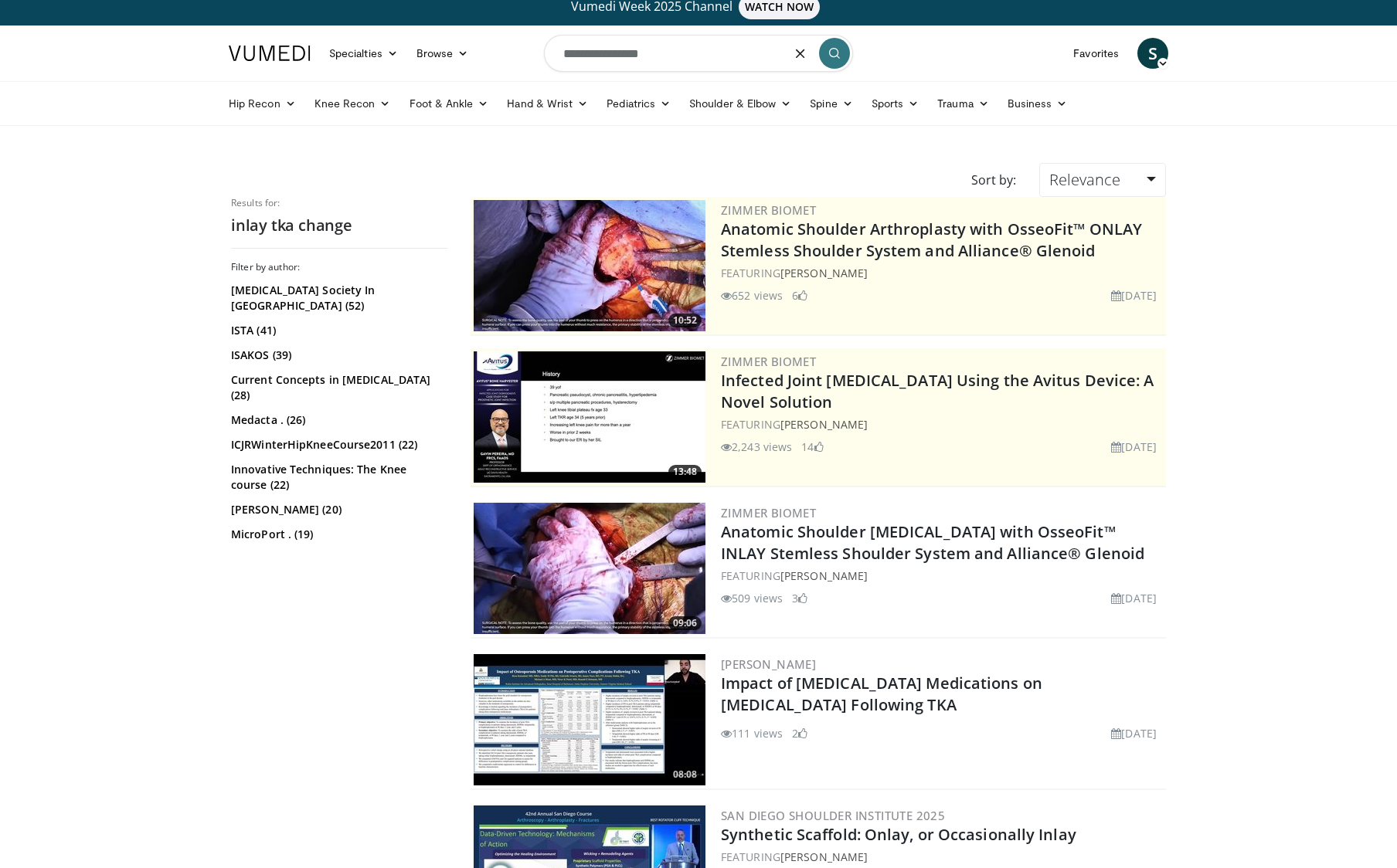
click at [592, 56] on input "**********" at bounding box center [698, 53] width 309 height 37
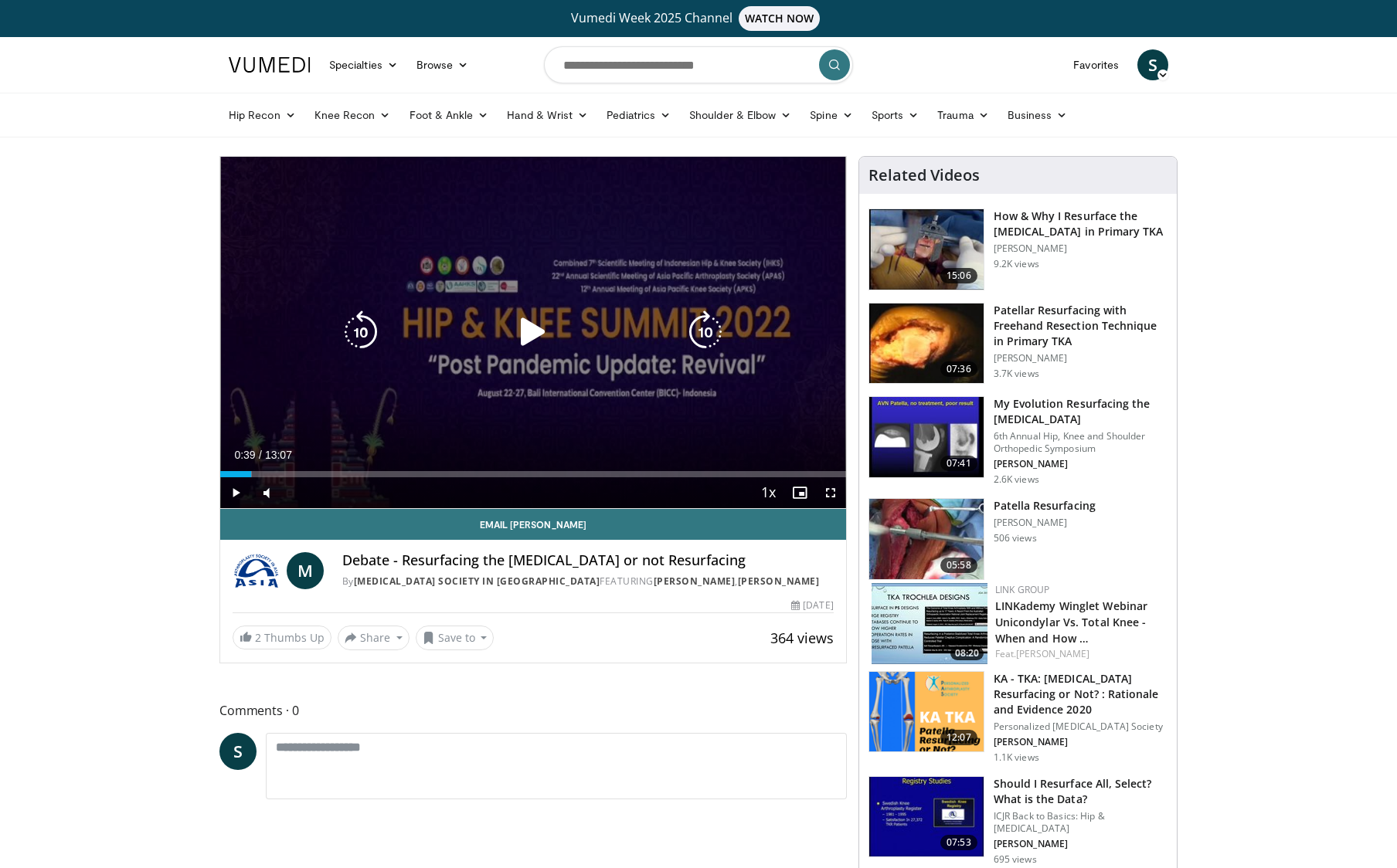
click at [531, 333] on icon "Video Player" at bounding box center [533, 332] width 43 height 43
click at [714, 340] on icon "Video Player" at bounding box center [705, 332] width 43 height 43
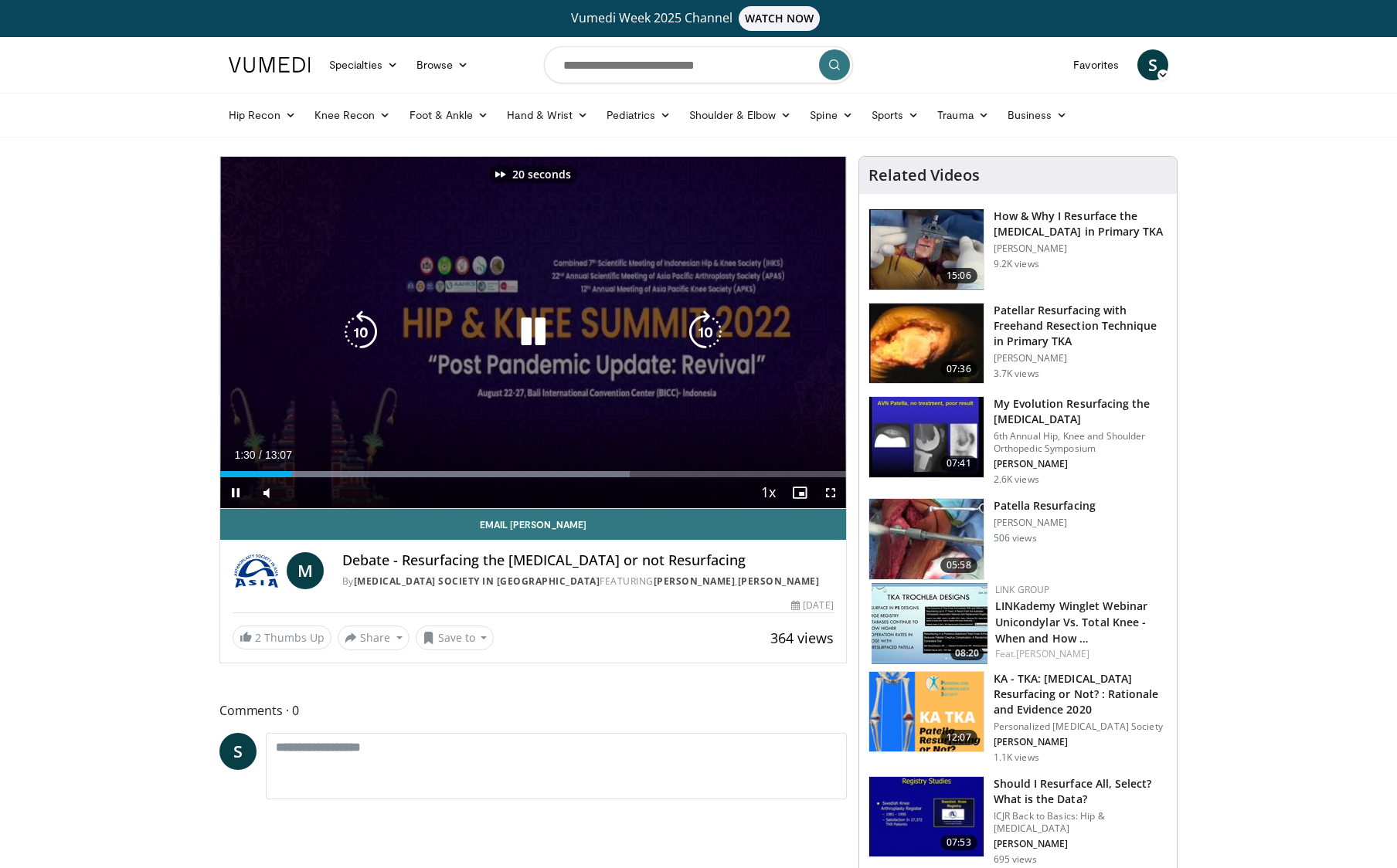
click at [714, 340] on icon "Video Player" at bounding box center [705, 332] width 43 height 43
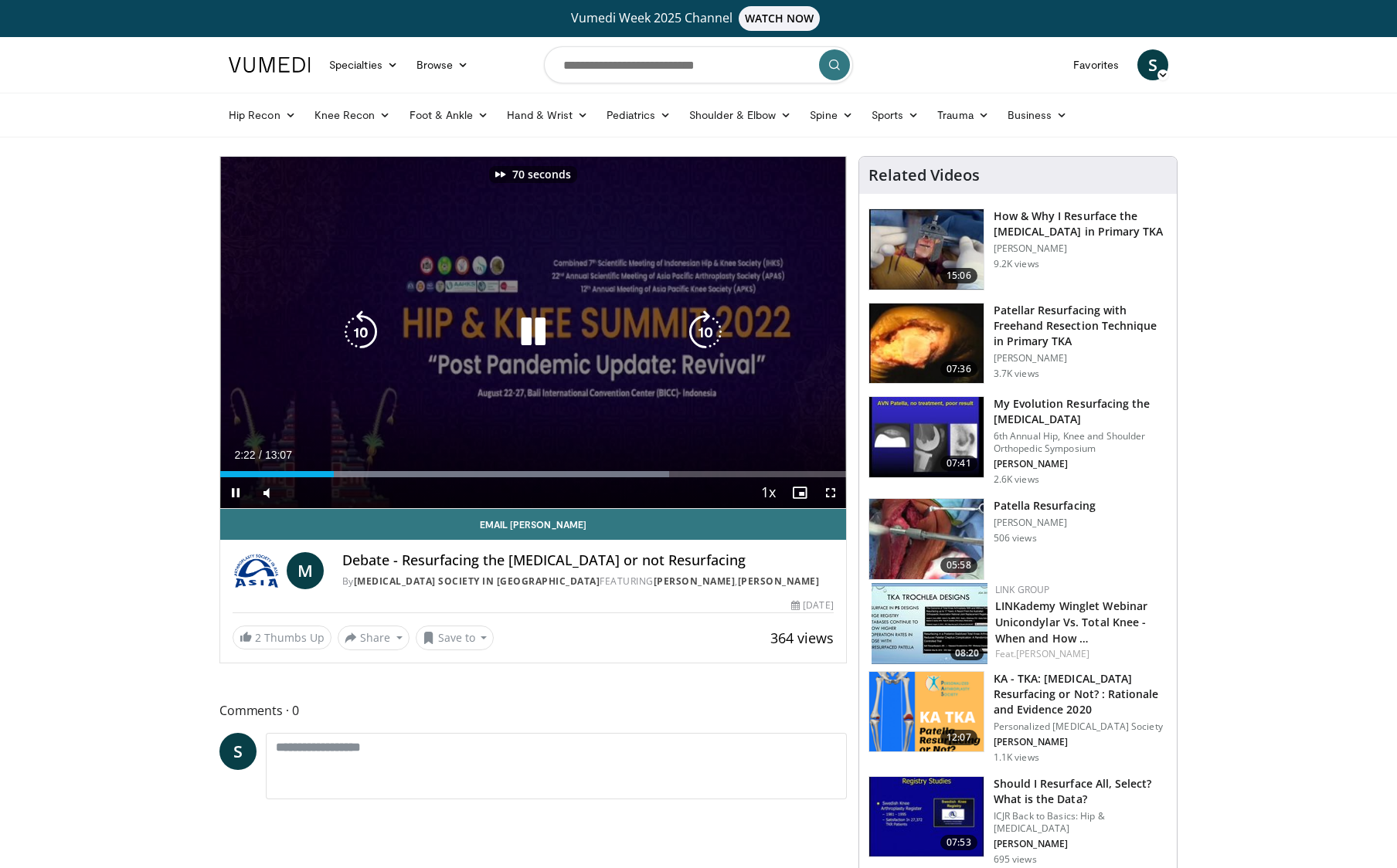
click at [714, 340] on icon "Video Player" at bounding box center [705, 332] width 43 height 43
click at [352, 337] on icon "Video Player" at bounding box center [360, 332] width 43 height 43
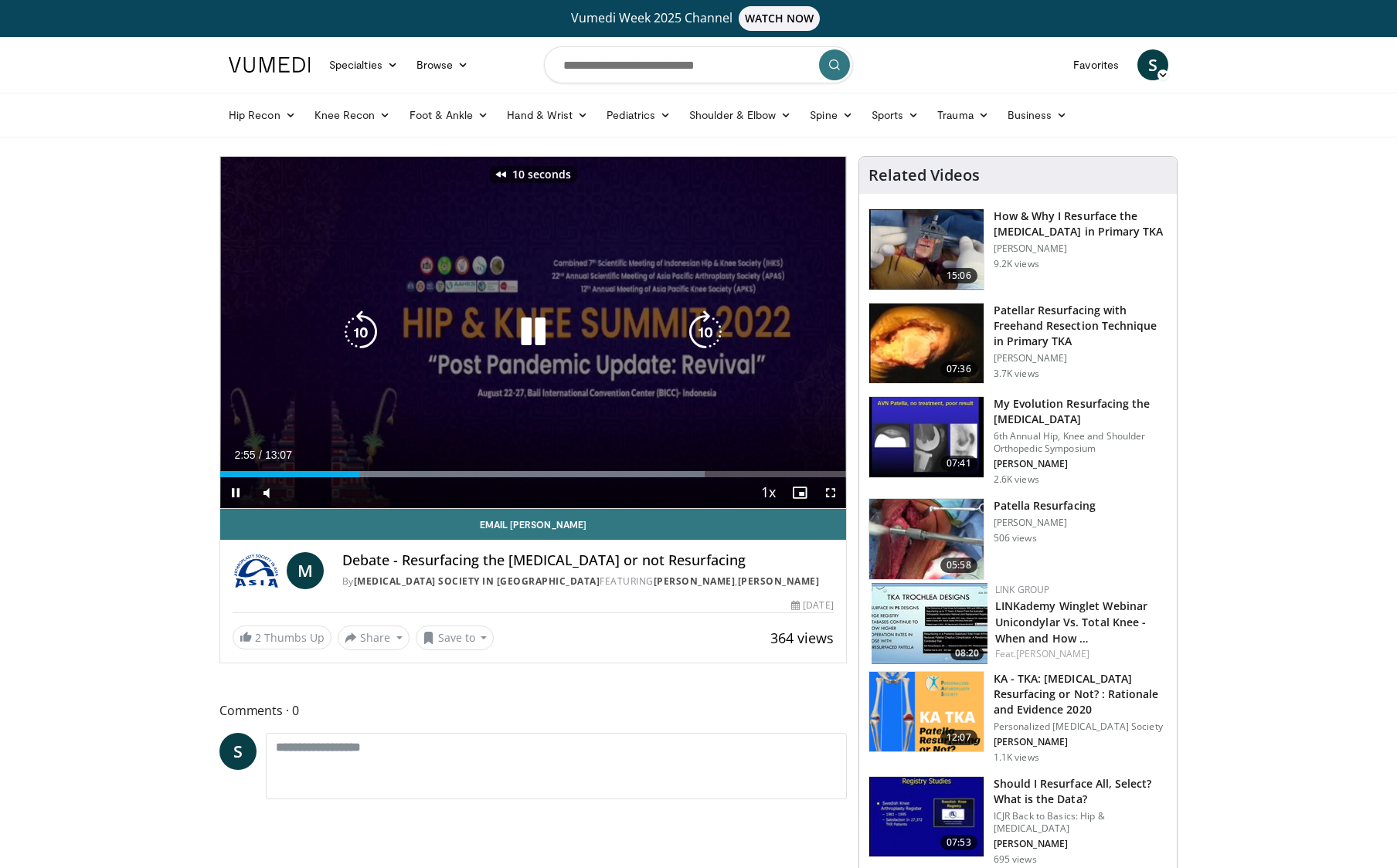
click at [352, 337] on icon "Video Player" at bounding box center [360, 332] width 43 height 43
click at [694, 326] on icon "Video Player" at bounding box center [705, 332] width 43 height 43
click at [355, 322] on icon "Video Player" at bounding box center [360, 332] width 43 height 43
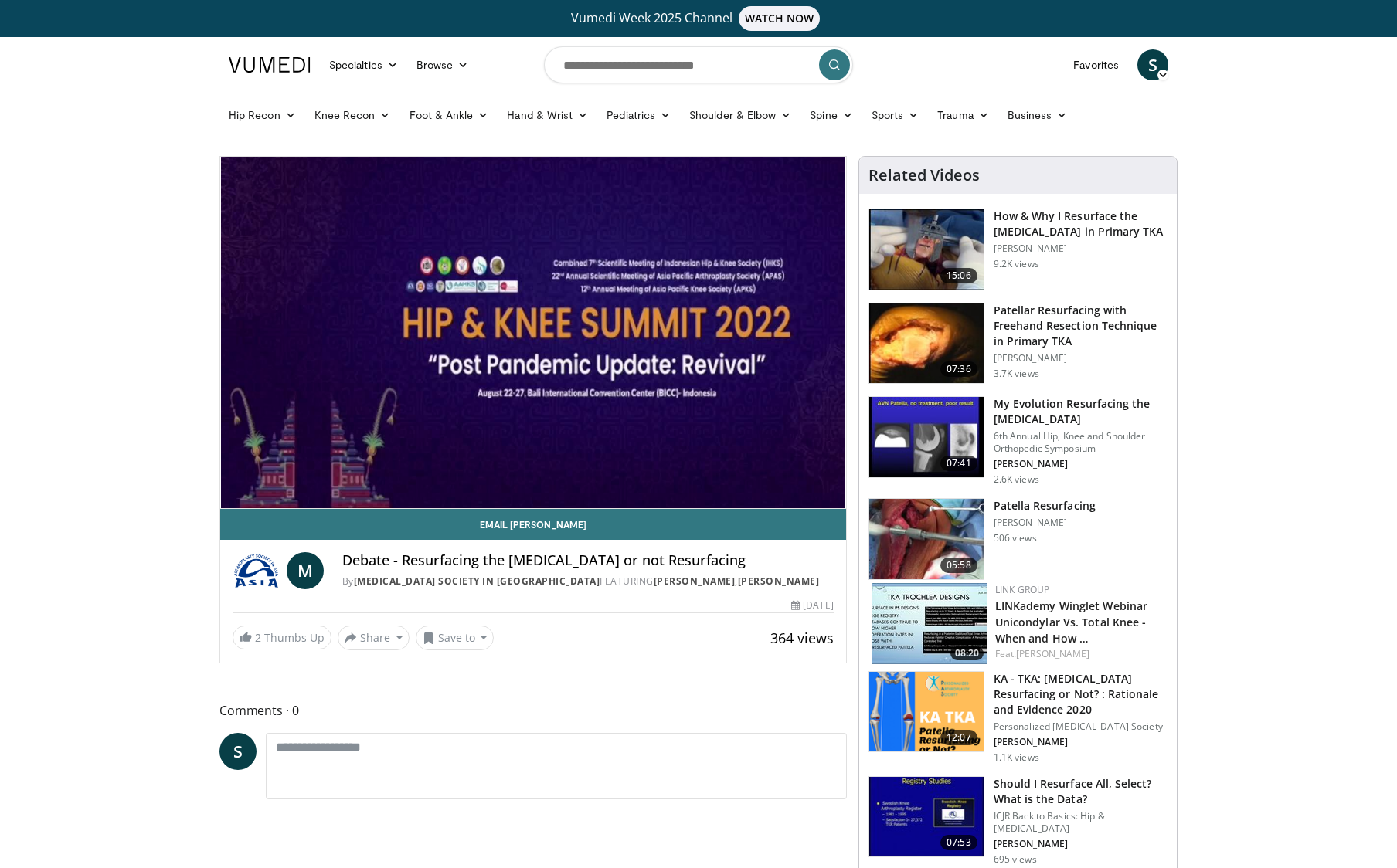
click at [706, 333] on div "10 seconds Tap to unmute" at bounding box center [533, 332] width 626 height 351
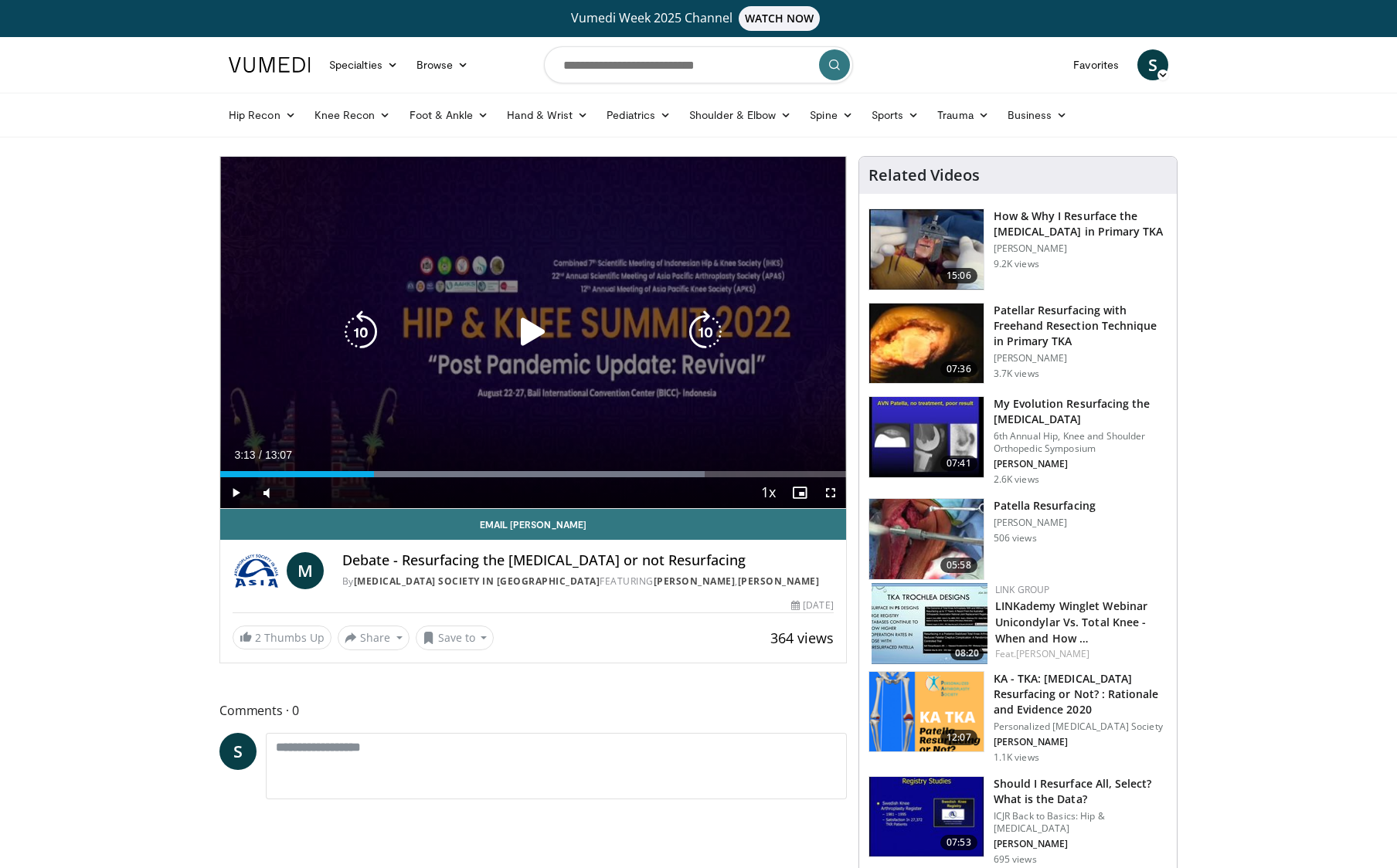
click at [706, 333] on icon "Video Player" at bounding box center [705, 332] width 43 height 43
click at [538, 338] on icon "Video Player" at bounding box center [533, 332] width 43 height 43
click at [378, 327] on icon "Video Player" at bounding box center [360, 332] width 43 height 43
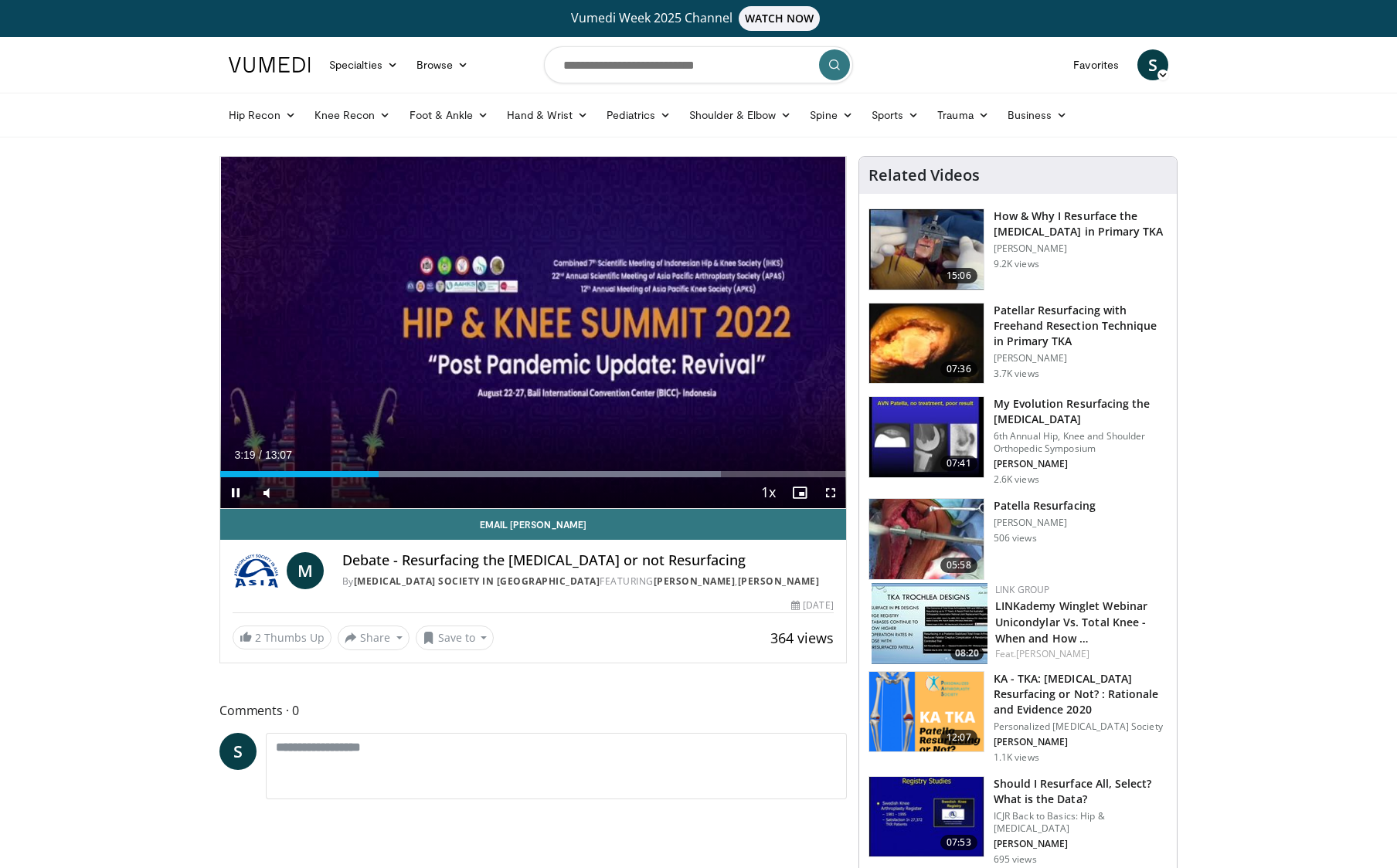
click at [834, 497] on span "Video Player" at bounding box center [830, 492] width 31 height 31
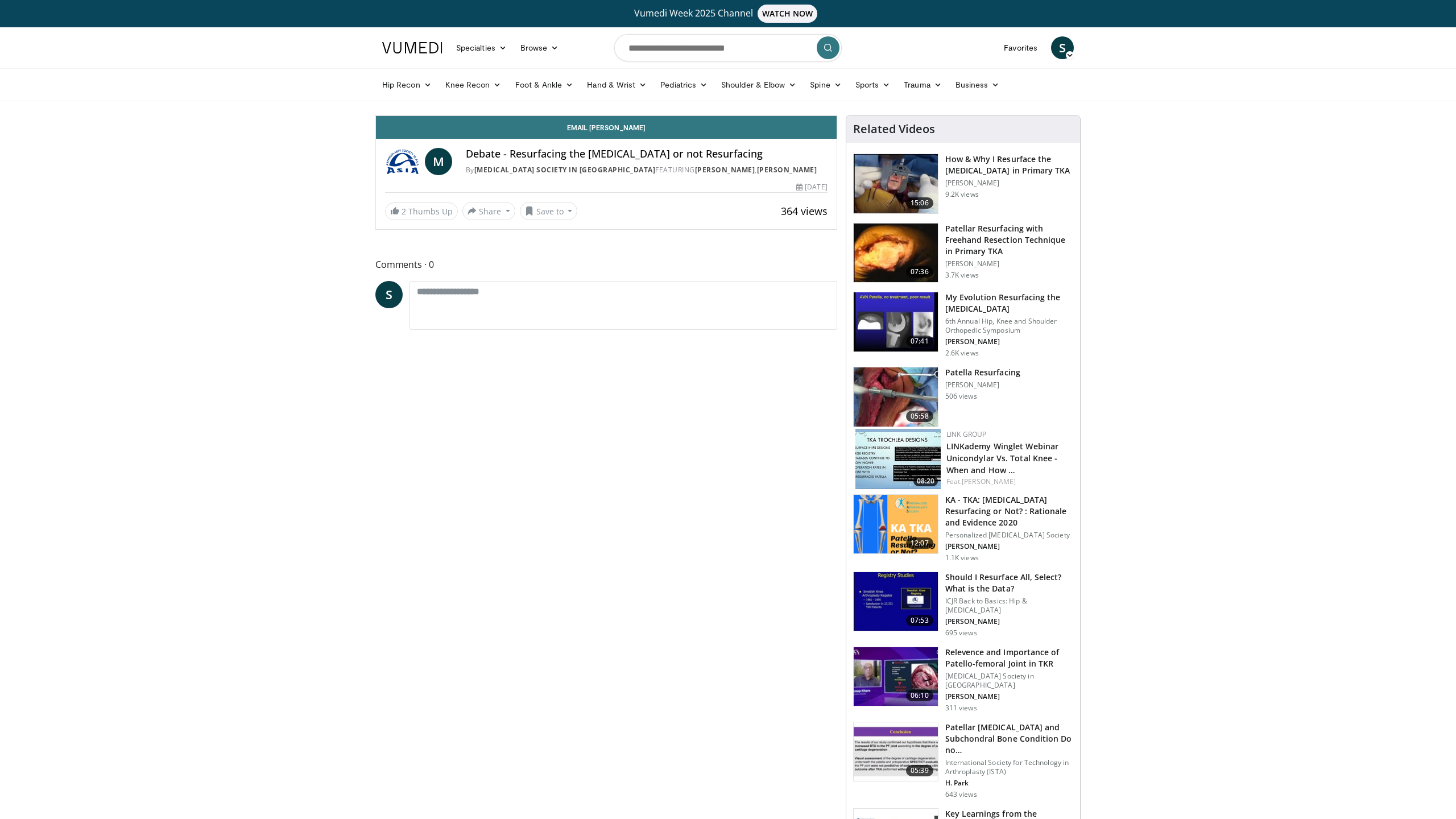
click at [464, 131] on icon "Video Player" at bounding box center [479, 115] width 32 height 32
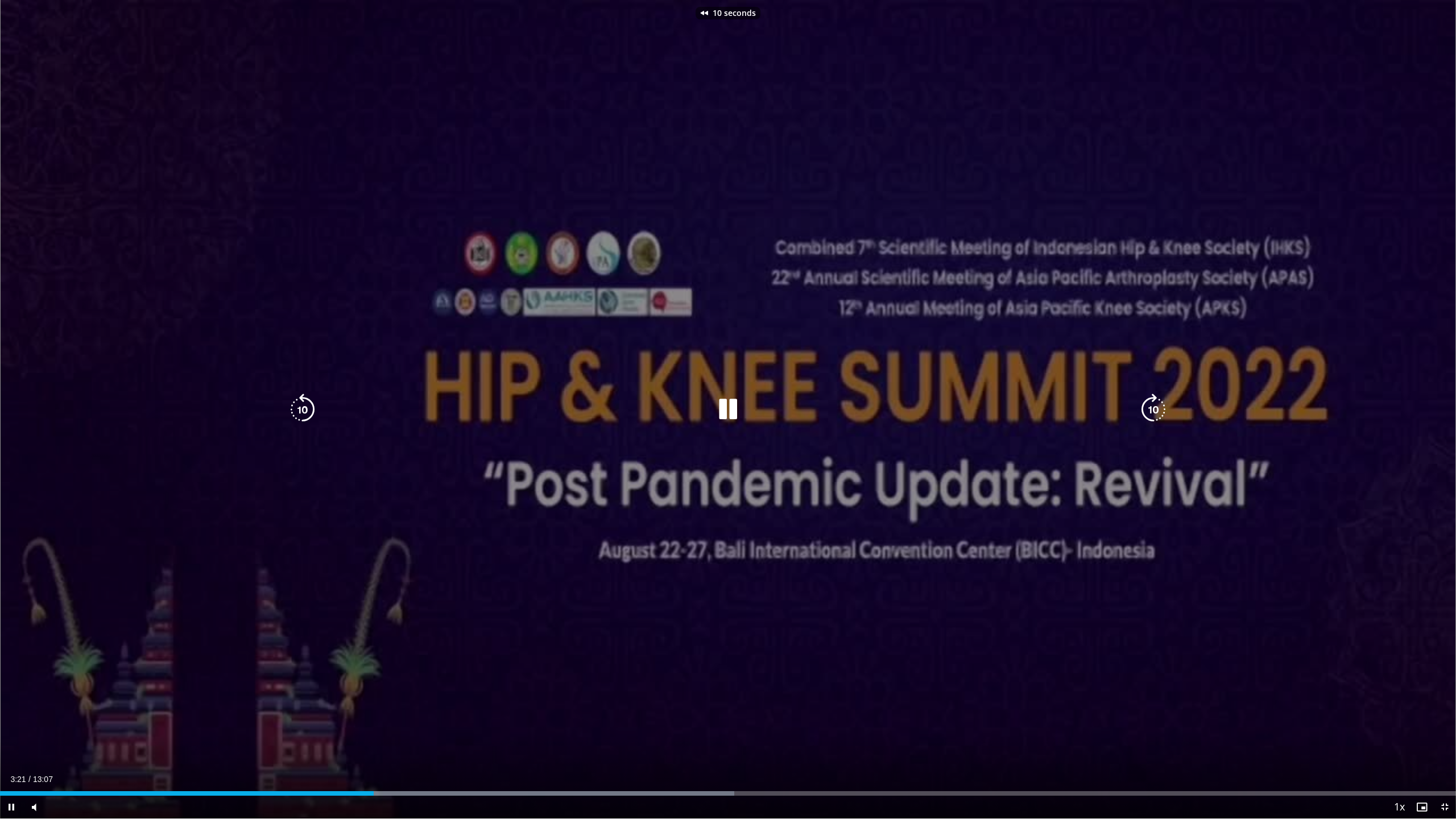
click at [310, 414] on icon "Video Player" at bounding box center [302, 409] width 32 height 32
click at [1028, 407] on icon "Video Player" at bounding box center [1153, 409] width 32 height 32
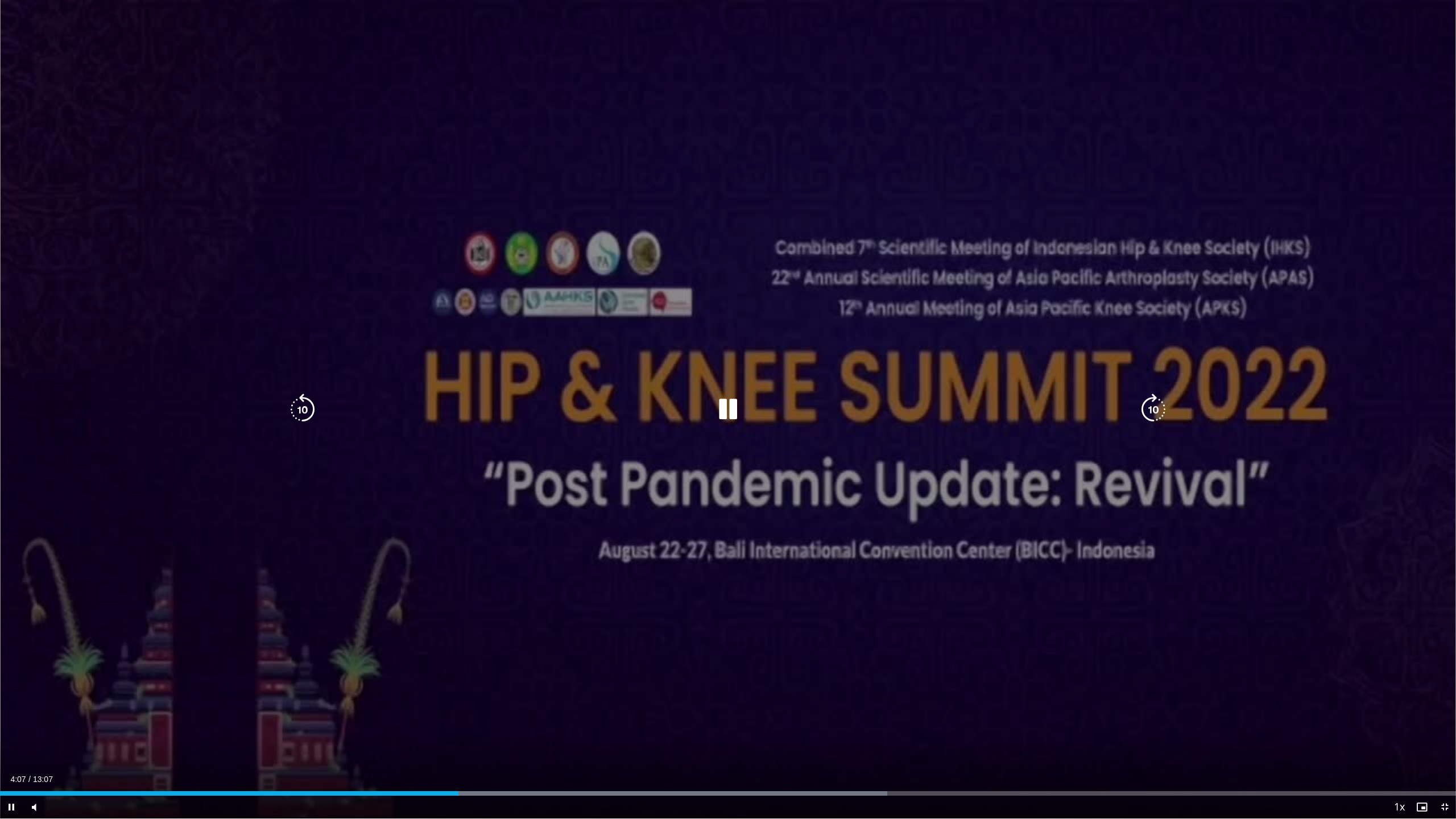
click at [721, 409] on icon "Video Player" at bounding box center [728, 409] width 32 height 32
click at [728, 417] on icon "Video Player" at bounding box center [728, 409] width 32 height 32
click at [729, 410] on icon "Video Player" at bounding box center [728, 409] width 32 height 32
click at [769, 237] on div "30 seconds Tap to unmute" at bounding box center [728, 409] width 1456 height 818
click at [1028, 405] on icon "Video Player" at bounding box center [1153, 409] width 32 height 32
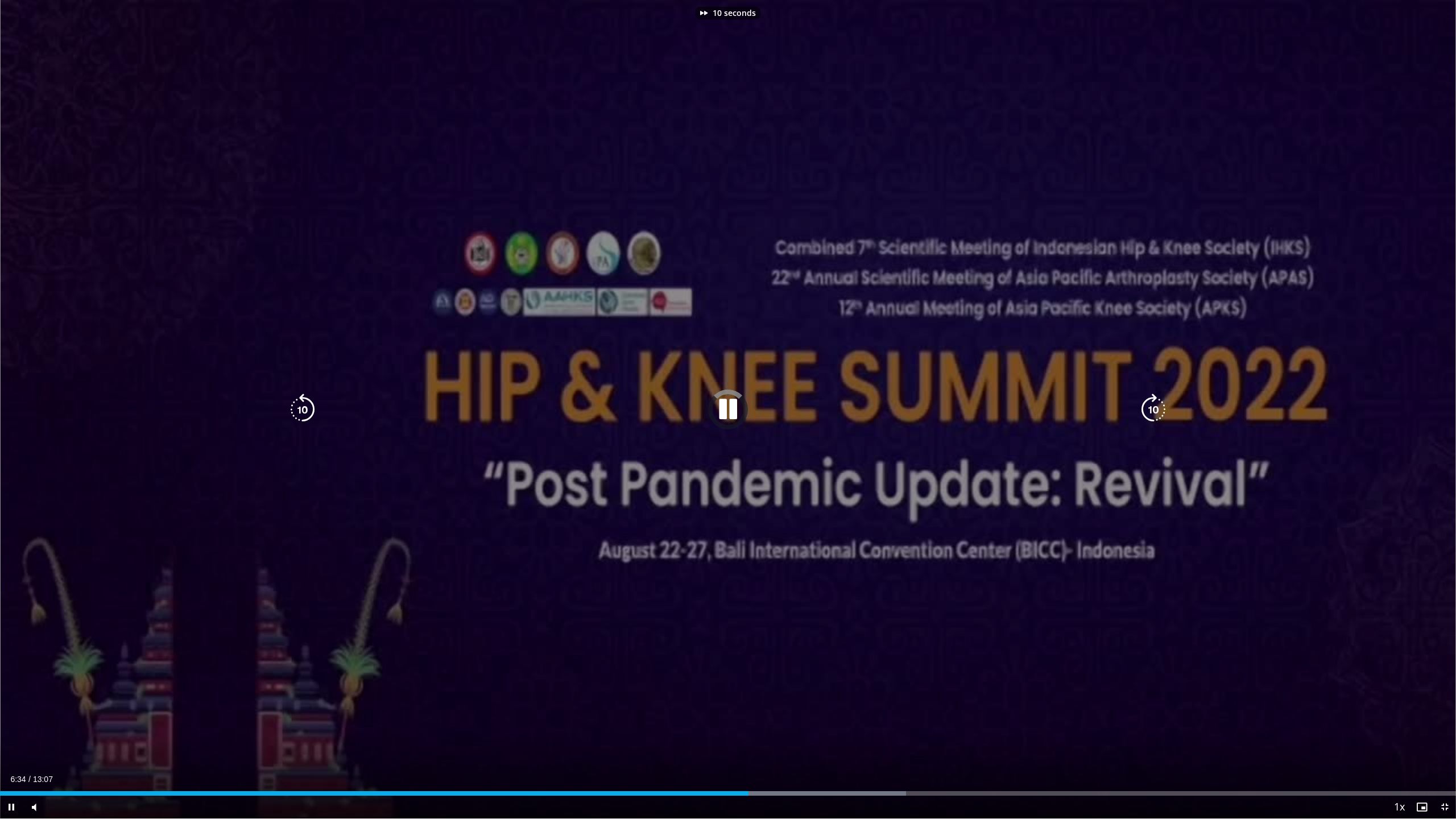
click at [1028, 405] on icon "Video Player" at bounding box center [1153, 409] width 32 height 32
click at [1028, 411] on icon "Video Player" at bounding box center [1153, 409] width 32 height 32
click at [1028, 414] on icon "Video Player" at bounding box center [1153, 409] width 32 height 32
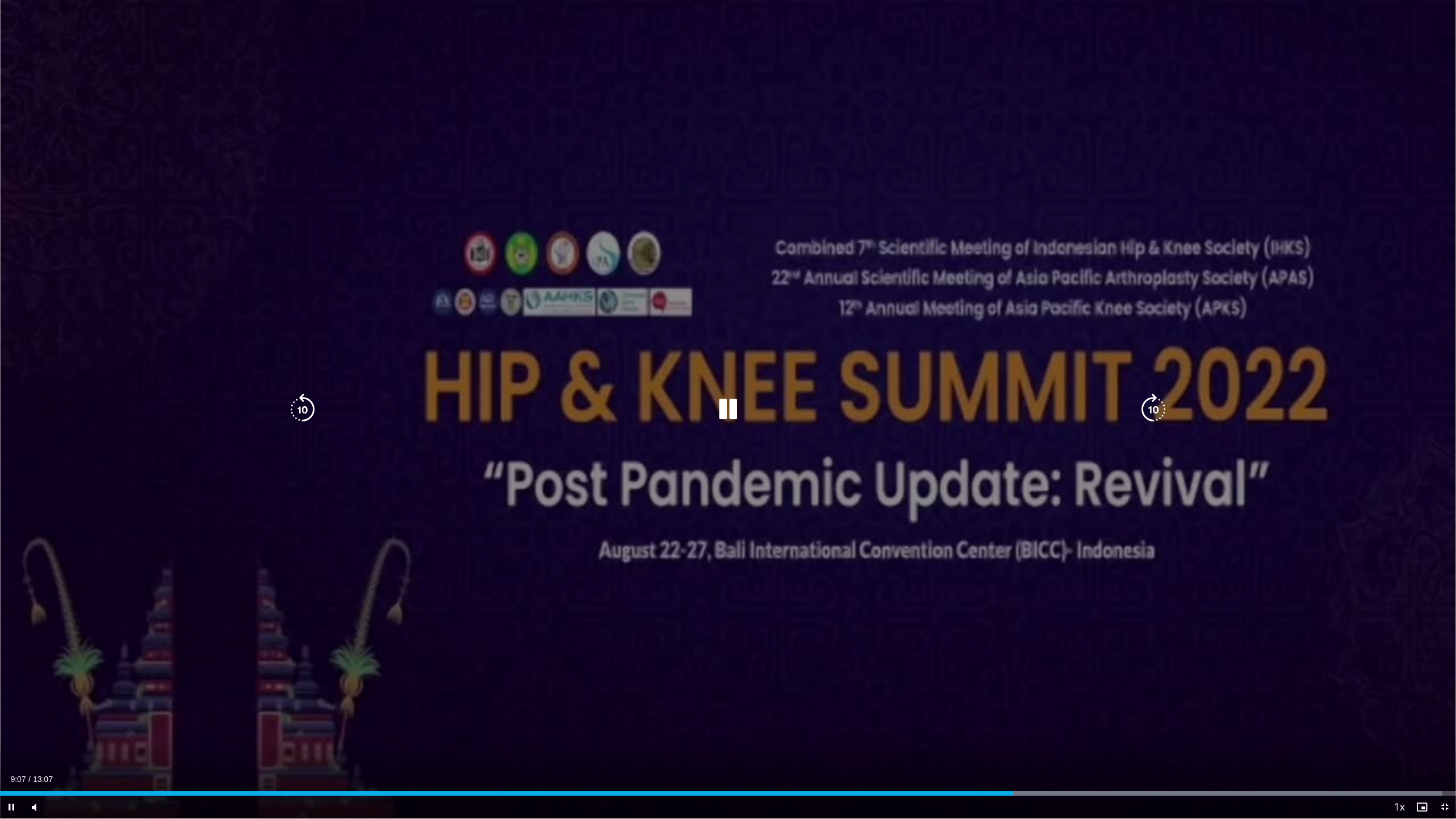
click at [298, 402] on icon "Video Player" at bounding box center [302, 409] width 32 height 32
click at [738, 408] on icon "Video Player" at bounding box center [728, 409] width 32 height 32
click at [728, 413] on icon "Video Player" at bounding box center [728, 409] width 32 height 32
click at [303, 412] on icon "Video Player" at bounding box center [302, 409] width 32 height 32
click at [1028, 408] on div "Video Player" at bounding box center [728, 409] width 874 height 23
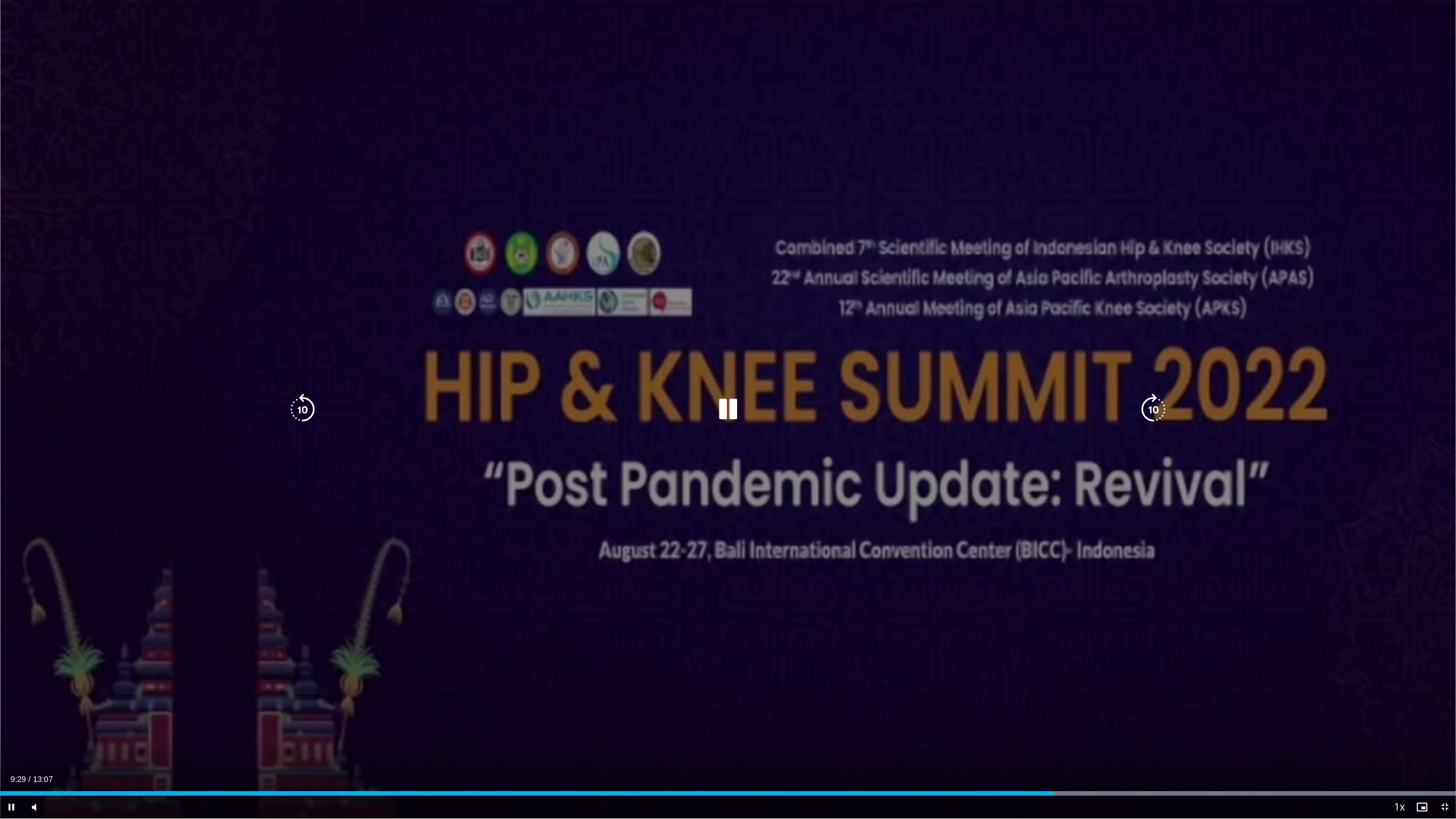
click at [1028, 408] on div "Video Player" at bounding box center [728, 409] width 874 height 23
click at [1028, 409] on icon "Video Player" at bounding box center [1153, 409] width 32 height 32
click at [300, 408] on icon "Video Player" at bounding box center [302, 409] width 32 height 32
click at [300, 409] on icon "Video Player" at bounding box center [302, 409] width 32 height 32
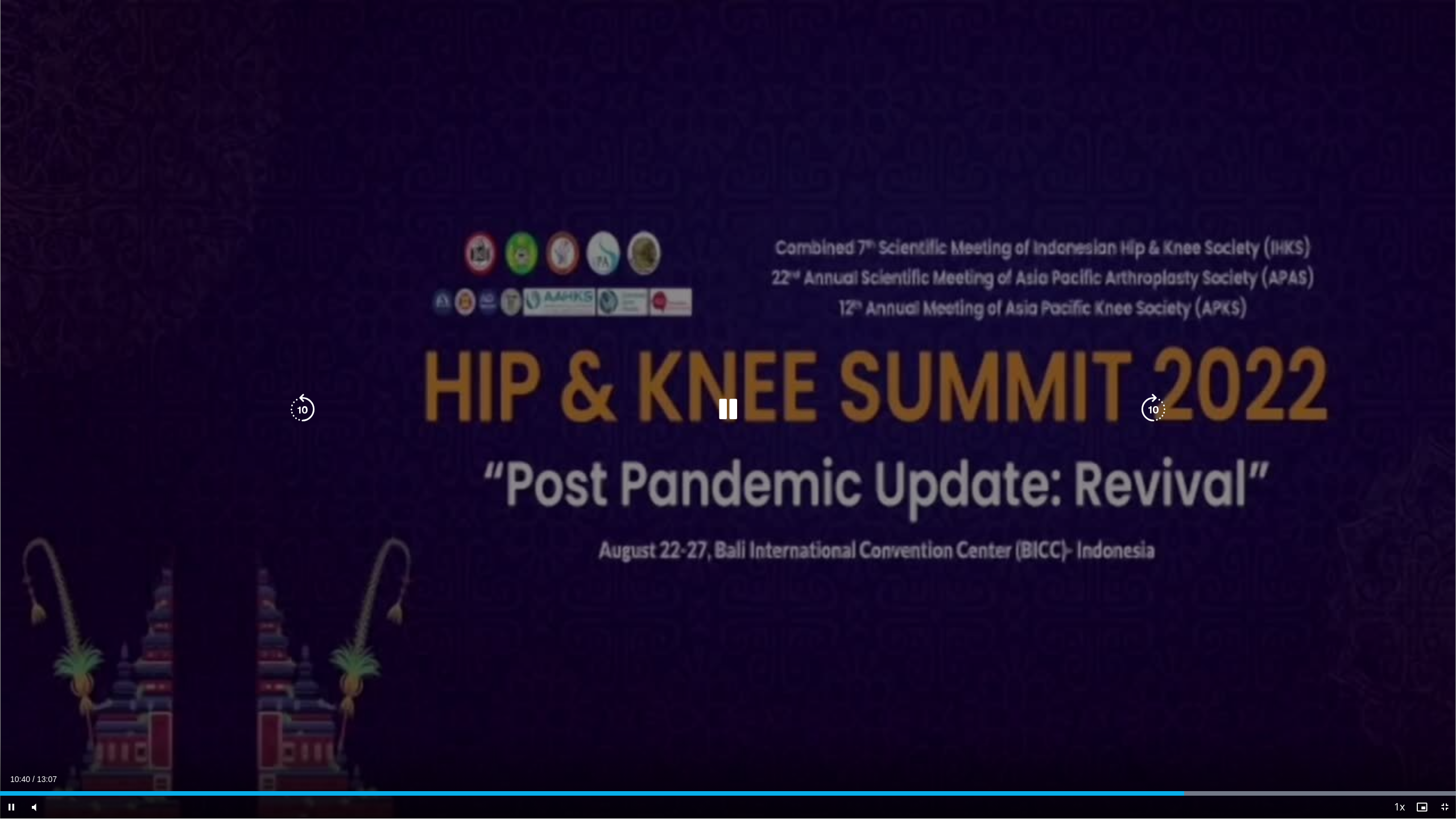
click at [300, 405] on icon "Video Player" at bounding box center [302, 409] width 32 height 32
click at [1028, 418] on icon "Video Player" at bounding box center [1153, 409] width 32 height 32
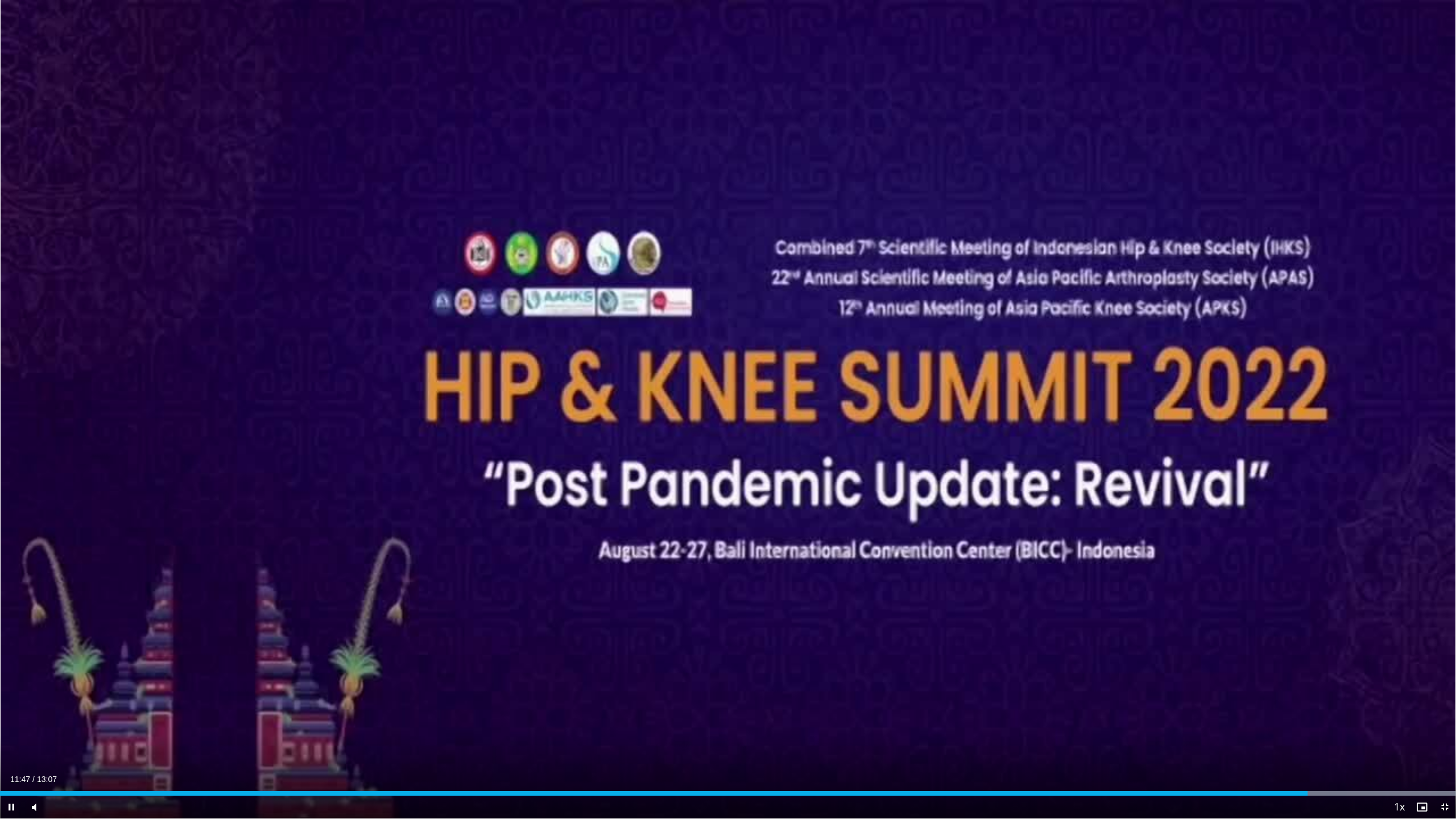
click at [1028, 417] on div "10 seconds Tap to unmute" at bounding box center [728, 409] width 1456 height 818
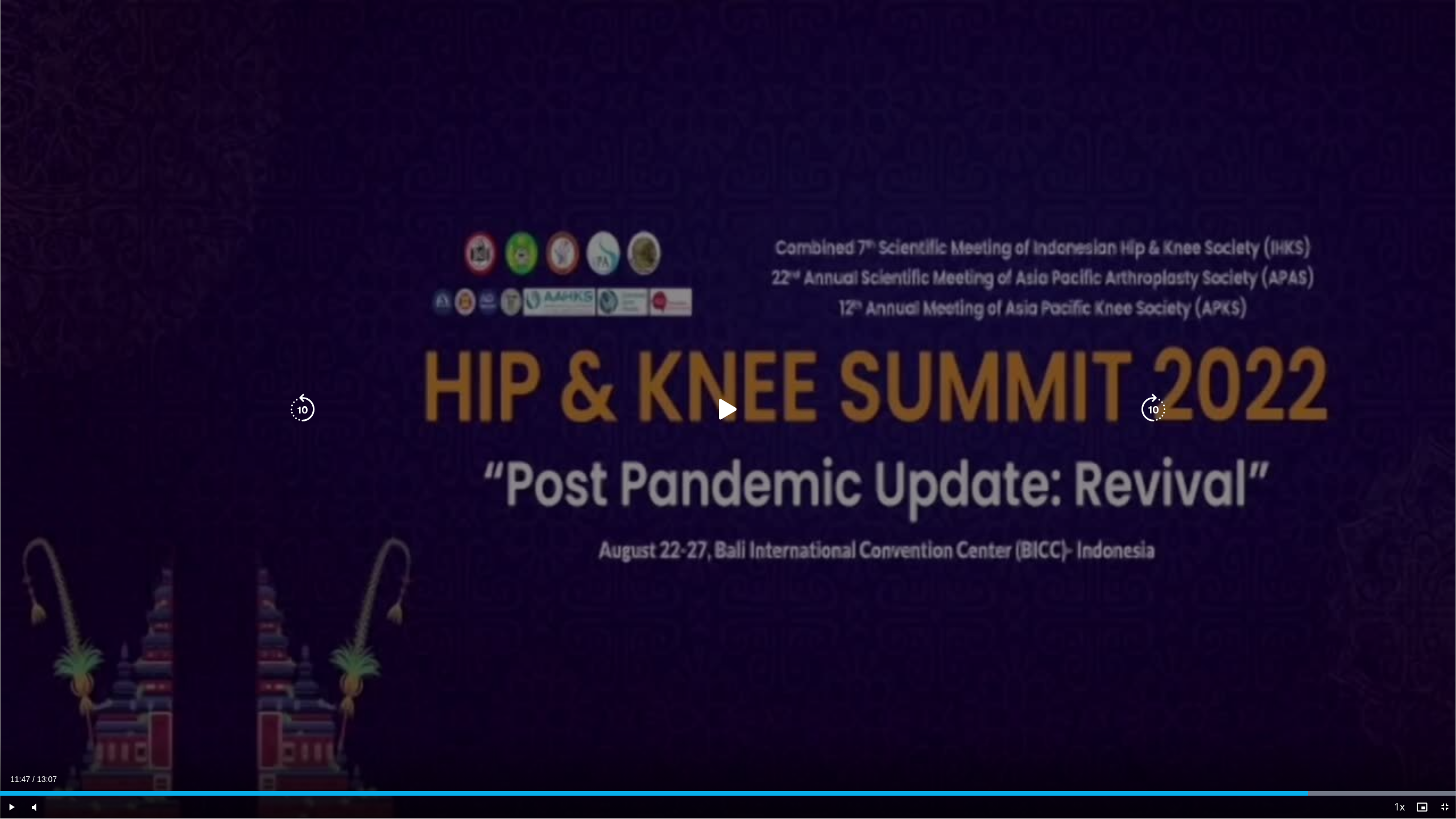
click at [715, 414] on icon "Video Player" at bounding box center [728, 409] width 32 height 32
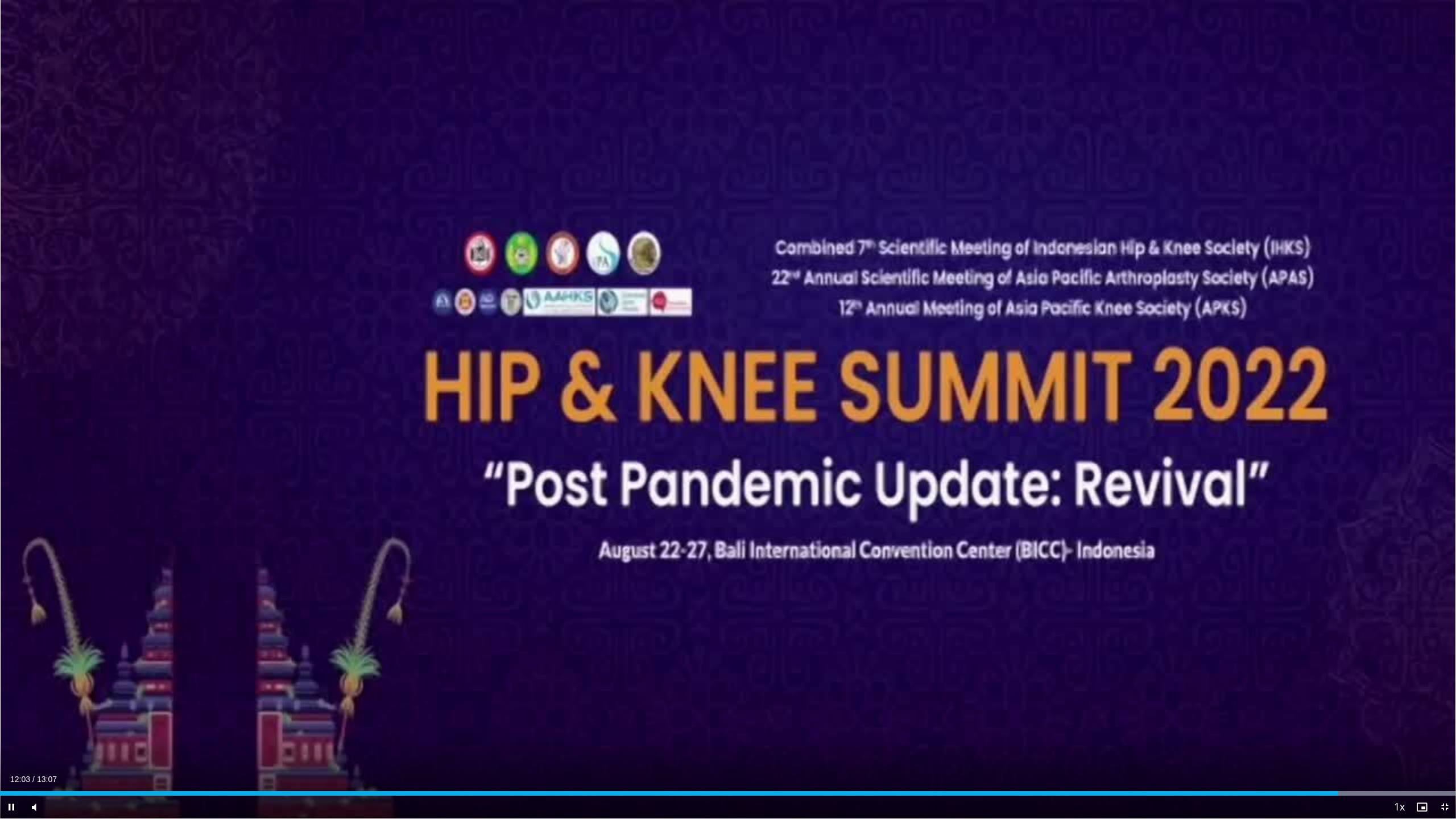
click at [1028, 403] on div "10 seconds Tap to unmute" at bounding box center [728, 409] width 1456 height 818
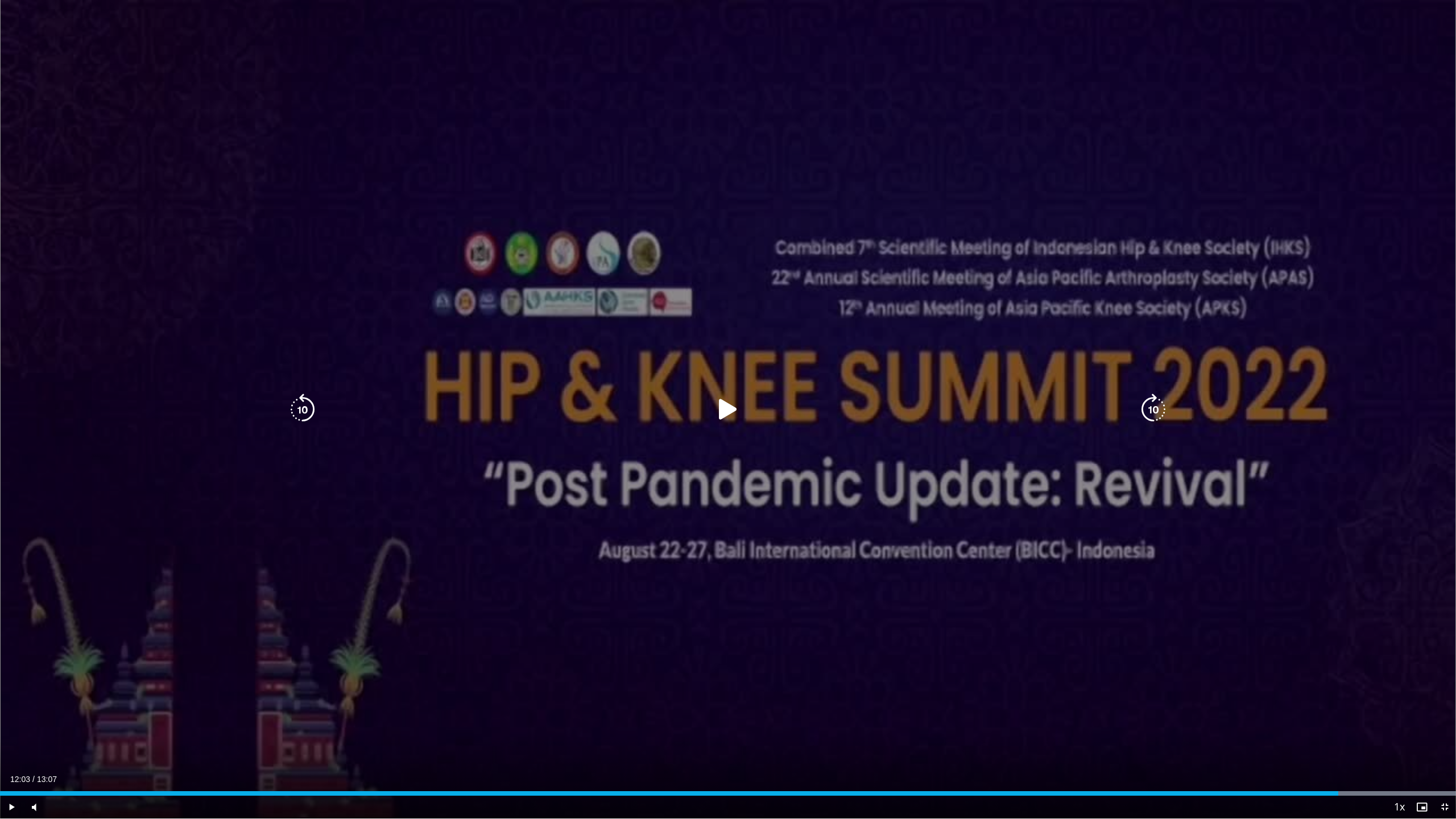
click at [724, 413] on icon "Video Player" at bounding box center [728, 409] width 32 height 32
click at [1028, 413] on icon "Video Player" at bounding box center [1153, 409] width 32 height 32
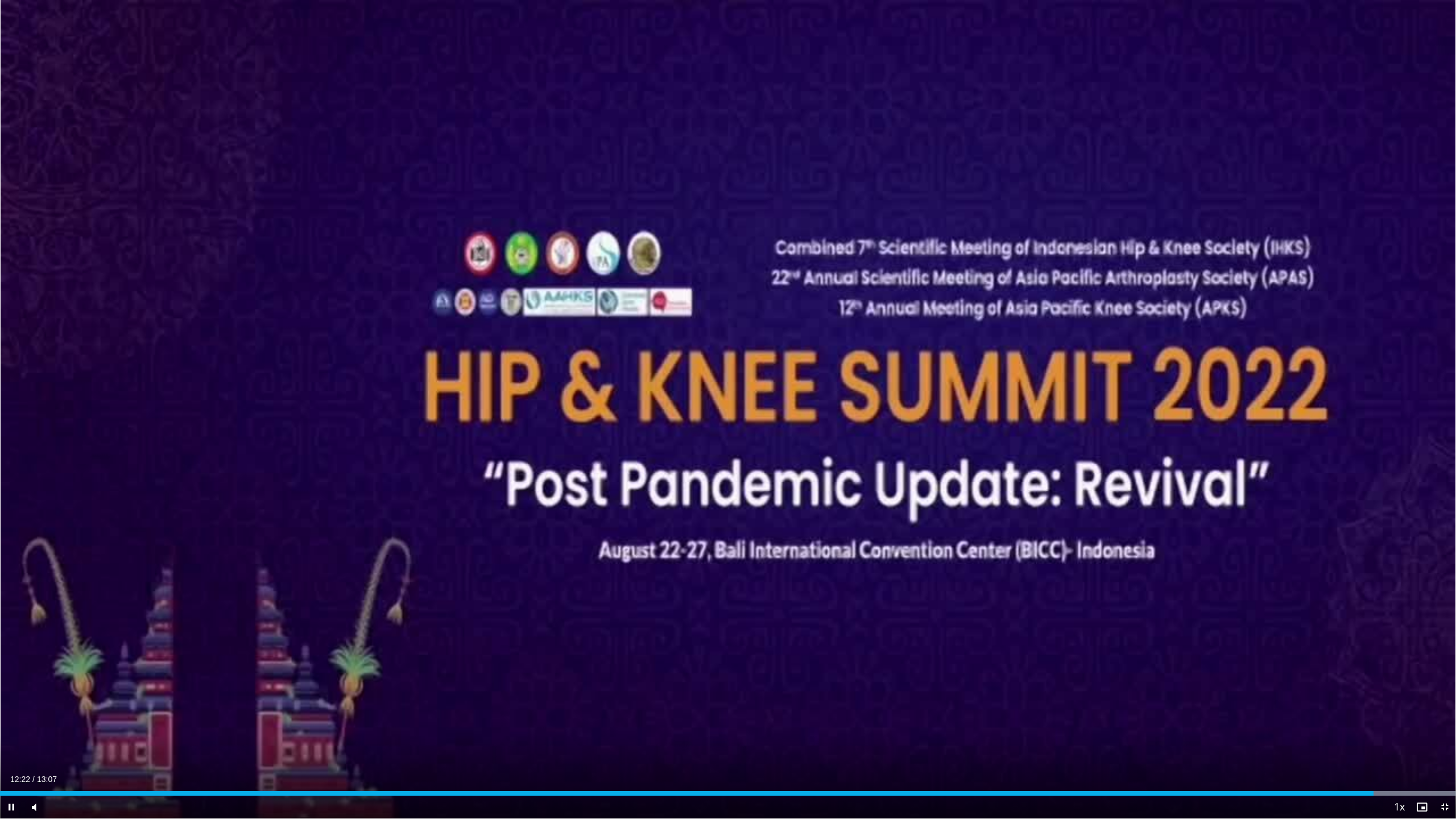
click at [1028, 416] on div "10 seconds Tap to unmute" at bounding box center [728, 409] width 1456 height 818
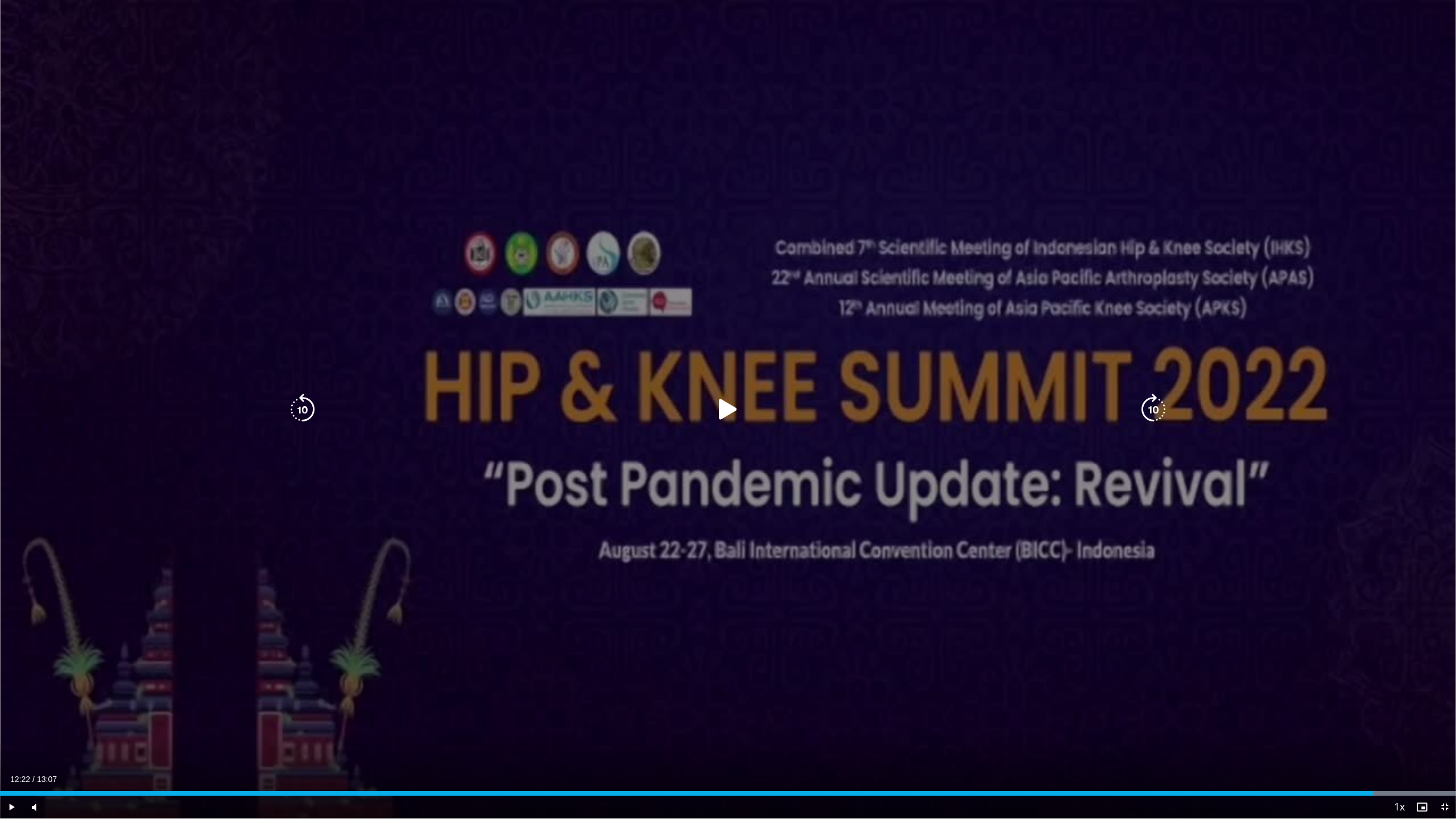
click at [1028, 417] on div "Video Player" at bounding box center [728, 409] width 874 height 23
click at [1028, 414] on icon "Video Player" at bounding box center [1153, 409] width 32 height 32
click at [652, 473] on div "10 seconds Tap to unmute" at bounding box center [728, 409] width 1456 height 818
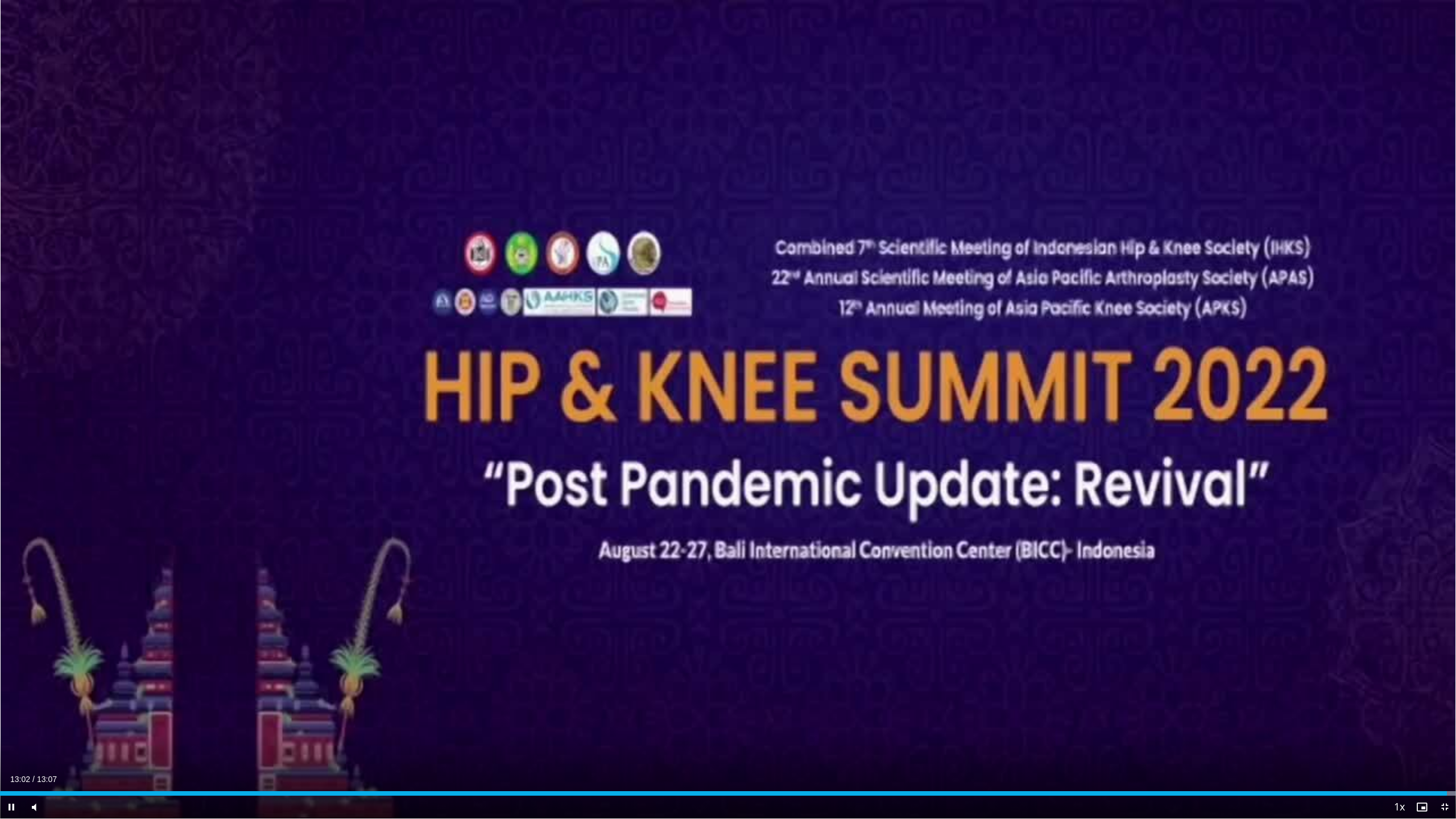
click at [1028, 410] on div "10 seconds Tap to unmute" at bounding box center [728, 409] width 1456 height 818
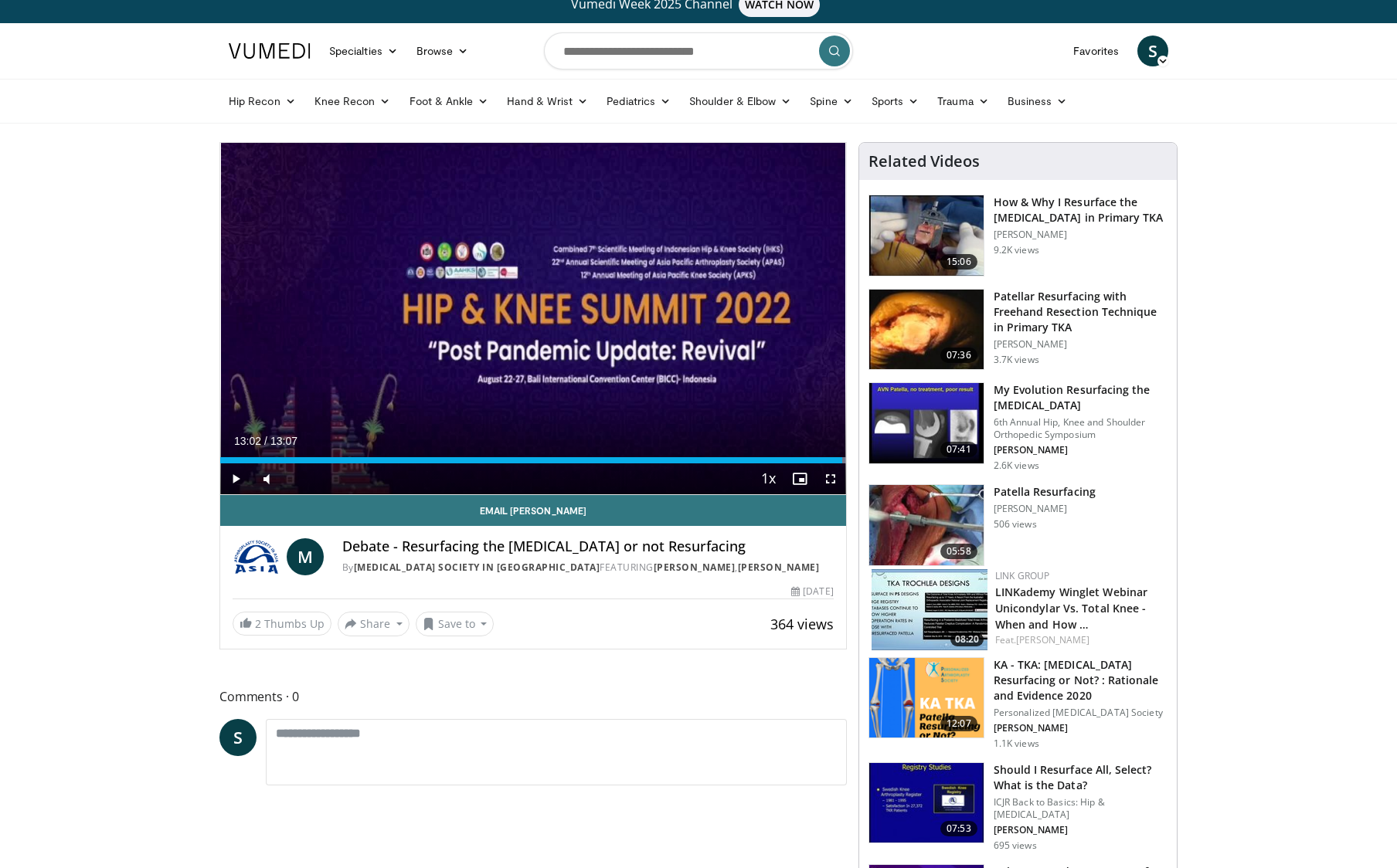
scroll to position [16, 0]
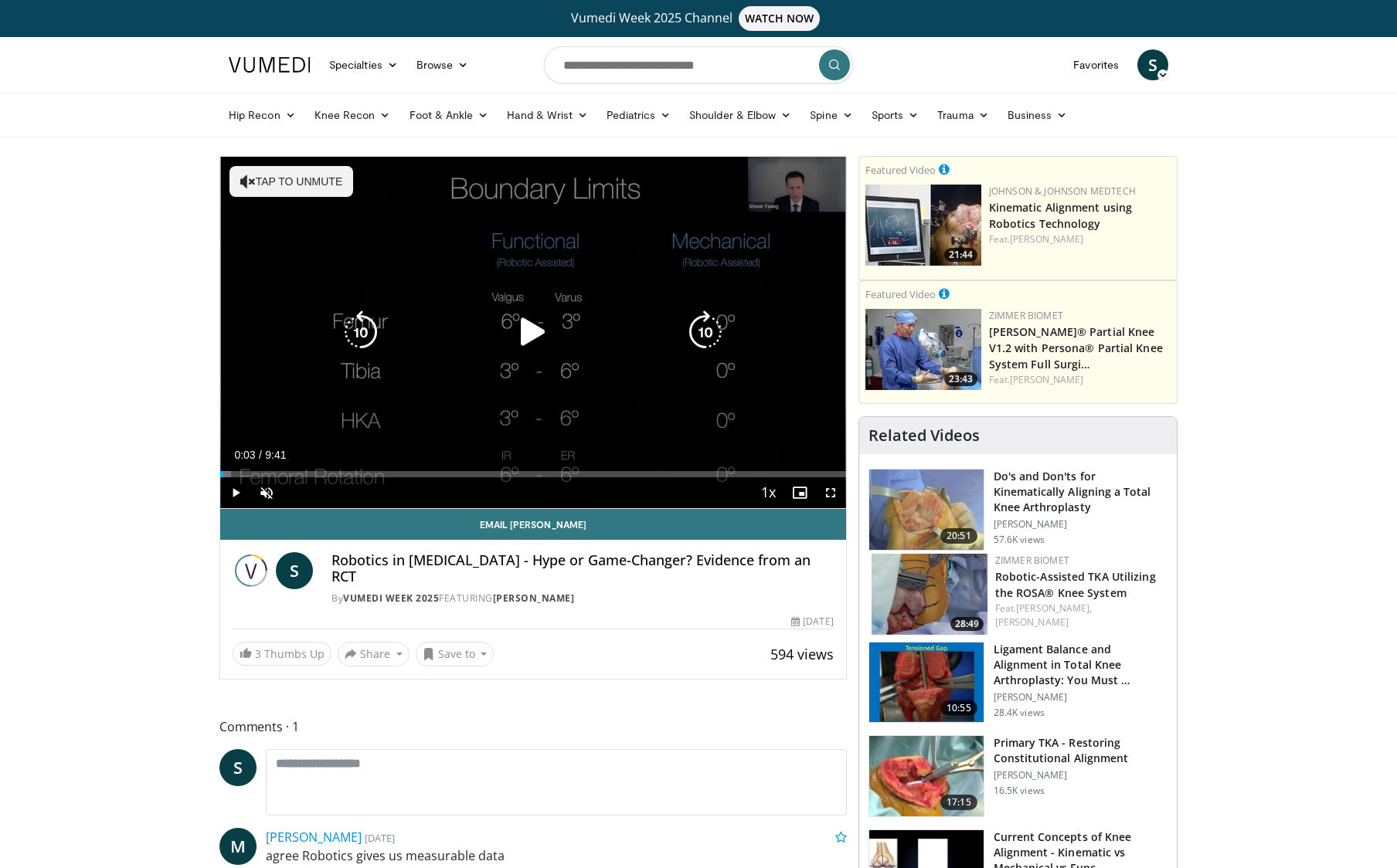
click at [528, 326] on icon "Video Player" at bounding box center [533, 332] width 43 height 43
click at [269, 492] on span "Video Player" at bounding box center [266, 492] width 31 height 31
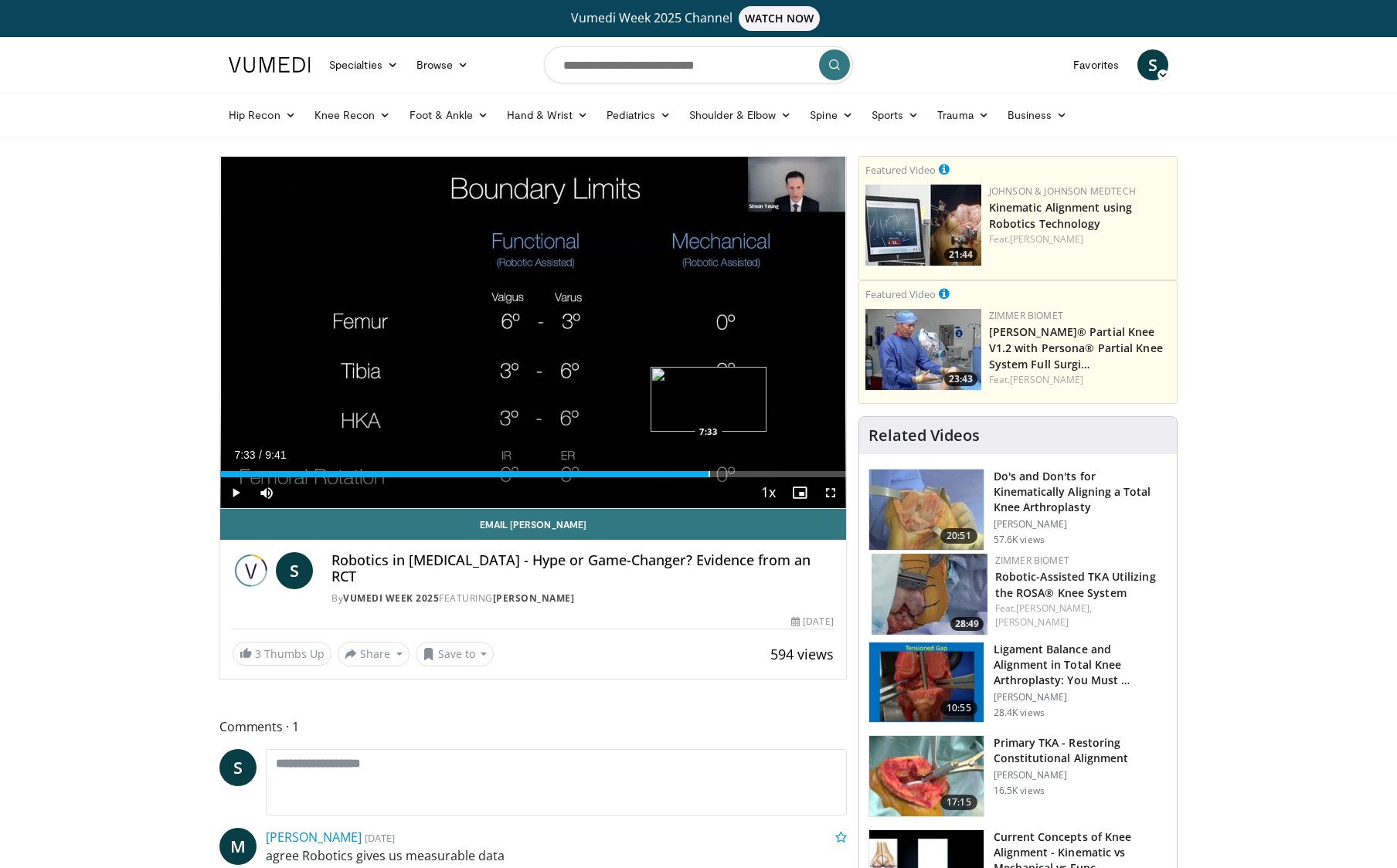
click at [709, 463] on div "Loaded : 1.67% 7:33 7:33" at bounding box center [533, 469] width 626 height 15
click at [817, 473] on div "Progress Bar" at bounding box center [818, 474] width 2 height 6
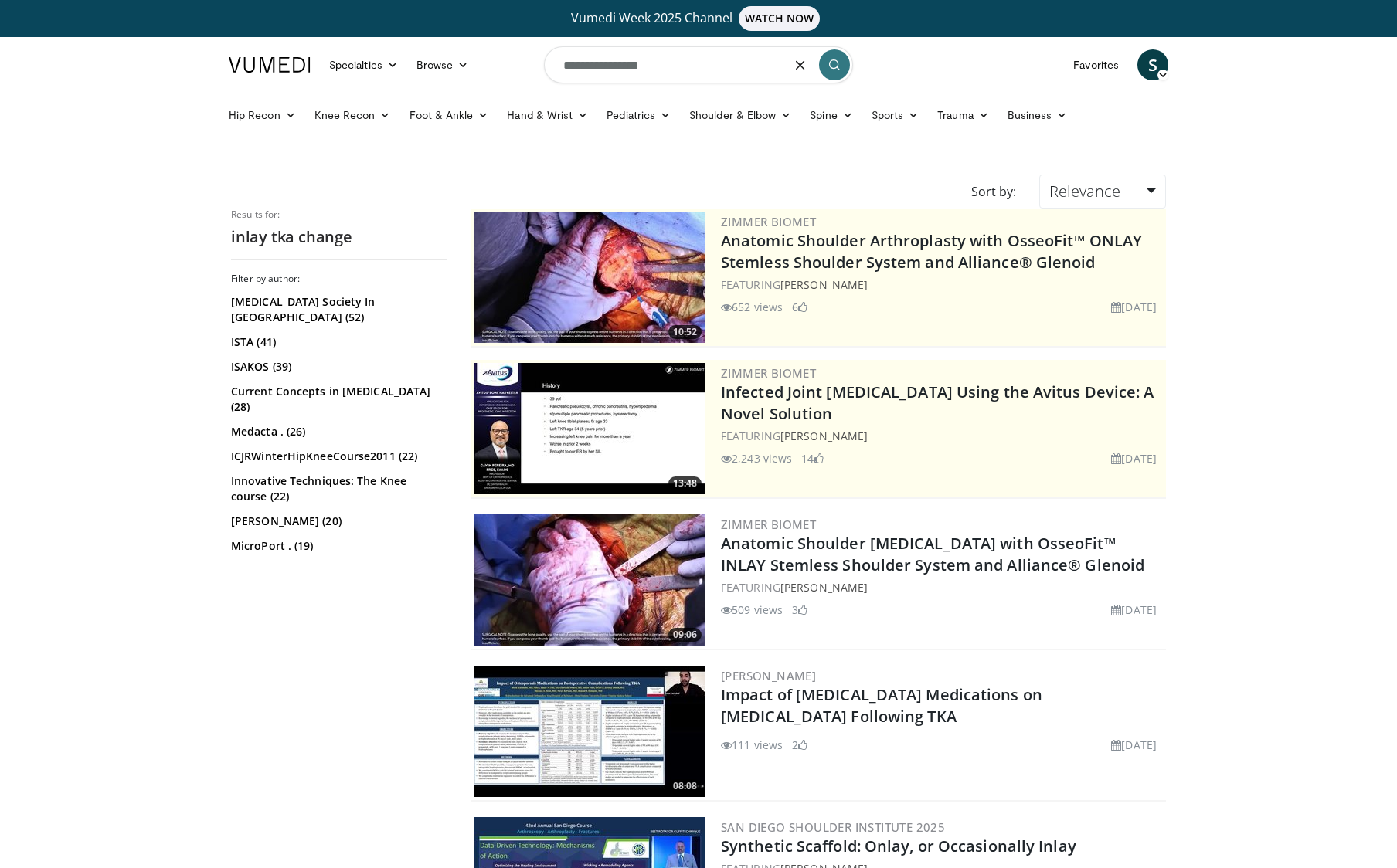
scroll to position [12, 0]
